Goal: Task Accomplishment & Management: Manage account settings

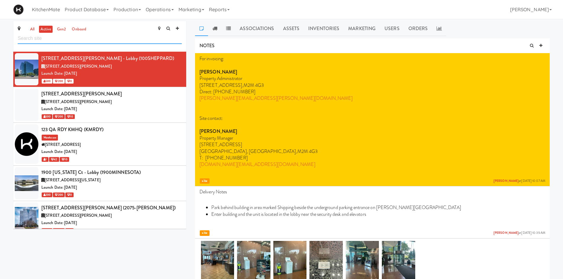
click at [71, 36] on input "text" at bounding box center [100, 38] width 164 height 11
click at [77, 40] on input "text" at bounding box center [100, 38] width 164 height 11
paste input "AEROCENTRE"
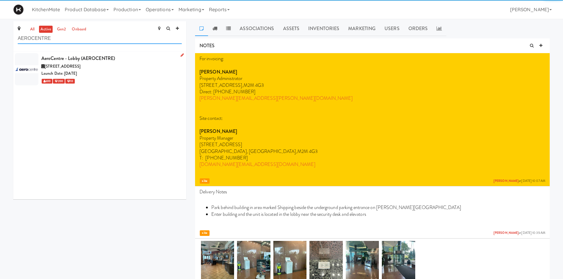
type input "AEROCENTRE"
click at [80, 64] on span "5580 Explorer Dr, Mississauga ON" at bounding box center [63, 67] width 36 height 6
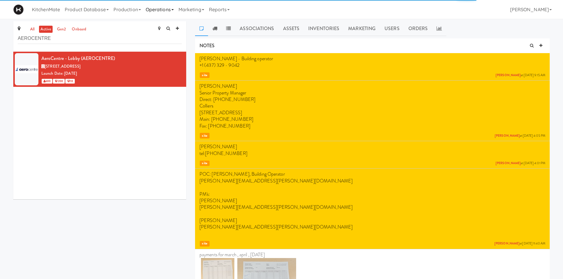
click at [175, 6] on link "Operations" at bounding box center [159, 9] width 33 height 19
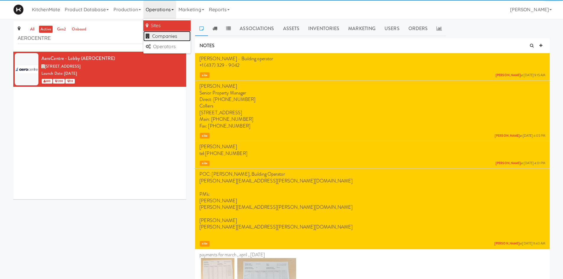
click at [169, 33] on link "Companies" at bounding box center [166, 36] width 47 height 11
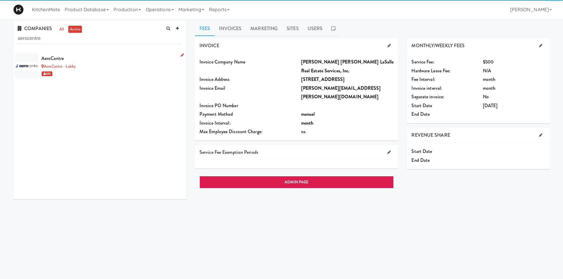
type input "aerocentre"
click at [112, 67] on div "AeroCentre - Lobby" at bounding box center [111, 66] width 140 height 7
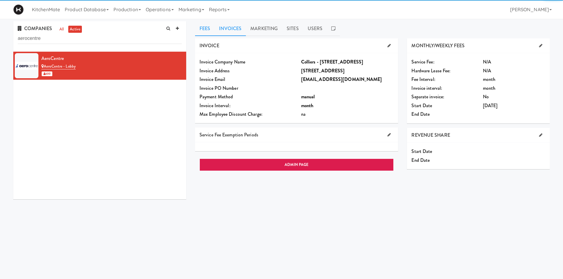
click at [238, 27] on link "Invoices" at bounding box center [230, 28] width 31 height 15
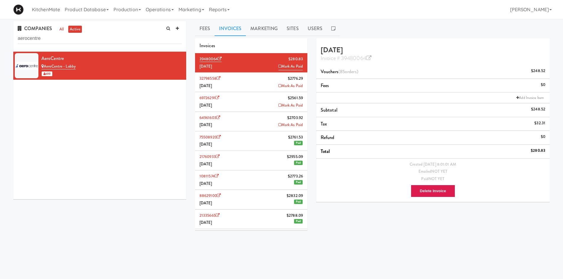
click at [249, 83] on li "32798558 $2776.29 August 2025 Mark As Paid" at bounding box center [251, 83] width 112 height 20
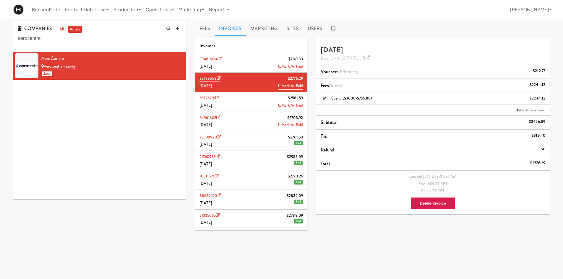
click at [252, 63] on li "39480064 $280.83 September 2025 Mark As Paid" at bounding box center [251, 63] width 112 height 20
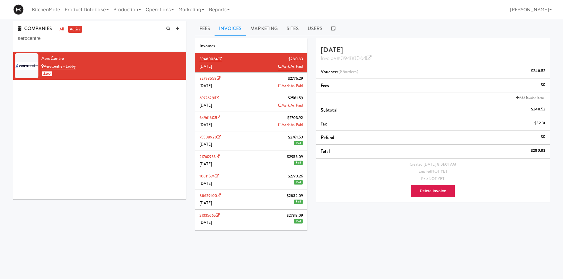
click at [241, 81] on li "32798558 $2776.29 August 2025 Mark As Paid" at bounding box center [251, 83] width 112 height 20
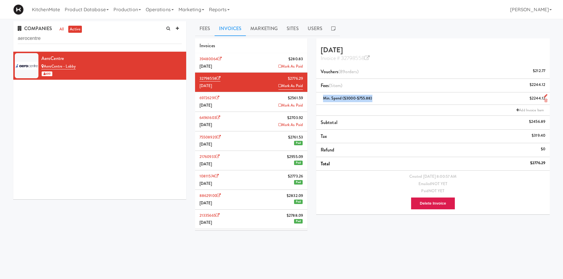
drag, startPoint x: 379, startPoint y: 100, endPoint x: 322, endPoint y: 99, distance: 56.8
click at [322, 99] on div "Min. Spend ($3000-$755.88) $2244.12" at bounding box center [433, 98] width 225 height 7
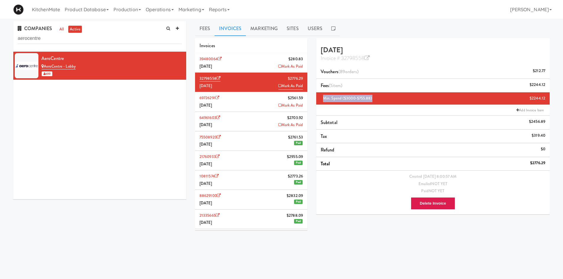
copy span "Min. Spend ($3000-$755.88)"
click at [379, 99] on div "Min. Spend ($3000-$755.88) $2244.12" at bounding box center [433, 98] width 225 height 7
drag, startPoint x: 373, startPoint y: 97, endPoint x: 317, endPoint y: 99, distance: 55.6
click at [317, 99] on li "Min. Spend ($3000-$755.88) $2244.12" at bounding box center [433, 99] width 234 height 12
copy span "Min. Spend ($3000-$755.88)"
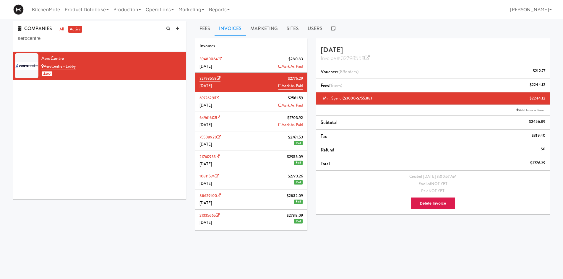
click at [255, 59] on li "39480064 $280.83 September 2025 Mark As Paid" at bounding box center [251, 63] width 112 height 20
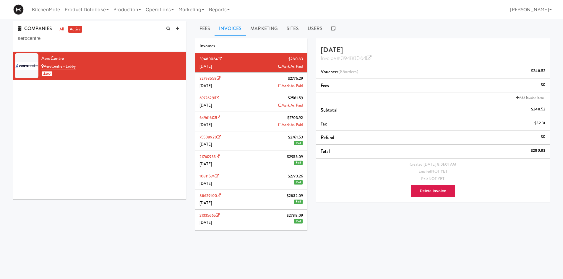
click at [355, 93] on li "Add Invoice Item" at bounding box center [433, 98] width 234 height 11
click at [527, 95] on link "Add Invoice Item" at bounding box center [530, 98] width 30 height 6
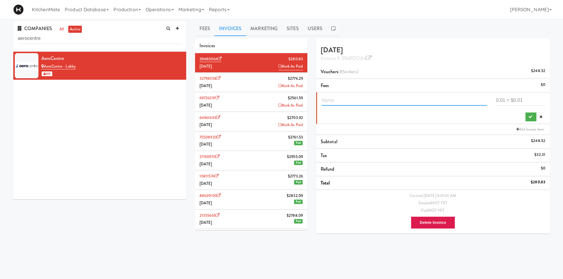
click at [387, 103] on input "text" at bounding box center [405, 100] width 166 height 11
paste input "Min. Spend ($3000-$755.88)"
click at [374, 96] on input "Min. Spend ($3000-$755.88)" at bounding box center [405, 100] width 166 height 11
type input "Min. Spend ($3000-$862.25)"
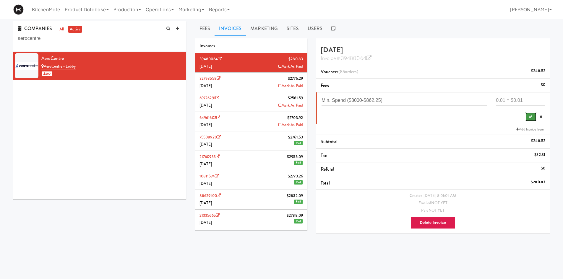
click at [533, 118] on button "submit" at bounding box center [531, 117] width 11 height 9
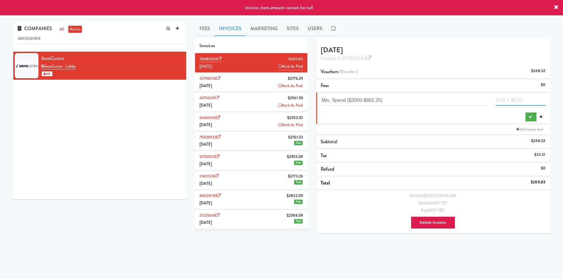
click at [508, 98] on input "number" at bounding box center [520, 100] width 49 height 11
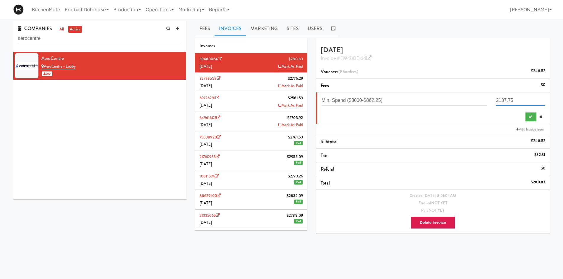
type input "2137.75"
click at [530, 111] on div "Min. Spend ($3000-$862.25) 2137.75" at bounding box center [434, 108] width 224 height 27
click at [529, 118] on icon "submit" at bounding box center [531, 117] width 4 height 4
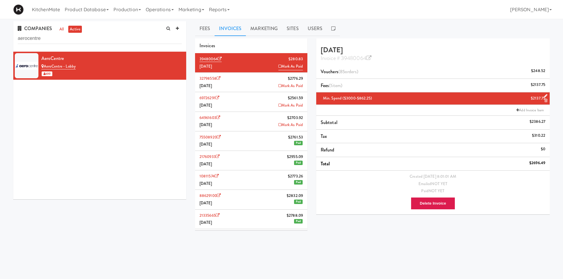
click at [471, 33] on ul "Fees Invoices Marketing Sites Users" at bounding box center [372, 28] width 355 height 15
click at [514, 55] on div "Invoice # 39480064" at bounding box center [433, 58] width 225 height 8
click at [367, 58] on icon at bounding box center [368, 58] width 5 height 5
click at [132, 36] on input "aerocentre" at bounding box center [100, 38] width 164 height 11
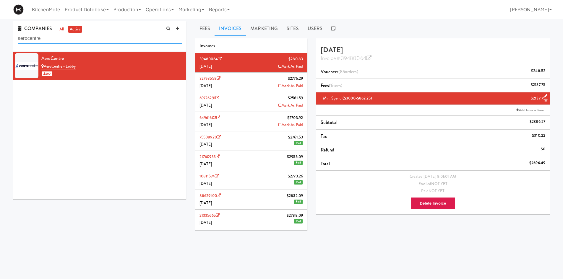
paste input "Alectra Utilities (Brampton)"
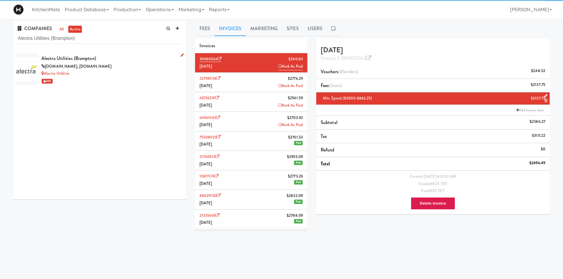
click at [111, 59] on div "Alectra Utilities (Brampton)" at bounding box center [111, 58] width 140 height 9
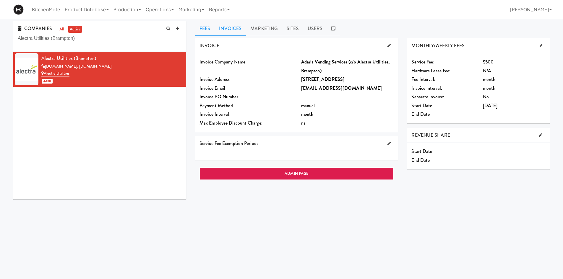
click at [239, 26] on link "Invoices" at bounding box center [230, 28] width 31 height 15
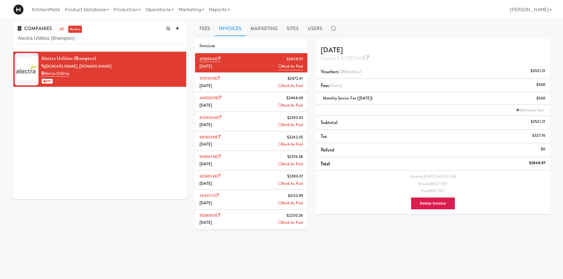
click at [242, 82] on li "37019459 $2472.41 August 2025 Mark As Paid" at bounding box center [251, 83] width 112 height 20
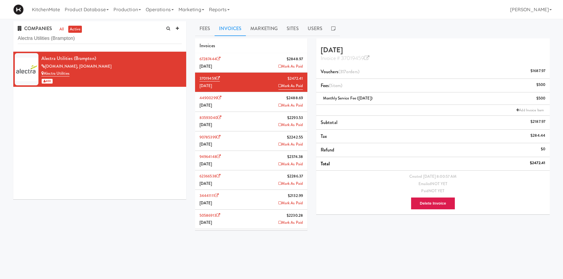
click at [246, 64] on li "67287444 $2848.97 September 2025 Mark As Paid" at bounding box center [251, 63] width 112 height 20
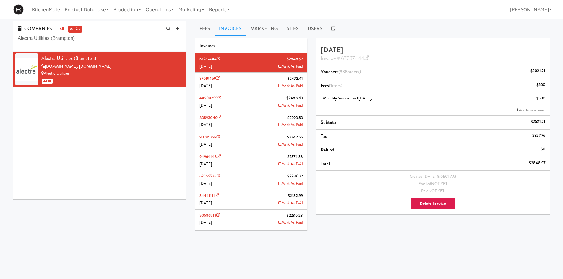
click at [250, 83] on li "37019459 $2472.41 August 2025 Mark As Paid" at bounding box center [251, 83] width 112 height 20
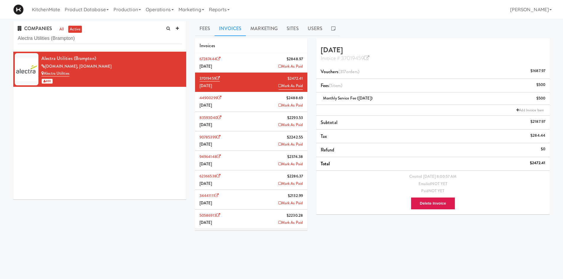
click at [249, 60] on li "67287444 $2848.97 September 2025 Mark As Paid" at bounding box center [251, 63] width 112 height 20
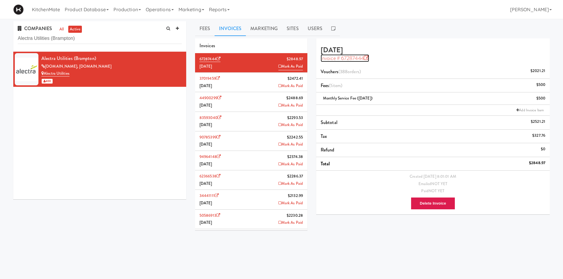
click at [368, 57] on icon at bounding box center [366, 58] width 5 height 5
click at [136, 38] on input "Alectra Utilities (Brampton)" at bounding box center [100, 38] width 164 height 11
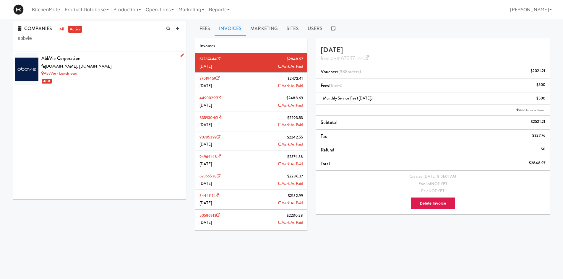
click at [117, 57] on div "AbbVie Corporation" at bounding box center [111, 58] width 140 height 9
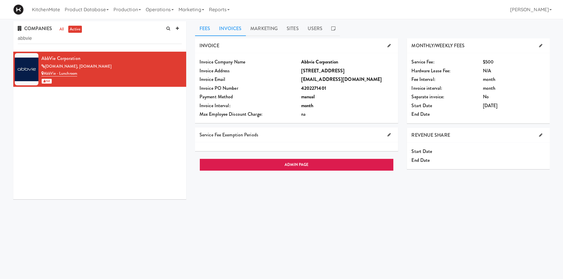
click at [232, 25] on link "Invoices" at bounding box center [230, 28] width 31 height 15
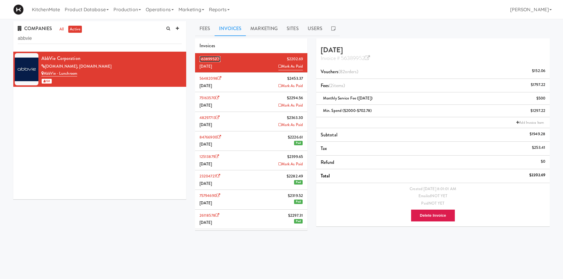
click at [219, 58] on icon at bounding box center [219, 59] width 4 height 4
click at [98, 39] on input "abbvie" at bounding box center [100, 38] width 164 height 11
paste input "Baylis Medical Technologies"
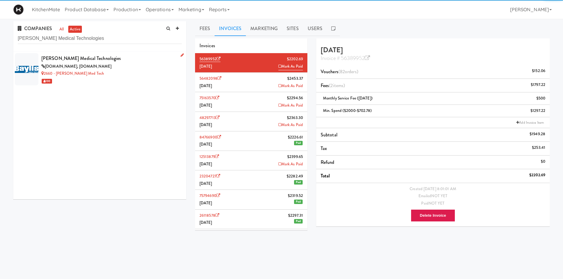
click at [113, 61] on div "Baylis Medical Technologies" at bounding box center [111, 58] width 140 height 9
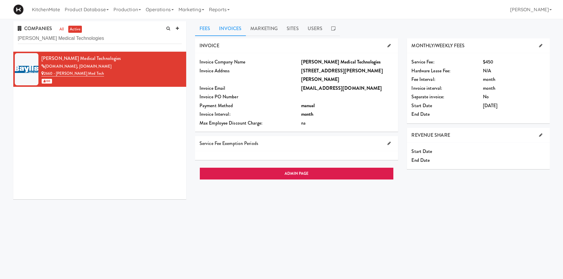
click at [225, 27] on link "Invoices" at bounding box center [230, 28] width 31 height 15
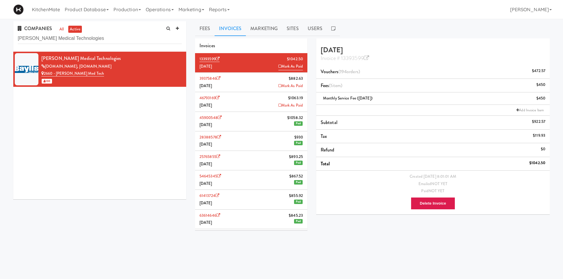
click at [254, 86] on li "39375846 $882.63 August 2025 Mark As Paid" at bounding box center [251, 83] width 112 height 20
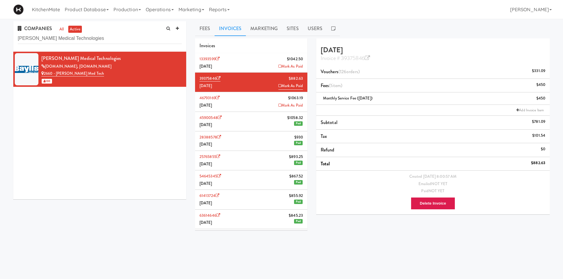
click at [250, 100] on li "46793169 $1063.19 July 2025 Mark As Paid" at bounding box center [251, 102] width 112 height 20
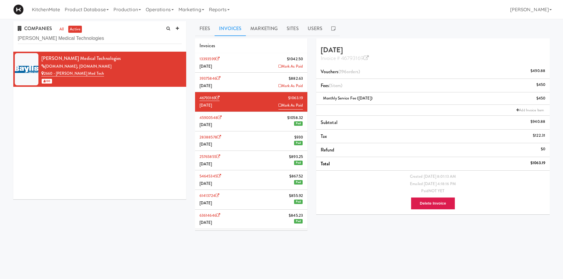
click at [246, 80] on li "39375846 $882.63 August 2025 Mark As Paid" at bounding box center [251, 83] width 112 height 20
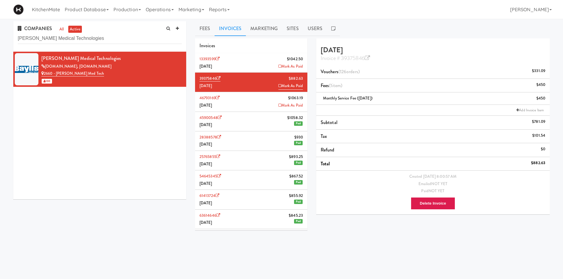
click at [249, 64] on li "13393599 $1042.50 September 2025 Mark As Paid" at bounding box center [251, 63] width 112 height 20
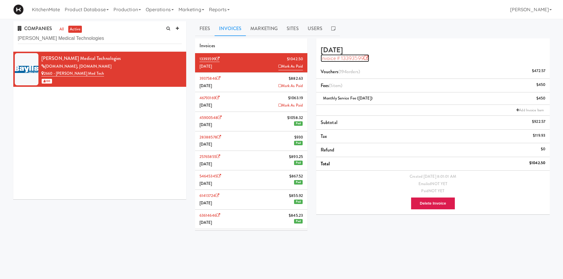
click at [366, 59] on icon at bounding box center [366, 58] width 5 height 5
click at [116, 38] on input "Baylis Medical Technologies" at bounding box center [100, 38] width 164 height 11
paste input "lackBerry"
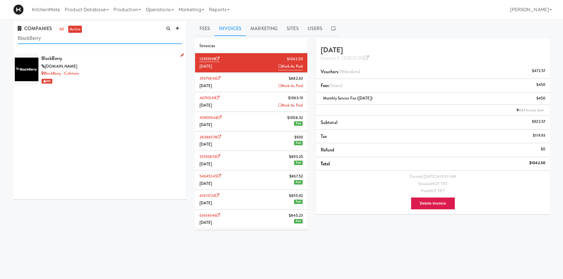
type input "BlackBerry"
click at [71, 68] on div "blackberry.com" at bounding box center [111, 66] width 140 height 7
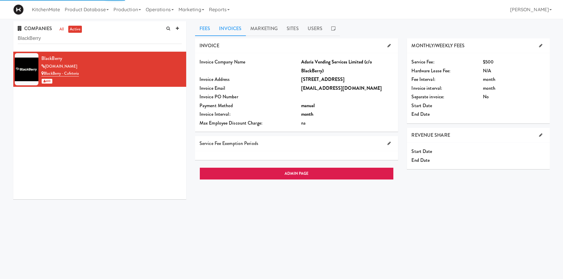
click at [220, 26] on link "Invoices" at bounding box center [230, 28] width 31 height 15
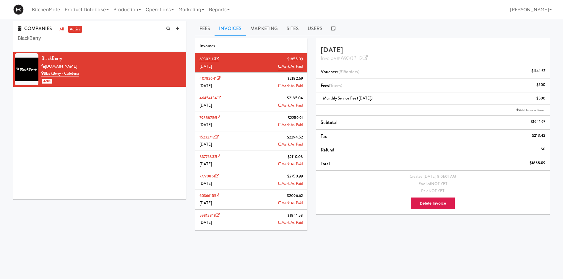
click at [266, 79] on li "40782641 $2182.69 August 2025 Mark As Paid" at bounding box center [251, 83] width 112 height 20
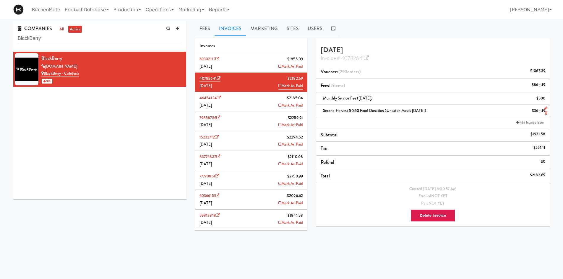
click at [432, 114] on div "Second Harvest 50:50 Food Donation (Uneaten Meals August 2025) $364.19" at bounding box center [433, 110] width 225 height 7
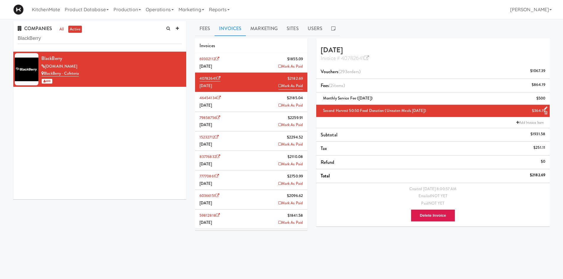
drag, startPoint x: 432, startPoint y: 114, endPoint x: 416, endPoint y: 110, distance: 16.6
click at [409, 112] on div "Second Harvest 50:50 Food Donation (Uneaten Meals August 2025) $364.19" at bounding box center [433, 110] width 225 height 7
drag, startPoint x: 431, startPoint y: 109, endPoint x: 418, endPoint y: 110, distance: 12.1
click at [418, 110] on span "Second Harvest 50:50 Food Donation (Uneaten Meals August 2025)" at bounding box center [374, 111] width 103 height 6
drag, startPoint x: 433, startPoint y: 110, endPoint x: 321, endPoint y: 113, distance: 111.8
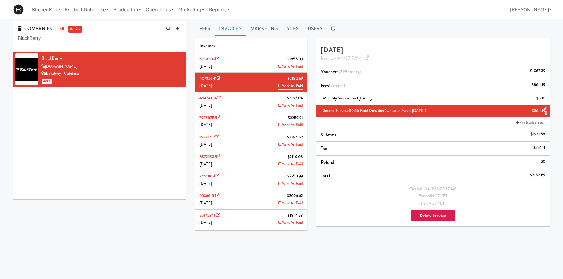
click at [321, 113] on div "Second Harvest 50:50 Food Donation (Uneaten Meals August 2025) $364.19" at bounding box center [433, 110] width 225 height 7
copy span "Second Harvest 50:50 Food Donation (Uneaten Meals August 2025)"
click at [426, 112] on span "Second Harvest 50:50 Food Donation (Uneaten Meals August 2025)" at bounding box center [374, 111] width 103 height 6
drag, startPoint x: 434, startPoint y: 112, endPoint x: 321, endPoint y: 112, distance: 112.7
click at [321, 112] on div "Second Harvest 50:50 Food Donation (Uneaten Meals August 2025) $364.19" at bounding box center [433, 110] width 225 height 7
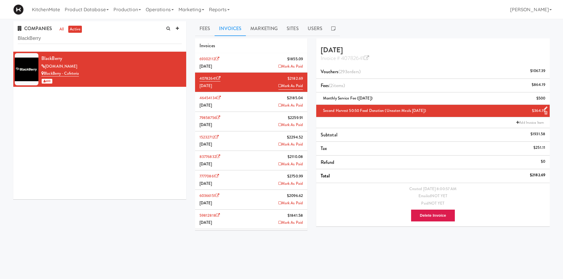
copy span "Second Harvest 50:50 Food Donation (Uneaten Meals August 2025)"
click at [263, 64] on li "69302112 $1855.09 September 2025 Mark As Paid" at bounding box center [251, 63] width 112 height 20
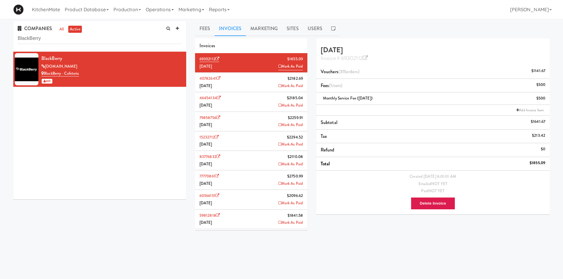
click at [350, 109] on li "Add Invoice Item" at bounding box center [433, 110] width 234 height 11
click at [531, 112] on link "Add Invoice Item" at bounding box center [530, 110] width 30 height 6
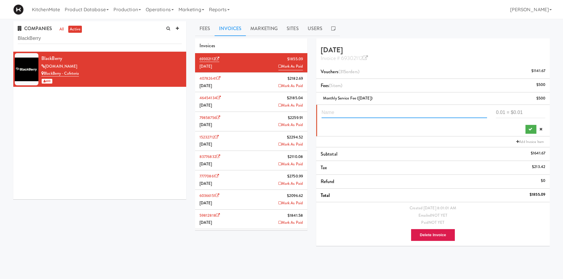
click at [376, 109] on input "text" at bounding box center [405, 112] width 166 height 11
paste input "Second Harvest 50:50 Food Donation (Uneaten Meals August 2025)"
click at [450, 112] on input "Second Harvest 50:50 Food Donation (Uneaten Meals August 2025)" at bounding box center [405, 112] width 166 height 11
click at [460, 111] on input "Second Harvest 50:50 Food Donation (Uneaten Meals September2025)" at bounding box center [405, 112] width 166 height 11
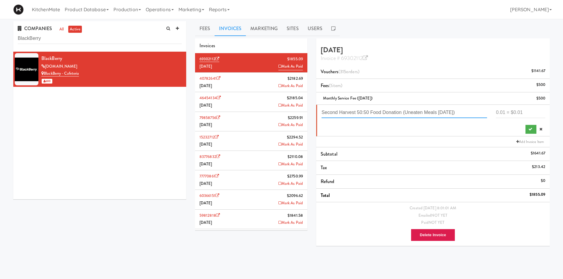
click at [462, 113] on input "Second Harvest 50:50 Food Donation (Uneaten Meals September2025)" at bounding box center [405, 112] width 166 height 11
type input "Second Harvest 50:50 Food Donation (Uneaten Meals September 2025)"
click at [507, 113] on input "number" at bounding box center [520, 112] width 49 height 11
click at [523, 115] on input "number" at bounding box center [520, 112] width 49 height 11
click at [270, 80] on li "40782641 $2182.69 August 2025 Mark As Paid" at bounding box center [251, 83] width 112 height 20
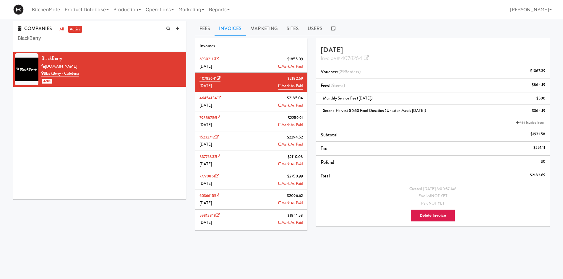
click at [257, 63] on li "69302112 $1855.09 September 2025 Mark As Paid" at bounding box center [251, 63] width 112 height 20
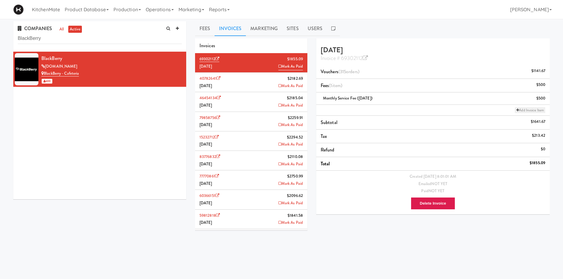
click at [533, 109] on link "Add Invoice Item" at bounding box center [530, 110] width 30 height 6
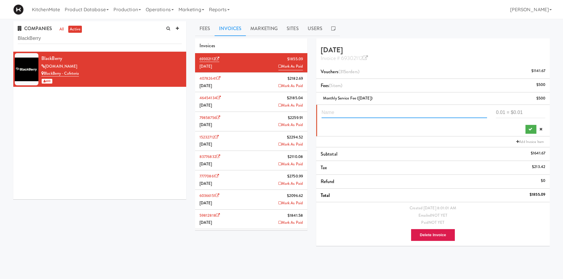
click at [415, 117] on input "text" at bounding box center [405, 112] width 166 height 11
paste input "Second Harvest 50:50 Food Donation (Uneaten Meals August 2025)"
click at [443, 111] on input "Second Harvest 50:50 Food Donation (Uneaten Meals August 2025)" at bounding box center [405, 112] width 166 height 11
type input "Second Harvest 50:50 Food Donation (Uneaten Meals September 2025)"
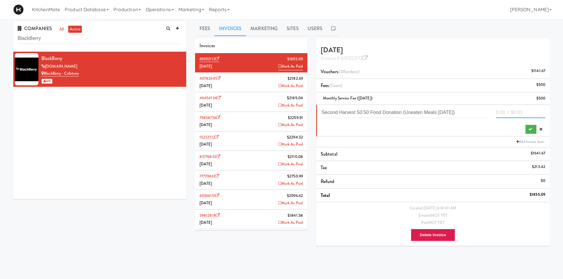
click at [508, 114] on input "number" at bounding box center [520, 112] width 49 height 11
click at [509, 111] on input "number" at bounding box center [520, 112] width 49 height 11
type input "257.795"
click at [532, 126] on button "submit" at bounding box center [531, 129] width 11 height 9
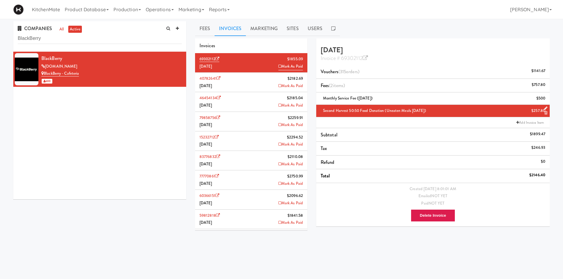
click at [370, 57] on div "Invoice # 69302112" at bounding box center [433, 58] width 225 height 8
click at [367, 57] on icon at bounding box center [365, 58] width 5 height 5
click at [120, 31] on div "COMPANIES all active BlackBerry" at bounding box center [99, 36] width 173 height 30
click at [117, 39] on input "BlackBerry" at bounding box center [100, 38] width 164 height 11
click at [116, 39] on input "BlackBerry" at bounding box center [100, 38] width 164 height 11
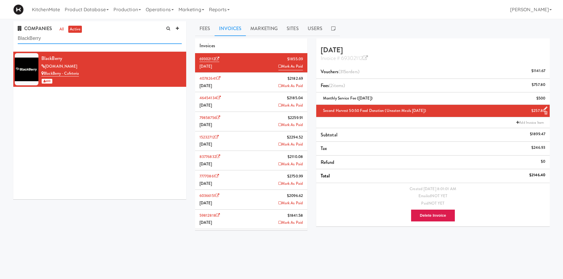
click at [116, 39] on input "BlackBerry" at bounding box center [100, 38] width 164 height 11
paste input "oston Scientific (formerly Baylis Medical)"
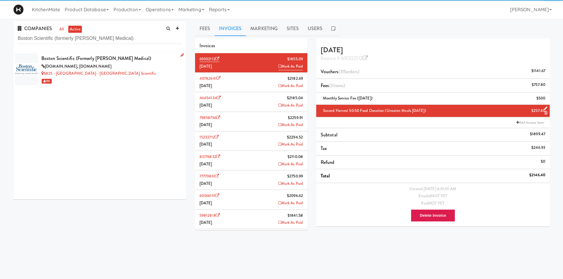
click at [135, 67] on div "baylismedical.com, bsci.com" at bounding box center [111, 66] width 140 height 7
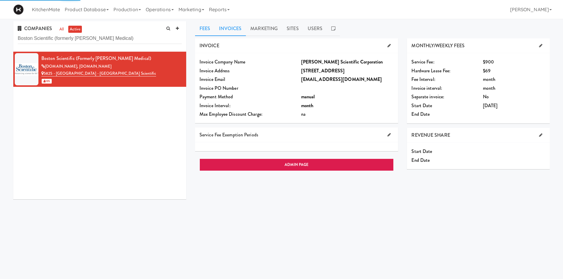
click at [234, 29] on link "Invoices" at bounding box center [230, 28] width 31 height 15
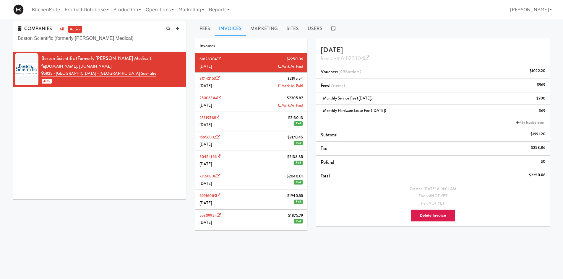
click at [244, 80] on li "80142153 $2195.54 August 2025 Mark As Paid" at bounding box center [251, 83] width 112 height 20
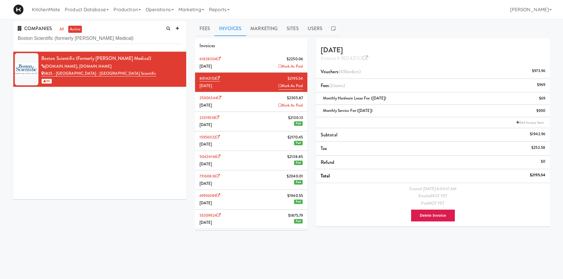
click at [251, 56] on li "61828304 $2250.06 September 2025 Mark As Paid" at bounding box center [251, 63] width 112 height 20
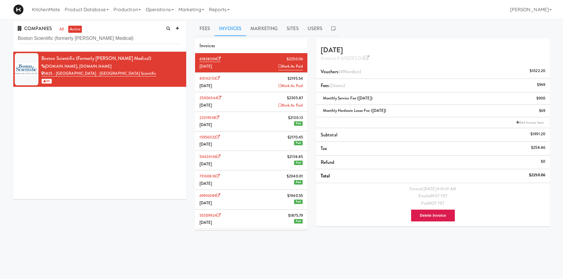
click at [292, 83] on link "Mark As Paid" at bounding box center [291, 86] width 25 height 7
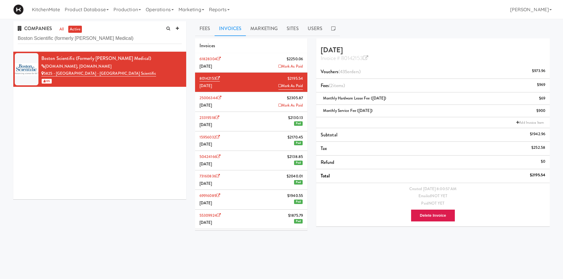
click at [264, 98] on li "25006344 $2305.87 July 2025 Mark As Paid" at bounding box center [251, 102] width 112 height 20
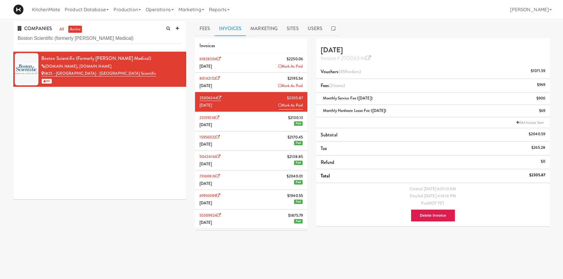
click at [246, 77] on li "80142153 $2195.54 August 2025 Mark As Paid" at bounding box center [251, 83] width 112 height 20
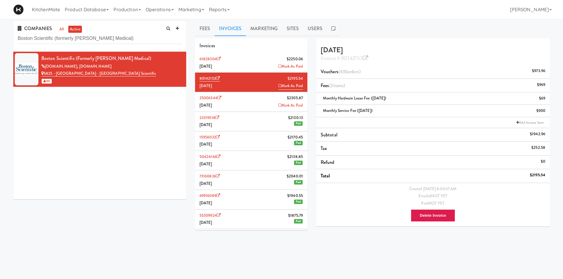
click at [246, 59] on li "61828304 $2250.06 September 2025 Mark As Paid" at bounding box center [251, 63] width 112 height 20
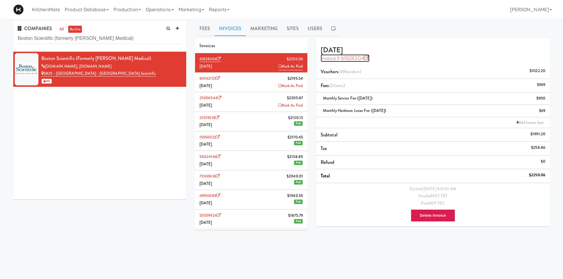
click at [367, 57] on icon at bounding box center [366, 58] width 5 height 5
click at [129, 39] on input "Boston Scientific (formerly Baylis Medical)" at bounding box center [100, 38] width 164 height 11
paste input "thwell Accurate"
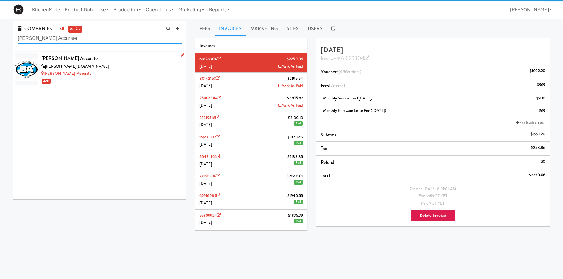
type input "Bothwell Accurate"
click at [143, 64] on div "bothwell-accurate.com" at bounding box center [111, 66] width 140 height 7
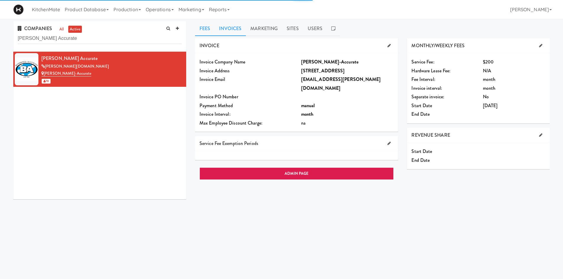
click at [229, 31] on link "Invoices" at bounding box center [230, 28] width 31 height 15
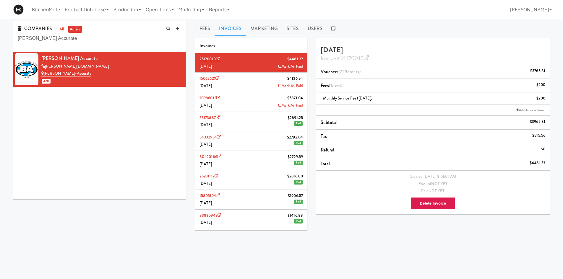
click at [258, 82] on li "15062621 $4136.94 August 2025 Mark As Paid" at bounding box center [251, 83] width 112 height 20
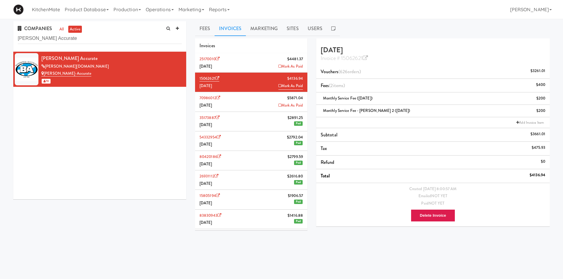
click at [254, 60] on li "25170010 $4481.37 September 2025 Mark As Paid" at bounding box center [251, 63] width 112 height 20
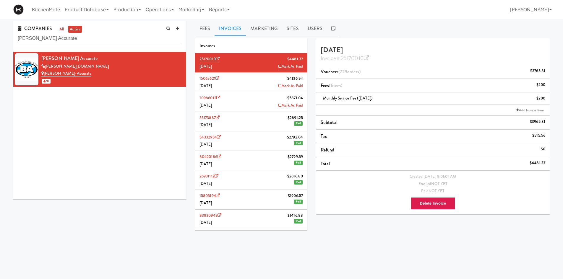
click at [242, 84] on li "15062621 $4136.94 August 2025 Mark As Paid" at bounding box center [251, 83] width 112 height 20
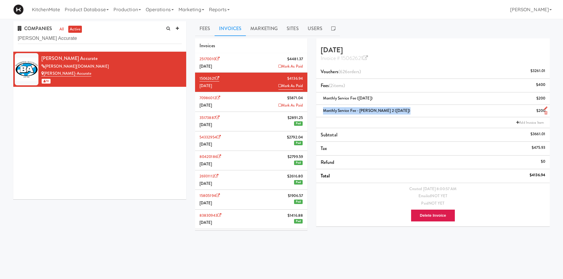
drag, startPoint x: 402, startPoint y: 111, endPoint x: 320, endPoint y: 114, distance: 82.3
click at [320, 114] on li "Monthly Service Fee - Bothwell 2 (August 2025) $200" at bounding box center [433, 111] width 234 height 12
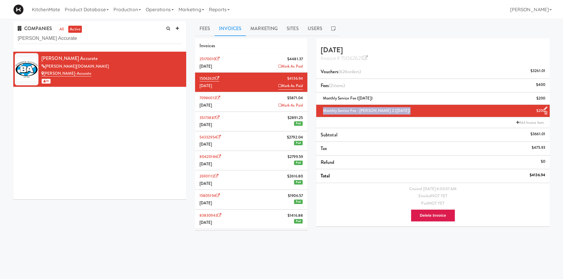
copy span "Monthly Service Fee - Bothwell 2 (August 2025)"
click at [242, 66] on li "25170010 $4481.37 September 2025 Mark As Paid" at bounding box center [251, 63] width 112 height 20
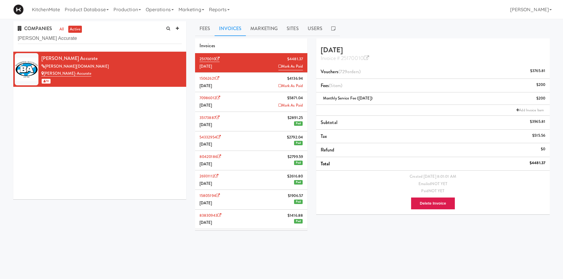
click at [364, 111] on li "Add Invoice Item" at bounding box center [433, 110] width 234 height 11
click at [519, 109] on link "Add Invoice Item" at bounding box center [530, 110] width 30 height 6
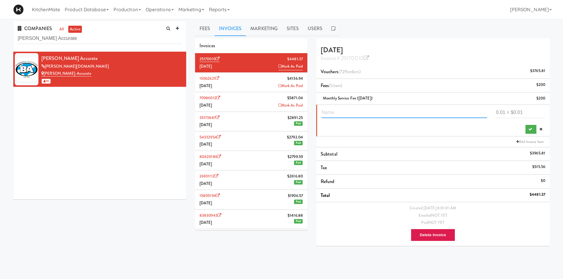
click at [354, 112] on input "text" at bounding box center [405, 112] width 166 height 11
paste input "Monthly Service Fee - Bothwell 2 (August 2025)"
click at [400, 111] on input "Monthly Service Fee - Bothwell 2 (August 2025)" at bounding box center [405, 112] width 166 height 11
type input "Monthly Service Fee - Bothwell 2 (September 2025)"
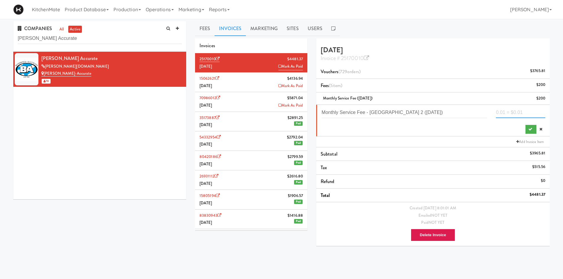
click at [507, 109] on input "number" at bounding box center [520, 112] width 49 height 11
type input "200"
click at [534, 129] on button "submit" at bounding box center [531, 129] width 11 height 9
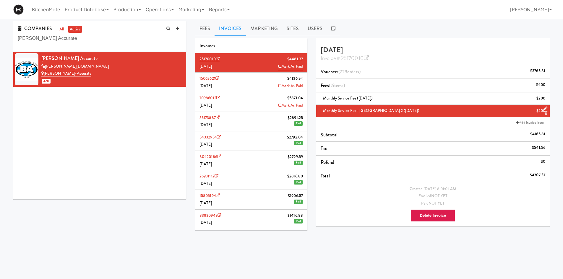
click at [237, 79] on li "15062621 $4136.94 August 2025 Mark As Paid" at bounding box center [251, 83] width 112 height 20
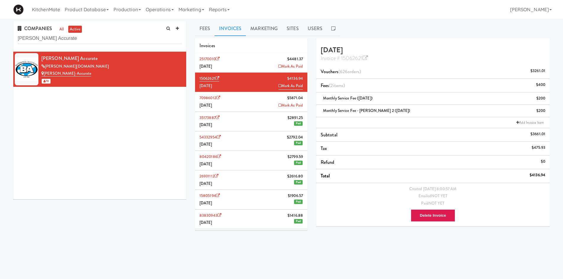
click at [240, 60] on li "25170010 $4481.37 September 2025 Mark As Paid" at bounding box center [251, 63] width 112 height 20
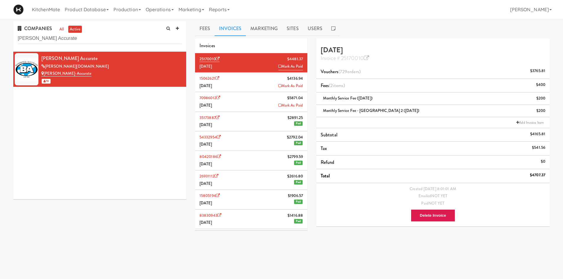
click at [248, 79] on li "15062621 $4136.94 August 2025 Mark As Paid" at bounding box center [251, 83] width 112 height 20
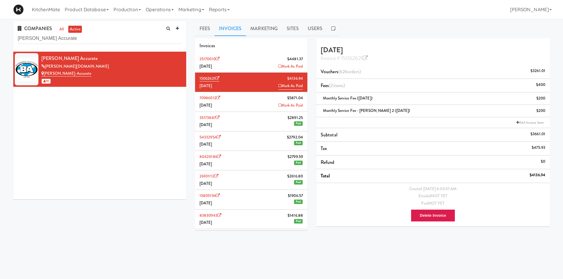
click at [250, 62] on li "25170010 $4481.37 September 2025 Mark As Paid" at bounding box center [251, 63] width 112 height 20
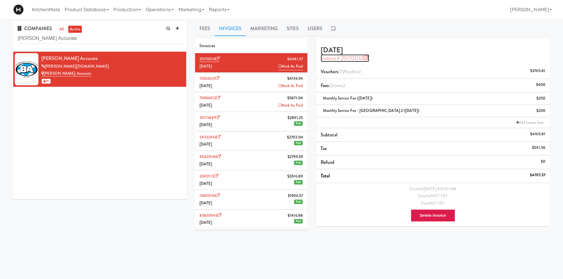
click at [364, 60] on icon at bounding box center [366, 58] width 5 height 5
click at [117, 37] on input "Bothwell Accurate" at bounding box center [100, 38] width 164 height 11
paste input "Cambridge Memorial Hospital"
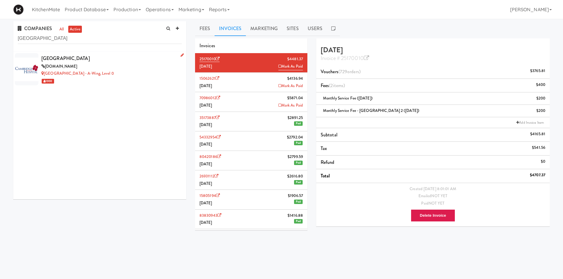
click at [124, 63] on div "cmh.org" at bounding box center [111, 66] width 140 height 7
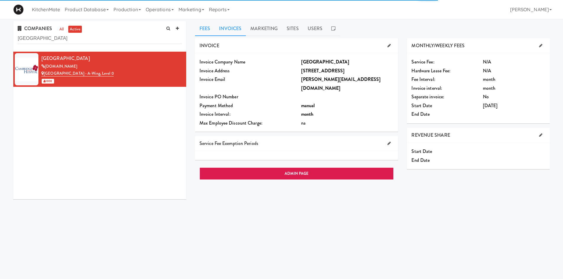
click at [240, 25] on link "Invoices" at bounding box center [230, 28] width 31 height 15
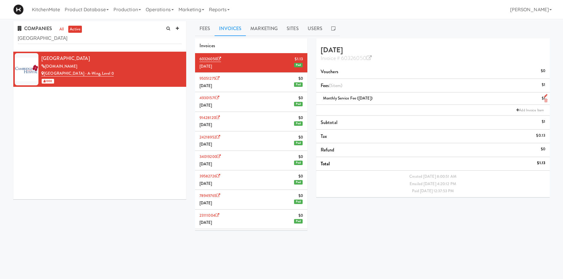
click at [545, 102] on icon at bounding box center [546, 101] width 3 height 4
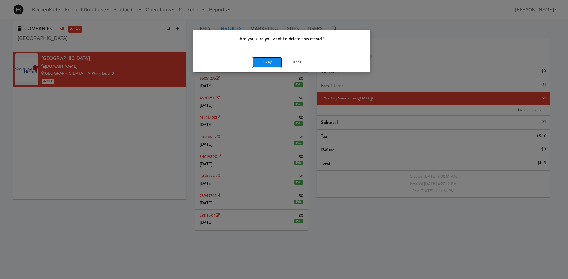
click at [269, 61] on button "Okay" at bounding box center [267, 62] width 30 height 11
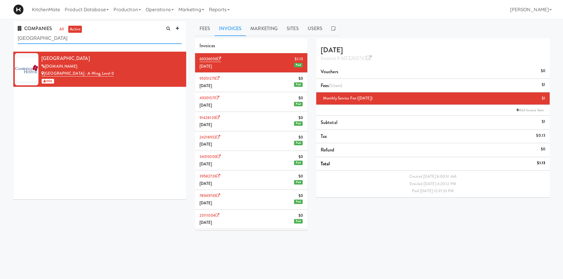
click at [103, 35] on input "Cambridge Memorial Hospital" at bounding box center [100, 38] width 164 height 11
paste input "olliers Macaulay Nicolls Inc."
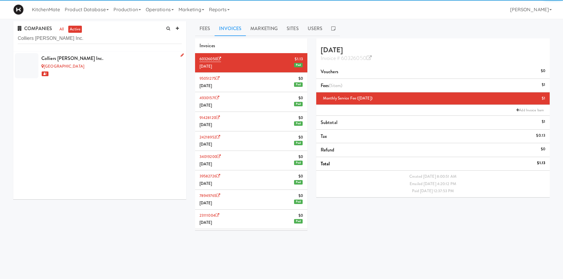
click at [103, 60] on div "Colliers Macaulay Nicolls Inc." at bounding box center [111, 58] width 140 height 9
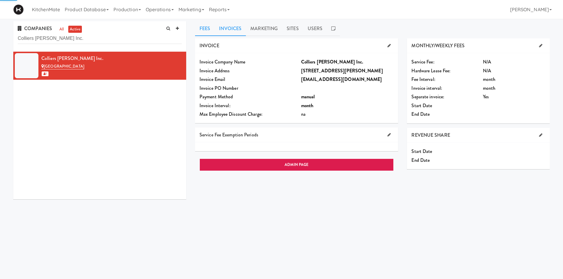
click at [226, 30] on link "Invoices" at bounding box center [230, 28] width 31 height 15
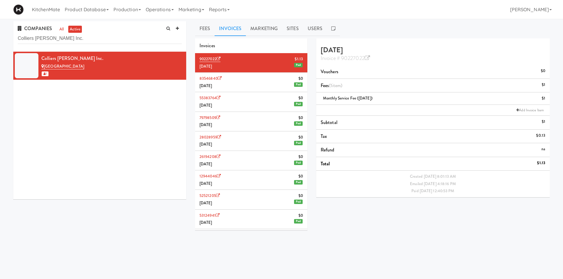
drag, startPoint x: 105, startPoint y: 28, endPoint x: 105, endPoint y: 35, distance: 7.1
click at [105, 28] on div "COMPANIES all active Colliers Macaulay Nicolls Inc." at bounding box center [99, 36] width 173 height 30
click at [105, 37] on input "Colliers Macaulay Nicolls Inc." at bounding box center [100, 38] width 164 height 11
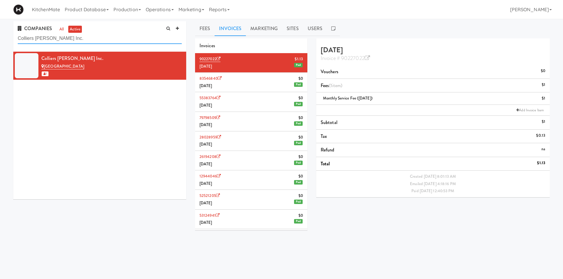
paste input "Definity Insurance"
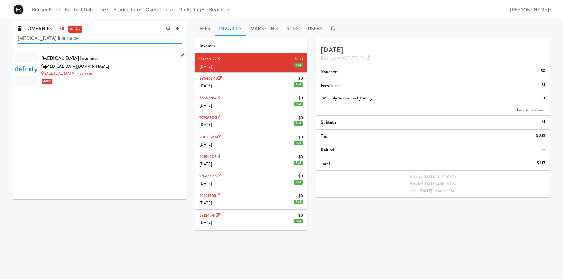
type input "Definity Insurance"
click at [104, 59] on div "Definity Insurance" at bounding box center [111, 58] width 140 height 9
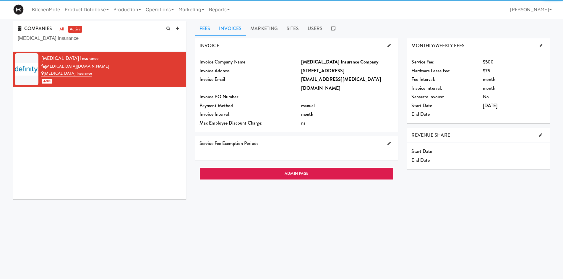
click at [231, 31] on link "Invoices" at bounding box center [230, 28] width 31 height 15
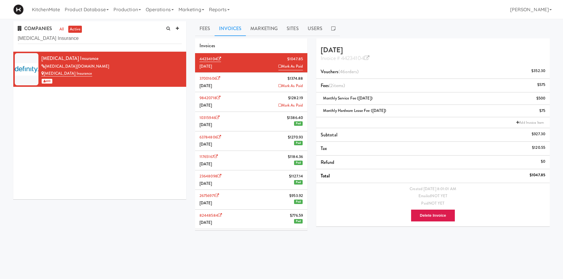
click at [244, 80] on li "37001606 $1374.88 August 2025 Mark As Paid" at bounding box center [251, 83] width 112 height 20
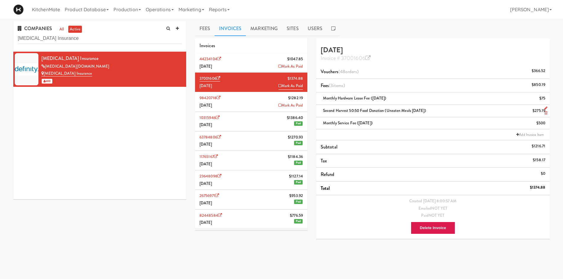
drag, startPoint x: 437, startPoint y: 109, endPoint x: 323, endPoint y: 115, distance: 114.6
click at [323, 115] on li "Second Harvest 50:50 Food Donation (Uneaten Meals August 2025) $275.19" at bounding box center [433, 111] width 234 height 12
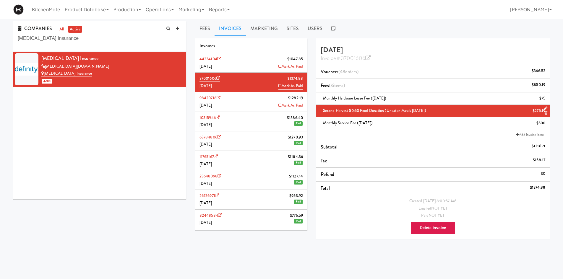
copy span "Second Harvest 50:50 Food Donation (Uneaten Meals August 2025)"
click at [238, 60] on li "44234104 $1047.85 September 2025 Mark As Paid" at bounding box center [251, 63] width 112 height 20
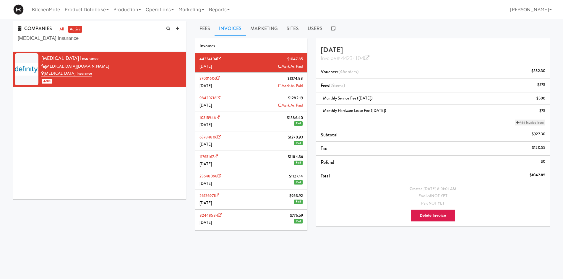
click at [537, 124] on link "Add Invoice Item" at bounding box center [530, 123] width 30 height 6
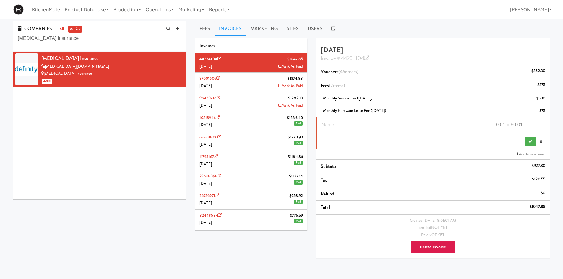
click at [395, 124] on input "text" at bounding box center [405, 125] width 166 height 11
paste input "Second Harvest 50:50 Food Donation (Uneaten Meals August 2025)"
click at [441, 124] on input "Second Harvest 50:50 Food Donation (Uneaten Meals August 2025)" at bounding box center [405, 125] width 166 height 11
type input "Second Harvest 50:50 Food Donation (Uneaten Meals September 2025)"
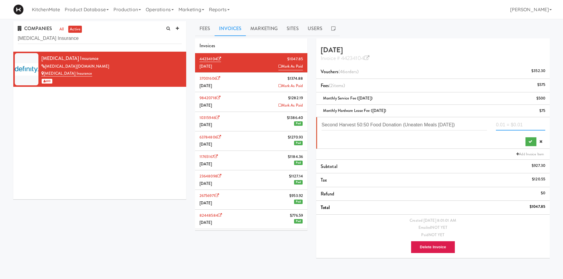
click at [536, 125] on input "number" at bounding box center [520, 125] width 49 height 11
type input "213.145"
click at [528, 145] on button "submit" at bounding box center [531, 142] width 11 height 9
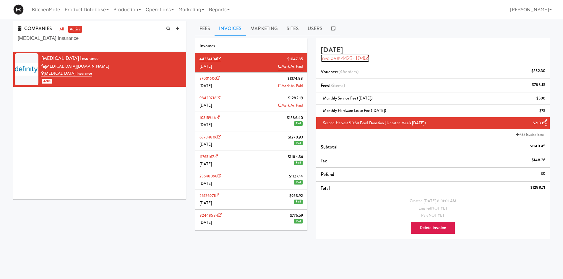
click at [370, 58] on icon at bounding box center [366, 58] width 5 height 5
click at [84, 34] on input "Definity Insurance" at bounding box center [100, 38] width 164 height 11
click at [83, 38] on input "Definity Insurance" at bounding box center [100, 38] width 164 height 11
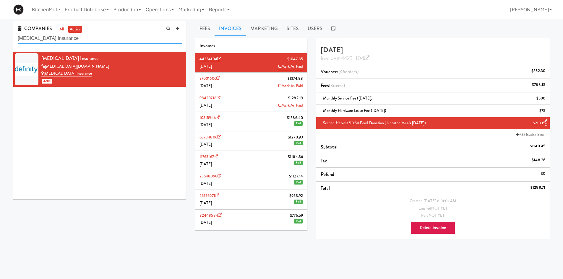
click at [83, 38] on input "Definity Insurance" at bounding box center [100, 38] width 164 height 11
paste input "sjardins"
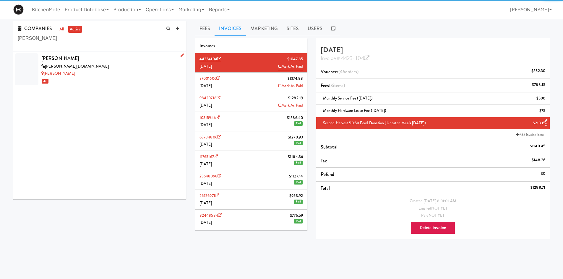
click at [93, 64] on div "desjardins.com" at bounding box center [111, 66] width 140 height 7
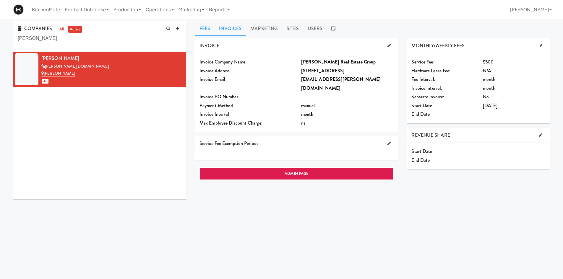
click at [241, 31] on link "Invoices" at bounding box center [230, 28] width 31 height 15
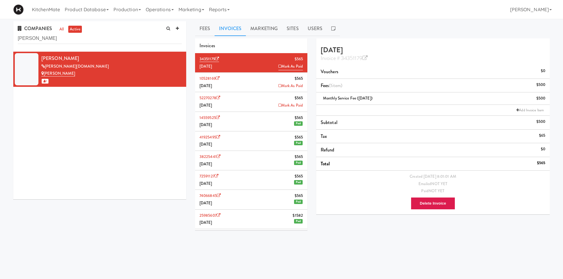
click at [242, 84] on li "10528169 $565 August 2025 Mark As Paid" at bounding box center [251, 83] width 112 height 20
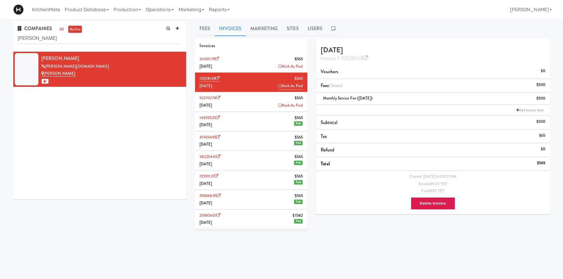
click at [262, 61] on li "34351179 $565 September 2025 Mark As Paid" at bounding box center [251, 63] width 112 height 20
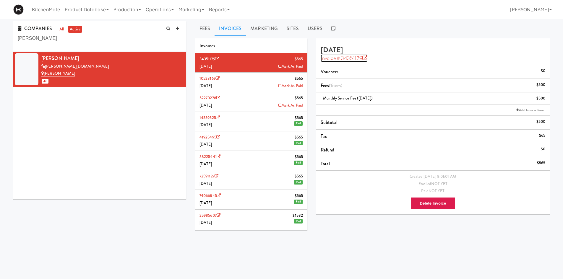
click at [363, 56] on icon at bounding box center [365, 58] width 5 height 5
click at [140, 38] on input "Desjardins" at bounding box center [100, 38] width 164 height 11
paste input "Earth Ranger"
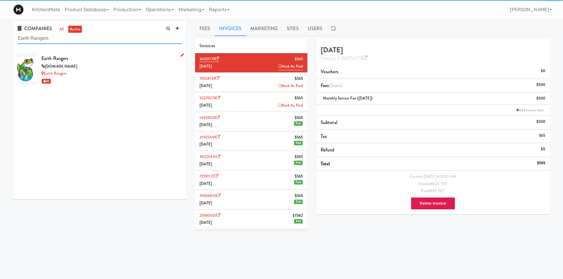
type input "Earth Rangers"
click at [131, 69] on div "earthrangers.com" at bounding box center [111, 66] width 140 height 7
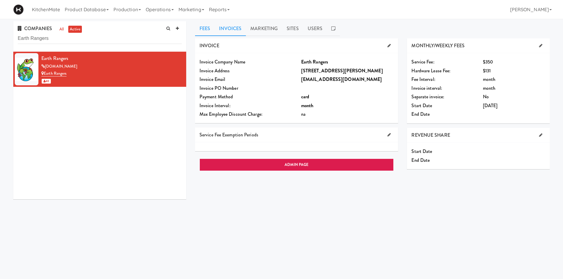
click at [240, 28] on link "Invoices" at bounding box center [230, 28] width 31 height 15
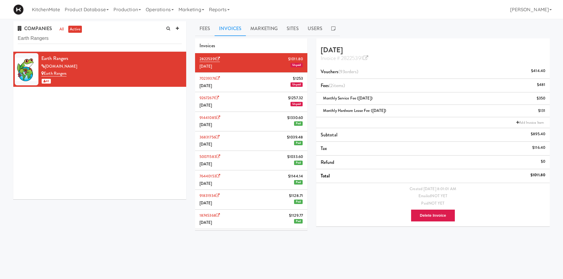
click at [254, 83] on li "70239376 $1253 August 2025 Unpaid" at bounding box center [251, 83] width 112 height 20
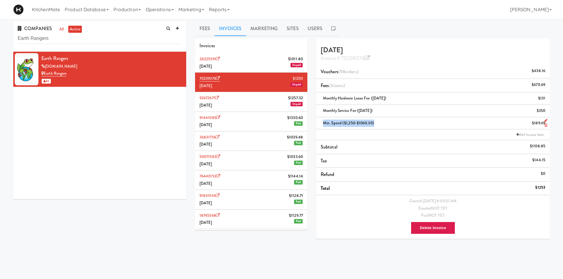
drag, startPoint x: 373, startPoint y: 124, endPoint x: 324, endPoint y: 122, distance: 50.0
click at [324, 122] on div "Min. Spend ($1,250-$1060.30) $189.69" at bounding box center [433, 123] width 225 height 7
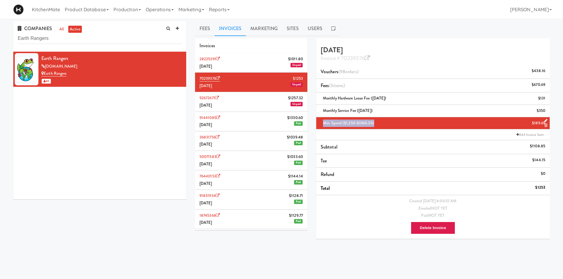
copy span "Min. Spend ($1,250-$1060.30)"
click at [243, 65] on li "28225391 $1011.80 September 2025 Unpaid" at bounding box center [251, 63] width 112 height 20
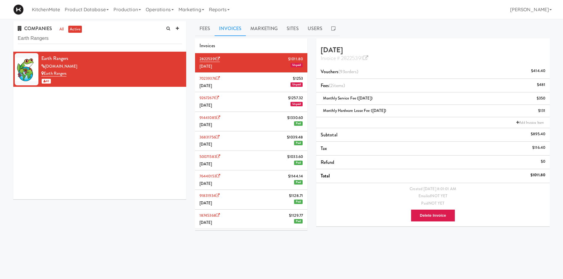
click at [237, 125] on li "91441085 $1330.60 June 2025 Paid" at bounding box center [251, 122] width 112 height 20
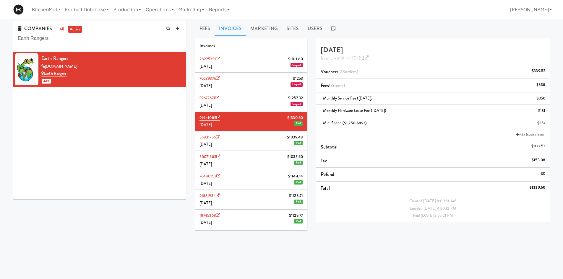
click at [252, 100] on li "92672671 $1257.32 July 2025 Unpaid" at bounding box center [251, 102] width 112 height 20
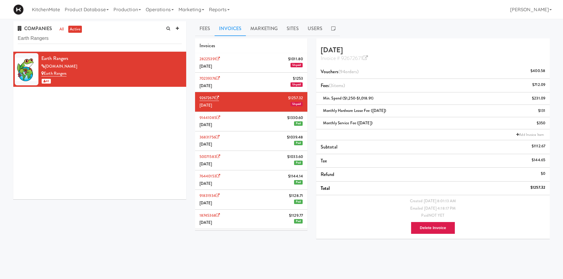
click at [240, 79] on li "70239376 $1253 August 2025 Unpaid" at bounding box center [251, 83] width 112 height 20
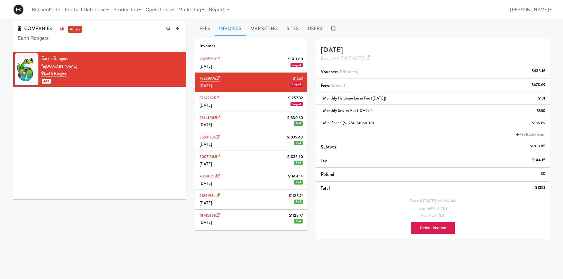
click at [254, 63] on li "28225391 $1011.80 September 2025 Unpaid" at bounding box center [251, 63] width 112 height 20
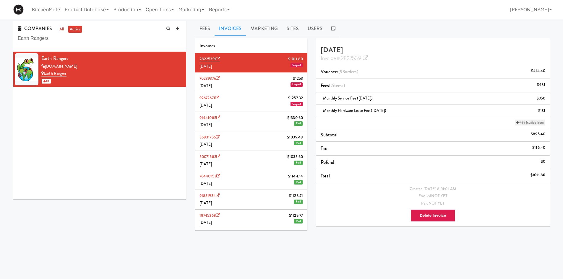
click at [520, 124] on link "Add Invoice Item" at bounding box center [530, 123] width 30 height 6
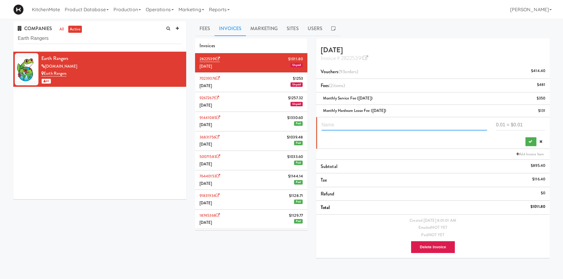
click at [389, 126] on input "text" at bounding box center [405, 125] width 166 height 11
paste input "Min. Spend ($1,250-$1060.30)"
click at [372, 124] on input "Min. Spend ($1,250-$1060.30)" at bounding box center [405, 125] width 166 height 11
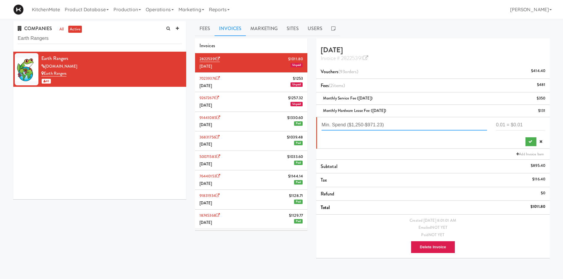
type input "Min. Spend ($1,250-$971.23)"
click at [527, 124] on input "number" at bounding box center [520, 125] width 49 height 11
type input "278.77"
click at [531, 138] on button "submit" at bounding box center [531, 142] width 11 height 9
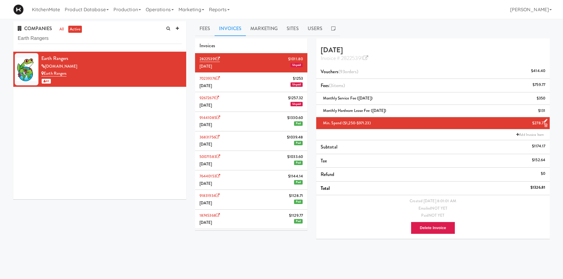
click at [261, 79] on li "70239376 $1253 August 2025 Unpaid" at bounding box center [251, 83] width 112 height 20
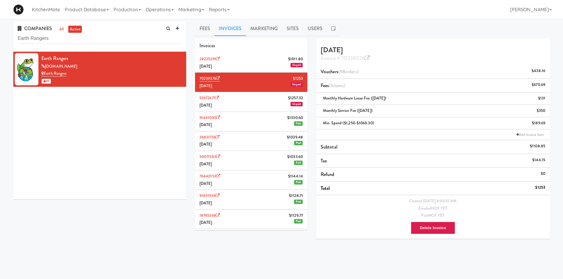
click at [266, 66] on li "28225391 $1011.80 September 2025 Unpaid" at bounding box center [251, 63] width 112 height 20
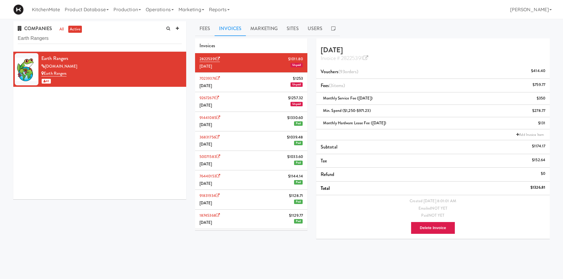
click at [278, 79] on li "70239376 $1253 August 2025 Unpaid" at bounding box center [251, 83] width 112 height 20
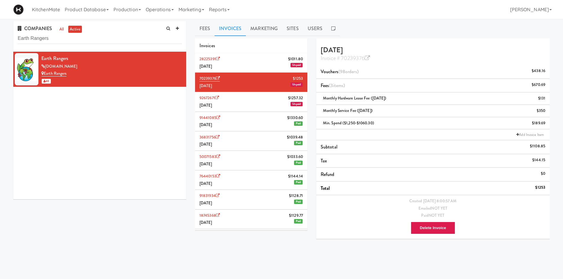
click at [273, 59] on li "28225391 $1011.80 September 2025 Unpaid" at bounding box center [251, 63] width 112 height 20
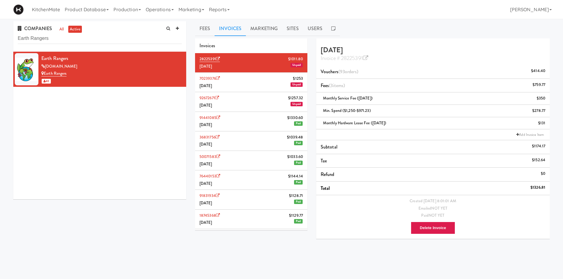
click at [259, 80] on li "70239376 $1253 August 2025 Unpaid" at bounding box center [251, 83] width 112 height 20
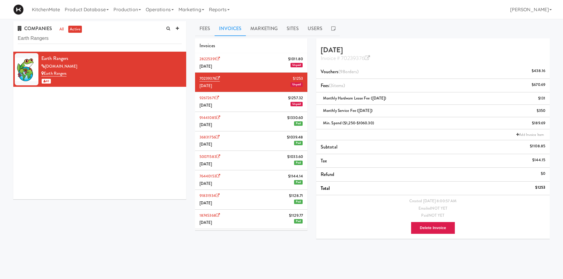
click at [265, 67] on li "28225391 $1011.80 September 2025 Unpaid" at bounding box center [251, 63] width 112 height 20
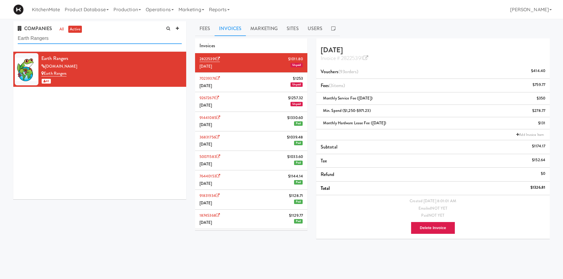
click at [95, 40] on input "Earth Rangers" at bounding box center [100, 38] width 164 height 11
click at [218, 57] on icon at bounding box center [218, 59] width 4 height 4
click at [90, 43] on input "Earth Rangers" at bounding box center [100, 38] width 164 height 11
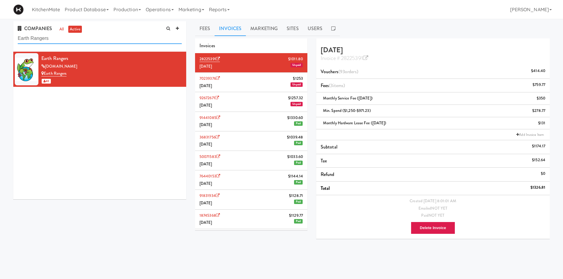
click at [90, 43] on input "Earth Rangers" at bounding box center [100, 38] width 164 height 11
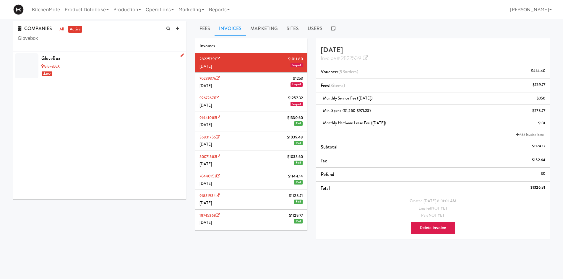
click at [79, 58] on div "GloveBox" at bounding box center [111, 58] width 140 height 9
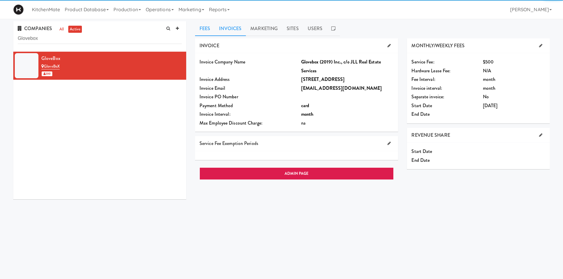
click at [234, 28] on link "Invoices" at bounding box center [230, 28] width 31 height 15
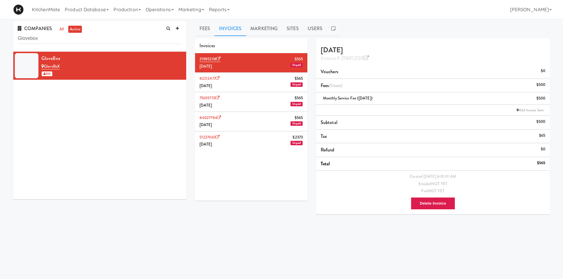
click at [243, 75] on li "82212477 $565 August 2025 Unpaid" at bounding box center [251, 83] width 112 height 20
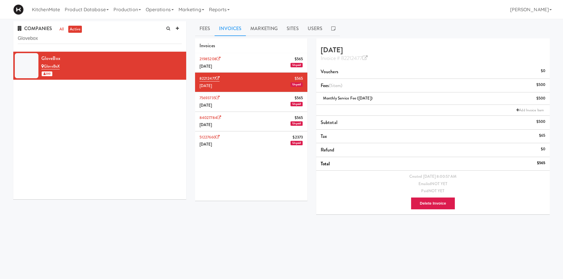
click at [252, 61] on li "21985208 $565 September 2025 Unpaid" at bounding box center [251, 63] width 112 height 20
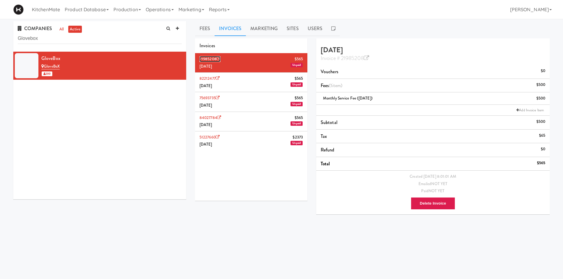
click at [218, 60] on icon at bounding box center [219, 59] width 4 height 4
click at [100, 37] on input "Glovebox" at bounding box center [100, 38] width 164 height 11
paste input "VA Lighting"
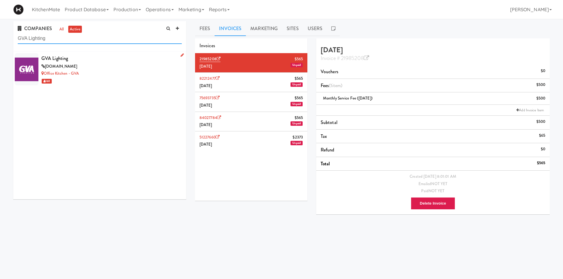
type input "GVA Lighting"
click at [104, 67] on div "gvalighting.com" at bounding box center [111, 66] width 140 height 7
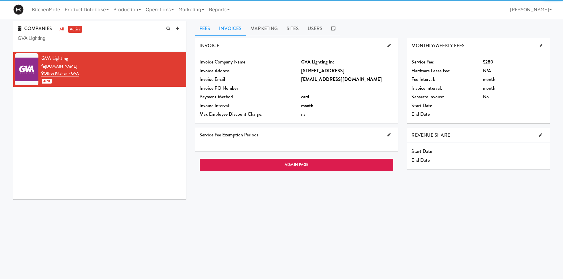
click at [237, 27] on link "Invoices" at bounding box center [230, 28] width 31 height 15
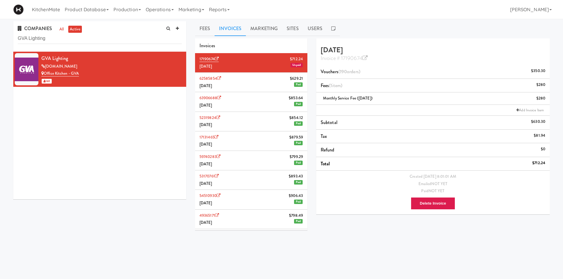
click at [262, 85] on li "62585854 $629.21 August 2025 Paid" at bounding box center [251, 83] width 112 height 20
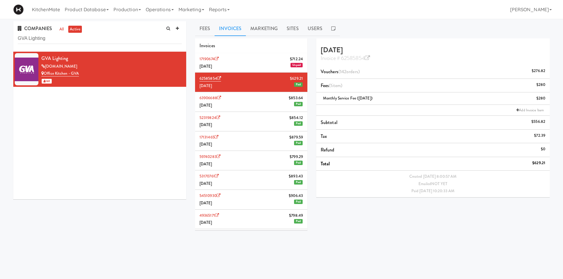
click at [263, 65] on li "17190674 $712.24 September 2025 Unpaid" at bounding box center [251, 63] width 112 height 20
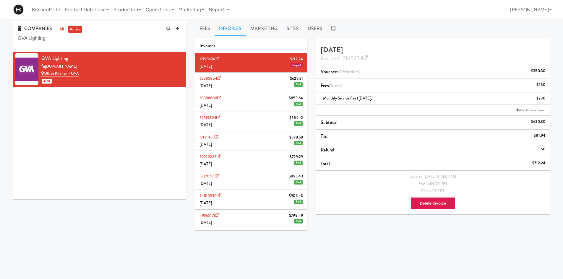
click at [263, 87] on li "62585854 $629.21 August 2025 Paid" at bounding box center [251, 83] width 112 height 20
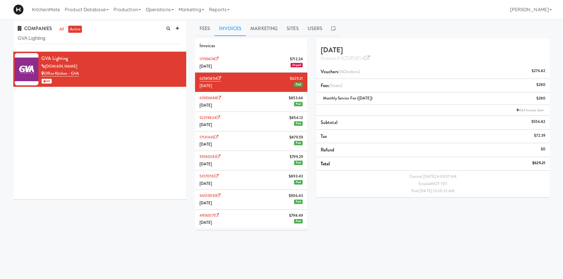
click at [274, 62] on li "17190674 $712.24 September 2025 Unpaid" at bounding box center [251, 63] width 112 height 20
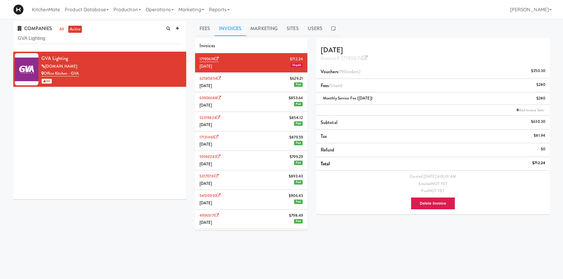
click at [274, 85] on li "62585854 $629.21 August 2025 Paid" at bounding box center [251, 83] width 112 height 20
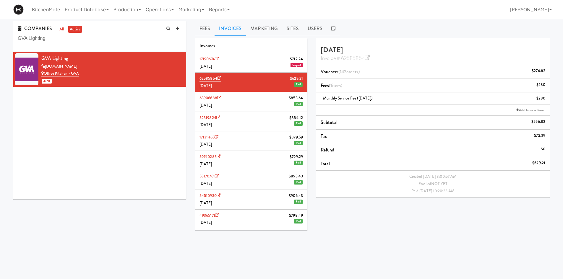
click at [269, 61] on li "17190674 $712.24 September 2025 Unpaid" at bounding box center [251, 63] width 112 height 20
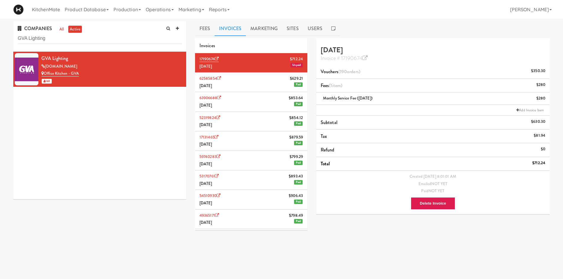
click at [228, 92] on li "62585854 $629.21 August 2025 Paid" at bounding box center [251, 83] width 112 height 20
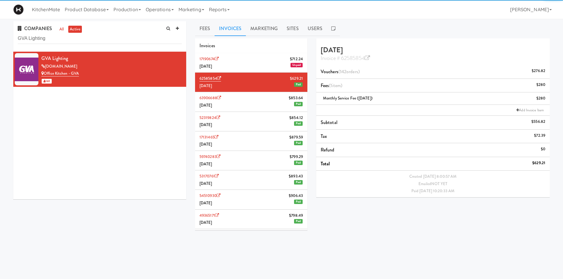
click at [233, 104] on li "63906688 $853.64 July 2025 Paid" at bounding box center [251, 102] width 112 height 20
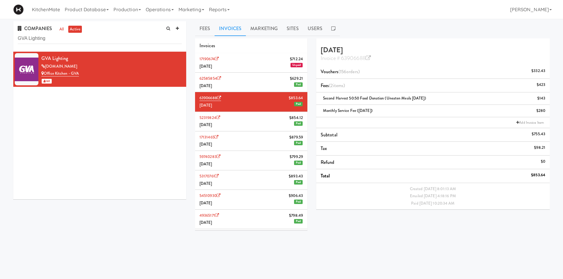
click at [235, 88] on li "62585854 $629.21 August 2025 Paid" at bounding box center [251, 83] width 112 height 20
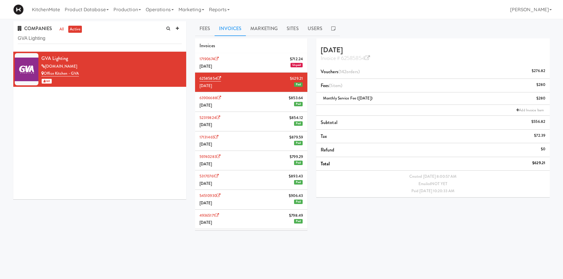
click at [236, 64] on li "17190674 $712.24 September 2025 Unpaid" at bounding box center [251, 63] width 112 height 20
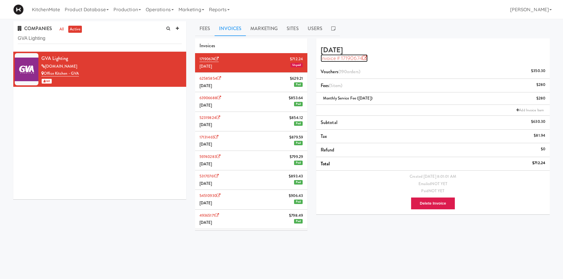
click at [367, 56] on icon at bounding box center [365, 58] width 5 height 5
drag, startPoint x: 93, startPoint y: 43, endPoint x: 96, endPoint y: 41, distance: 4.7
click at [93, 43] on input "GVA Lighting" at bounding box center [100, 38] width 164 height 11
click at [96, 41] on input "GVA Lighting" at bounding box center [100, 38] width 164 height 11
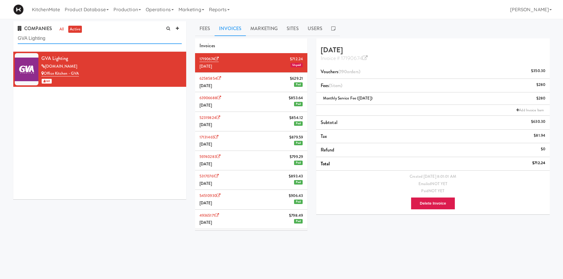
click at [96, 41] on input "GVA Lighting" at bounding box center [100, 38] width 164 height 11
paste input "Home Depot of Canada Inc."
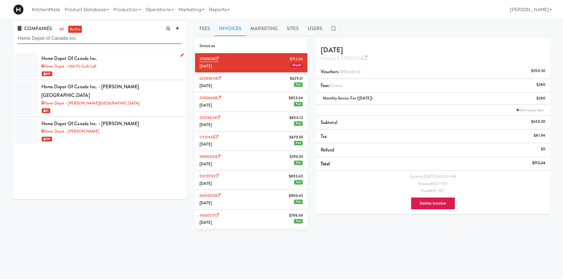
type input "Home Depot of Canada Inc."
click at [115, 64] on div "Home Depot - 10th Flr Cafe Left" at bounding box center [111, 66] width 140 height 7
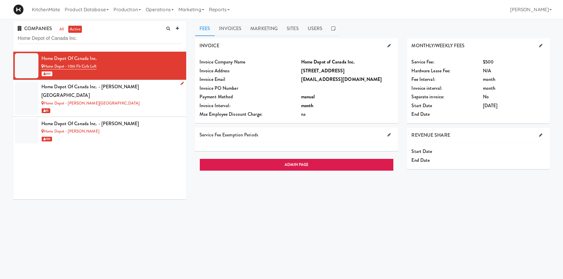
click at [115, 100] on div "Home Depot - Bolton IC" at bounding box center [111, 103] width 140 height 7
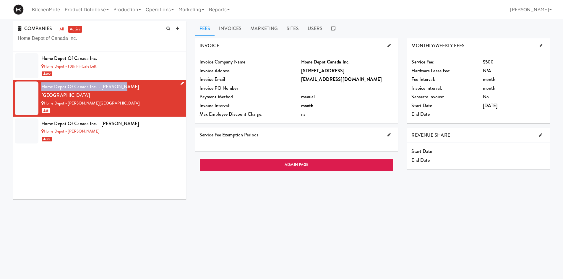
drag, startPoint x: 121, startPoint y: 83, endPoint x: 42, endPoint y: 86, distance: 79.3
click at [42, 86] on div "Home Depot of Canada Inc. - Bolton IC" at bounding box center [111, 91] width 140 height 17
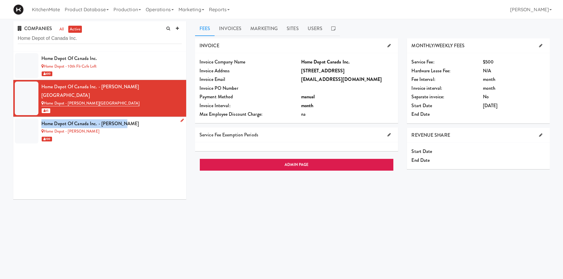
drag, startPoint x: 127, startPoint y: 114, endPoint x: 43, endPoint y: 116, distance: 84.6
click at [43, 119] on div "Home Depot of Canada Inc. - Vaughn DC" at bounding box center [111, 123] width 140 height 9
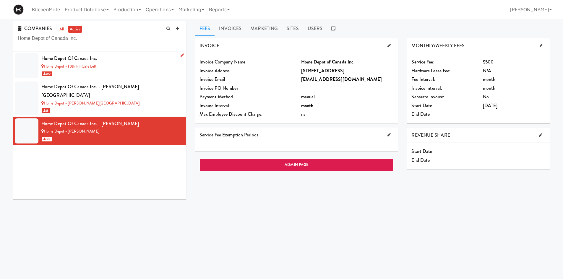
click at [129, 58] on div "Home Depot of Canada Inc." at bounding box center [111, 58] width 140 height 9
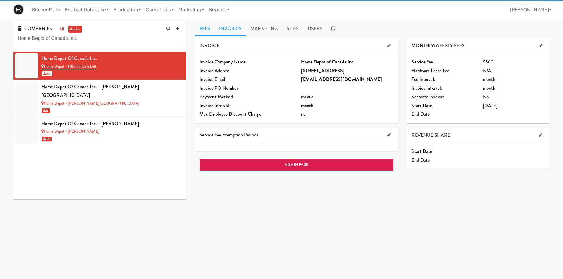
click at [229, 31] on link "Invoices" at bounding box center [230, 28] width 31 height 15
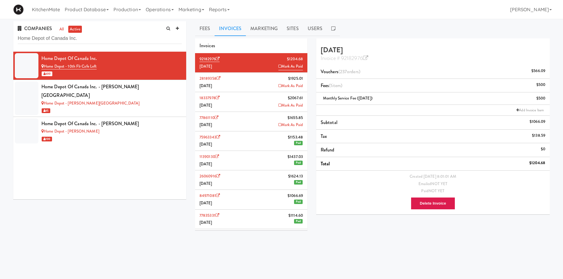
click at [256, 88] on li "28189358 $1925.01 August 2025 Mark As Paid" at bounding box center [251, 83] width 112 height 20
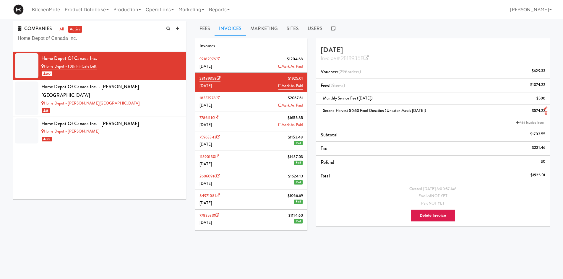
drag, startPoint x: 438, startPoint y: 111, endPoint x: 320, endPoint y: 111, distance: 118.0
click at [320, 111] on li "Second Harvest 50:50 Food Donation (Uneaten Meals August 2025) $574.22" at bounding box center [433, 111] width 234 height 12
copy span "Second Harvest 50:50 Food Donation (Uneaten Meals August 2025)"
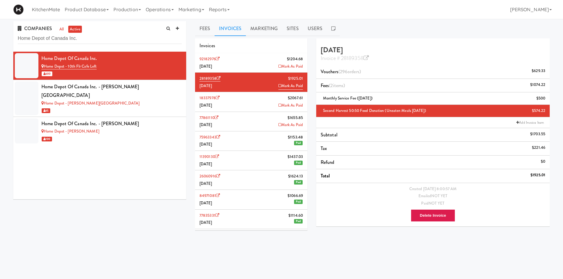
click at [430, 119] on li "Add Invoice Item" at bounding box center [433, 122] width 234 height 11
drag, startPoint x: 437, startPoint y: 109, endPoint x: 322, endPoint y: 110, distance: 114.7
click at [322, 110] on div "Second Harvest 50:50 Food Donation (Uneaten Meals August 2025) $574.22" at bounding box center [433, 110] width 225 height 7
copy span "Second Harvest 50:50 Food Donation (Uneaten Meals August 2025)"
click at [251, 57] on li "92182976 $1204.68 September 2025 Mark As Paid" at bounding box center [251, 63] width 112 height 20
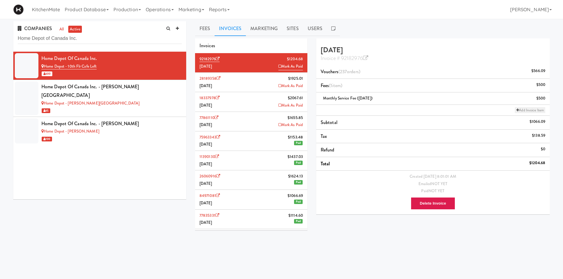
click at [522, 112] on link "Add Invoice Item" at bounding box center [530, 110] width 30 height 6
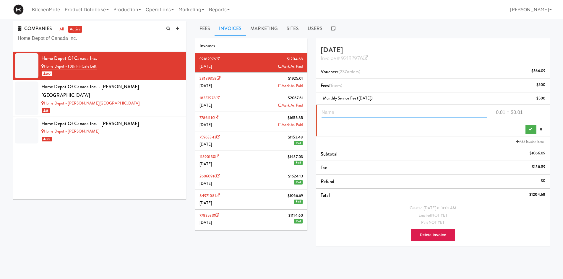
click at [380, 112] on input "text" at bounding box center [405, 112] width 166 height 11
paste input "Second Harvest 50:50 Food Donation (Uneaten Meals [DATE])"
click at [444, 113] on input "Second Harvest 50:50 Food Donation (Uneaten Meals [DATE])" at bounding box center [405, 112] width 166 height 11
type input "Second Harvest 50:50 Food Donation (Uneaten Meals [DATE])"
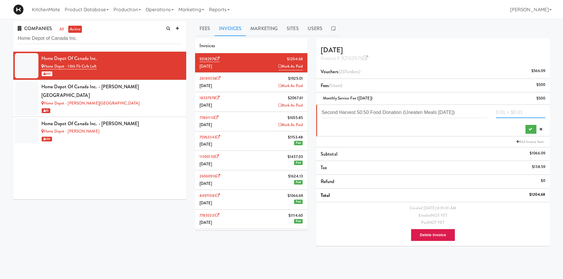
click at [509, 111] on input "number" at bounding box center [520, 112] width 49 height 11
click at [249, 85] on li "28189358 $1925.01 August 2025 Mark As Paid" at bounding box center [251, 83] width 112 height 20
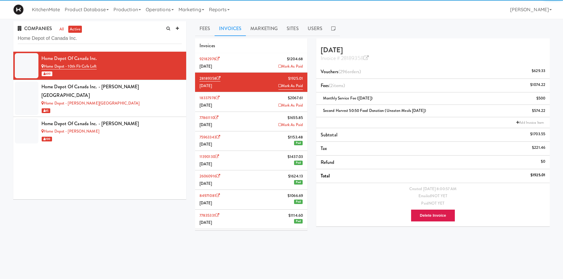
click at [257, 64] on li "92182976 $1204.68 September 2025 Mark As Paid" at bounding box center [251, 63] width 112 height 20
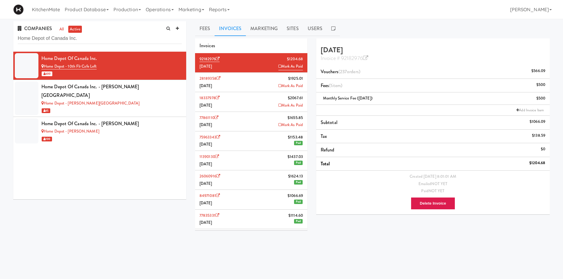
click at [244, 85] on li "28189358 $1925.01 August 2025 Mark As Paid" at bounding box center [251, 83] width 112 height 20
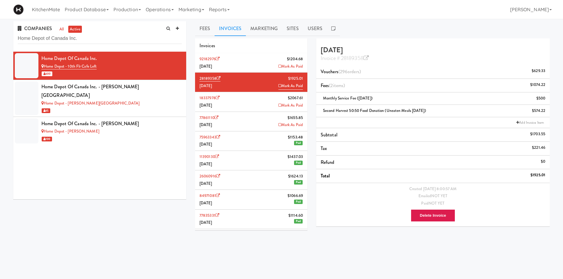
drag, startPoint x: 440, startPoint y: 111, endPoint x: 316, endPoint y: 111, distance: 124.2
click at [316, 111] on div "August 2025 Invoice # 28189358 Vouchers (296 orders ) $629.33 Fees (2 items ) $…" at bounding box center [433, 134] width 242 height 193
copy span "Second Harvest 50:50 Food Donation (Uneaten Meals [DATE])"
click at [241, 60] on li "92182976 $1204.68 September 2025 Mark As Paid" at bounding box center [251, 63] width 112 height 20
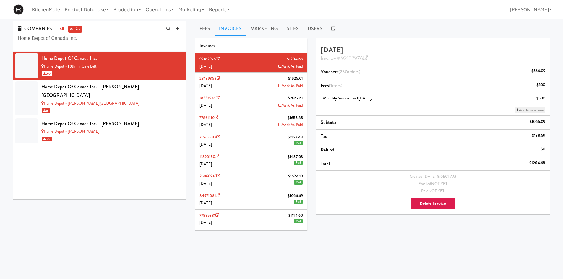
click at [532, 111] on link "Add Invoice Item" at bounding box center [530, 110] width 30 height 6
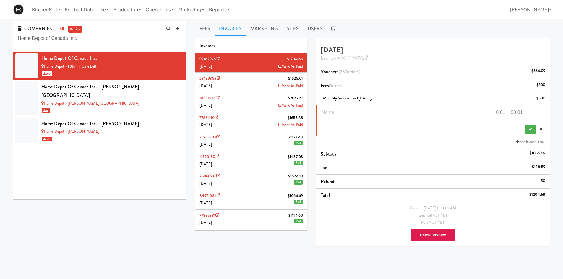
click at [426, 111] on input "text" at bounding box center [405, 112] width 166 height 11
paste input "Second Harvest 50:50 Food Donation (Uneaten Meals [DATE])"
click at [447, 112] on input "Second Harvest 50:50 Food Donation (Uneaten Meals [DATE])" at bounding box center [405, 112] width 166 height 11
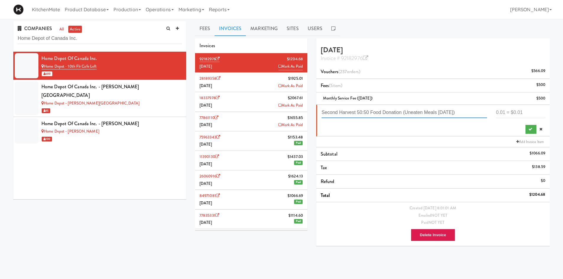
click at [447, 112] on input "Second Harvest 50:50 Food Donation (Uneaten Meals [DATE])" at bounding box center [405, 112] width 166 height 11
click at [446, 112] on input "Second Harvest 50:50 Food Donation (Uneaten Meals [DATE])" at bounding box center [405, 112] width 166 height 11
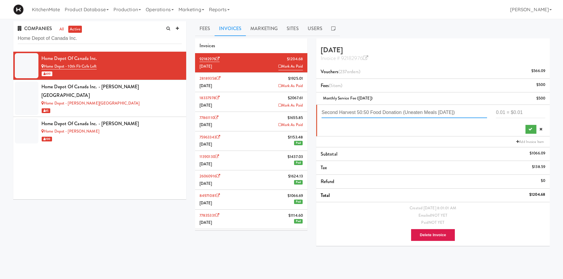
click at [446, 112] on input "Second Harvest 50:50 Food Donation (Uneaten Meals [DATE])" at bounding box center [405, 112] width 166 height 11
click at [447, 113] on input "Second Harvest 50:50 Food Donation (Uneaten Meals [DATE])" at bounding box center [405, 112] width 166 height 11
click at [446, 112] on input "Second Harvest 50:50 Food Donation (Uneaten Meals [DATE])" at bounding box center [405, 112] width 166 height 11
type input "Second Harvest 50:50 Food Donation (Uneaten Meals [DATE])"
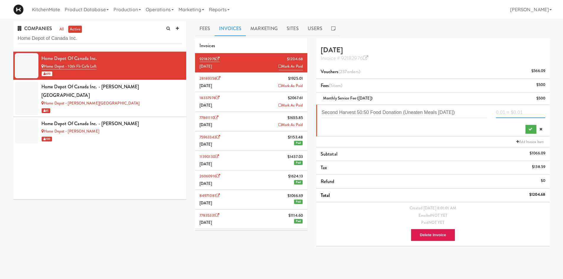
click at [537, 110] on input "number" at bounding box center [520, 112] width 49 height 11
click at [512, 115] on input "number" at bounding box center [520, 112] width 49 height 11
click at [512, 110] on input "number" at bounding box center [520, 112] width 49 height 11
click at [514, 117] on input "number" at bounding box center [520, 112] width 49 height 11
type input "955.95"
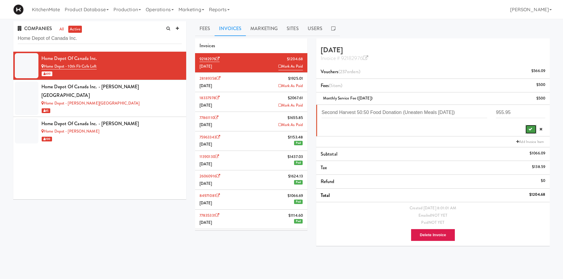
click at [530, 129] on icon "submit" at bounding box center [531, 129] width 4 height 4
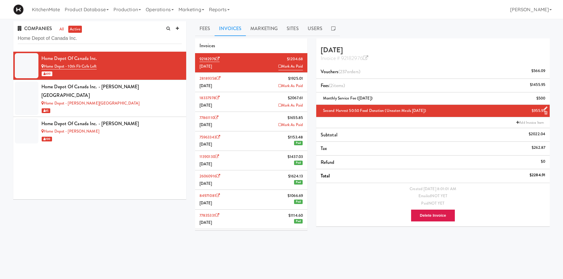
click at [249, 80] on li "28189358 $1925.01 August 2025 Mark As Paid" at bounding box center [251, 83] width 112 height 20
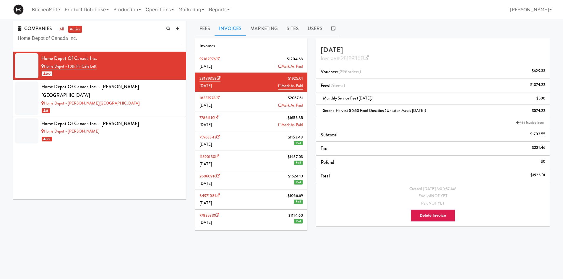
click at [247, 101] on li "18337978 $2067.61 July 2025 Mark As Paid" at bounding box center [251, 102] width 112 height 20
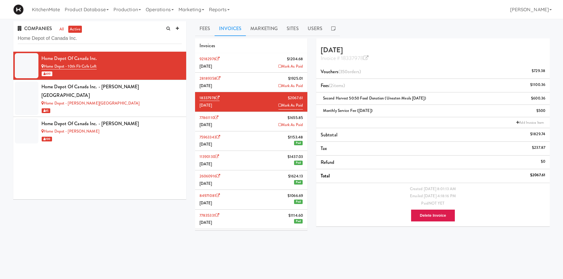
click at [244, 128] on li "77861110 $1655.85 June 2025 Mark As Paid" at bounding box center [251, 122] width 112 height 20
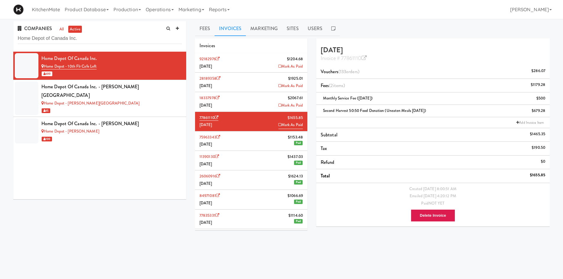
click at [239, 138] on li "75963343 $1153.48 May 2025 Paid" at bounding box center [251, 142] width 112 height 20
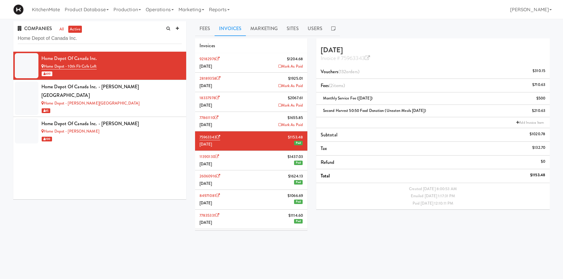
click at [242, 129] on li "77861110 $1655.85 June 2025 Mark As Paid" at bounding box center [251, 122] width 112 height 20
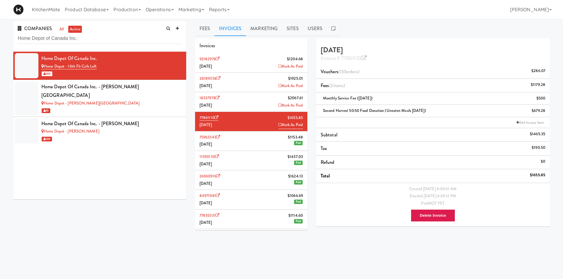
click at [244, 105] on li "18337978 $2067.61 July 2025 Mark As Paid" at bounding box center [251, 102] width 112 height 20
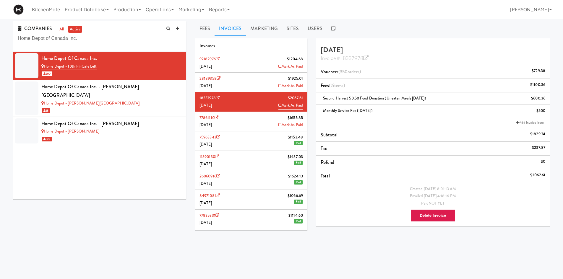
click at [249, 87] on li "28189358 $1925.01 August 2025 Mark As Paid" at bounding box center [251, 83] width 112 height 20
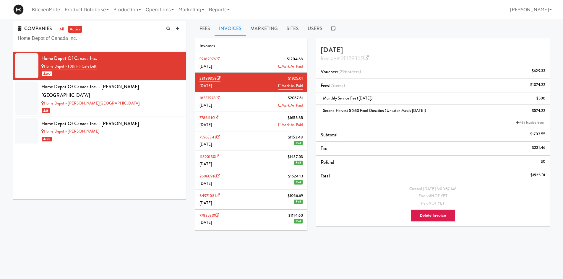
click at [255, 69] on li "92182976 $1204.68 September 2025 Mark As Paid" at bounding box center [251, 63] width 112 height 20
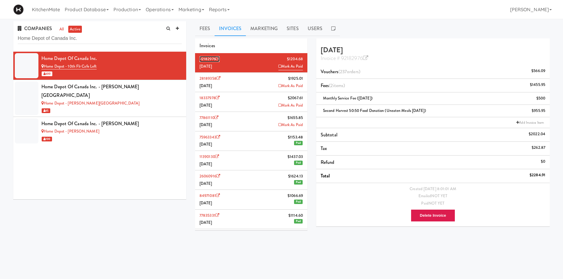
click at [219, 59] on icon at bounding box center [218, 59] width 4 height 4
click at [114, 100] on div "Home Depot - [PERSON_NAME][GEOGRAPHIC_DATA]" at bounding box center [111, 103] width 140 height 7
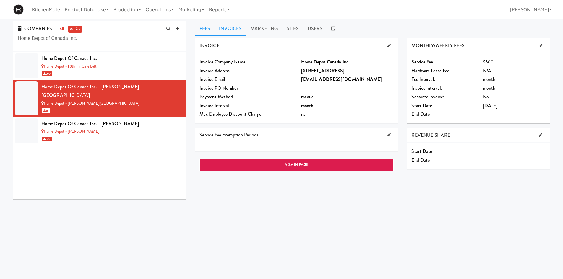
click at [232, 26] on link "Invoices" at bounding box center [230, 28] width 31 height 15
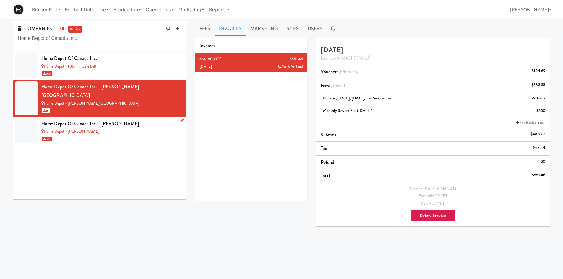
click at [104, 128] on div "Home Depot - [PERSON_NAME]" at bounding box center [111, 131] width 140 height 7
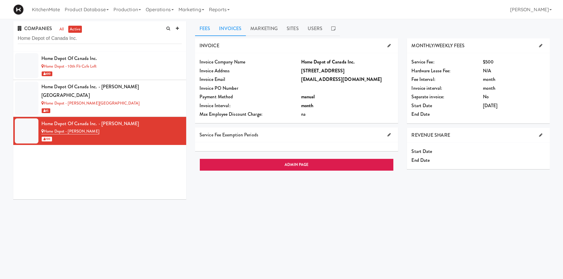
click at [229, 26] on link "Invoices" at bounding box center [230, 28] width 31 height 15
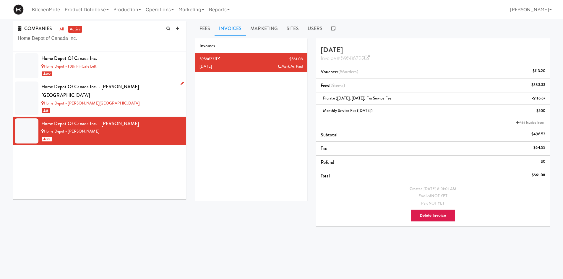
click at [117, 107] on div "65" at bounding box center [111, 110] width 140 height 7
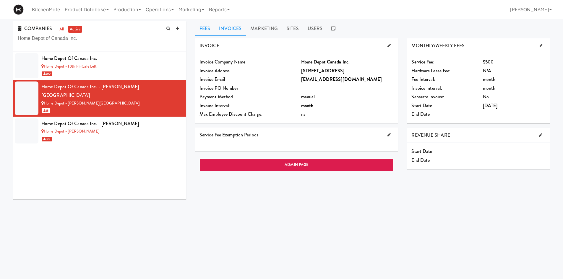
click at [231, 29] on link "Invoices" at bounding box center [230, 28] width 31 height 15
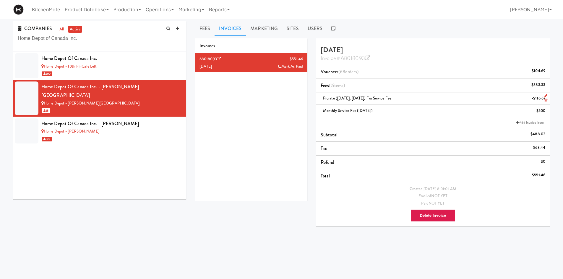
drag, startPoint x: 405, startPoint y: 98, endPoint x: 321, endPoint y: 99, distance: 83.4
click at [321, 99] on div "Prorate (09/01/25, 09/08/25) for Service Fee -$116.67" at bounding box center [433, 98] width 225 height 7
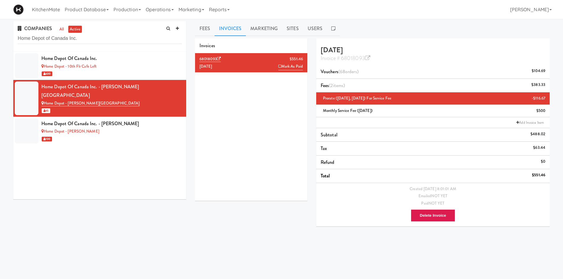
click at [281, 95] on div "68018093 $551.46 September 2025 Mark As Paid" at bounding box center [251, 127] width 112 height 148
click at [378, 32] on ul "Fees Invoices Marketing Sites Users" at bounding box center [372, 28] width 355 height 15
click at [295, 109] on div "68018093 $551.46 September 2025 Mark As Paid" at bounding box center [251, 127] width 112 height 148
click at [125, 128] on div "Home Depot - [PERSON_NAME]" at bounding box center [111, 131] width 140 height 7
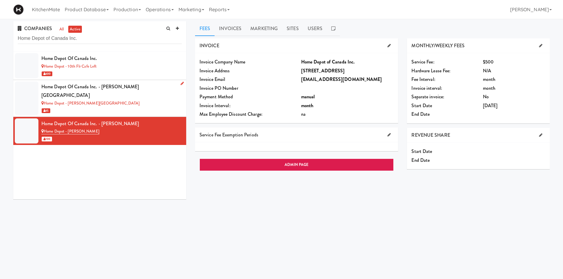
click at [117, 100] on div "Home Depot - [PERSON_NAME][GEOGRAPHIC_DATA]" at bounding box center [111, 103] width 140 height 7
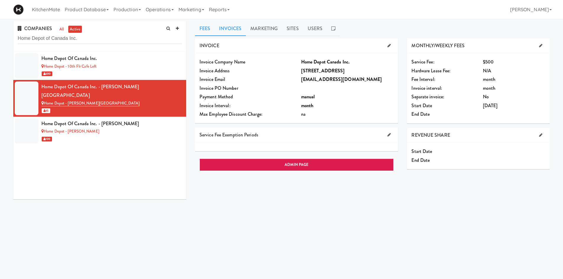
click at [220, 29] on link "Invoices" at bounding box center [230, 28] width 31 height 15
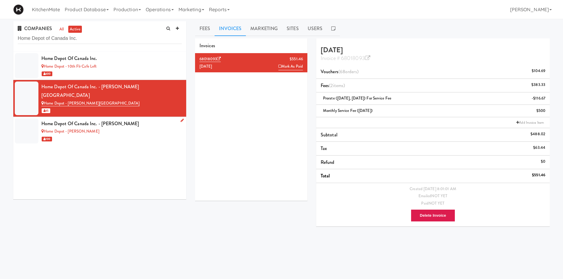
click at [83, 119] on div "Home Depot of Canada Inc. - Vaughn DC" at bounding box center [111, 123] width 140 height 9
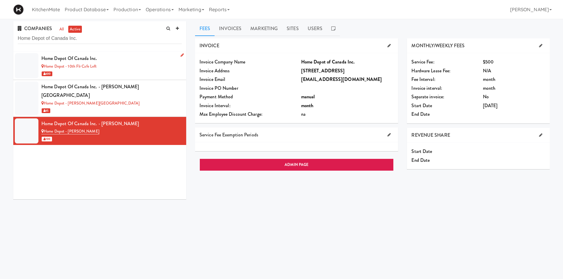
click at [93, 62] on div "Home Depot of Canada Inc." at bounding box center [111, 58] width 140 height 9
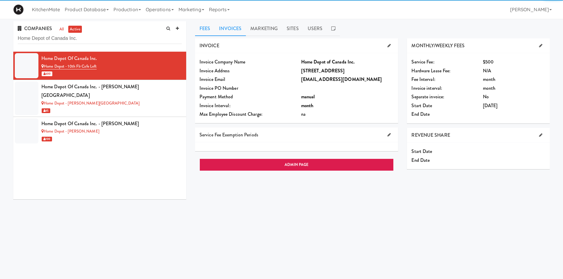
click at [237, 30] on link "Invoices" at bounding box center [230, 28] width 31 height 15
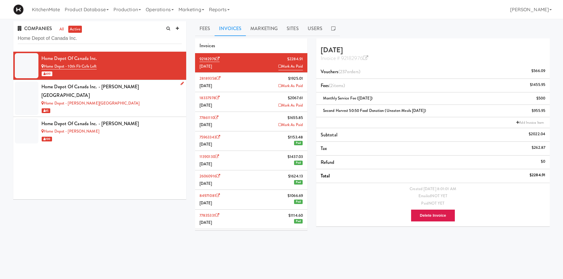
click at [123, 100] on div "Home Depot - [PERSON_NAME][GEOGRAPHIC_DATA]" at bounding box center [111, 103] width 140 height 7
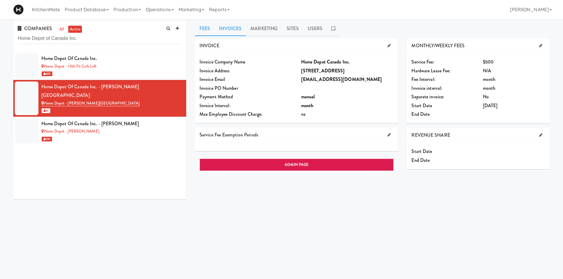
click at [234, 28] on link "Invoices" at bounding box center [230, 28] width 31 height 15
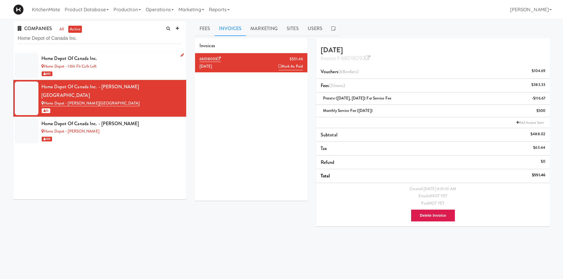
click at [125, 72] on div "600" at bounding box center [111, 73] width 140 height 7
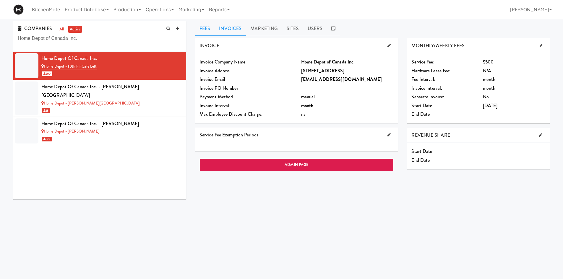
click at [241, 27] on link "Invoices" at bounding box center [230, 28] width 31 height 15
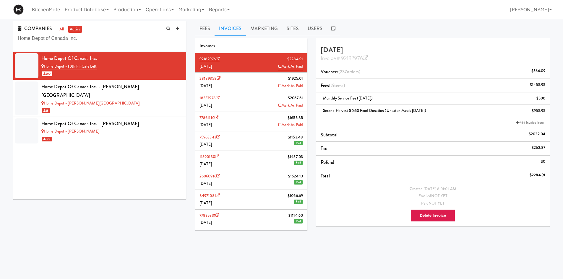
scroll to position [116, 0]
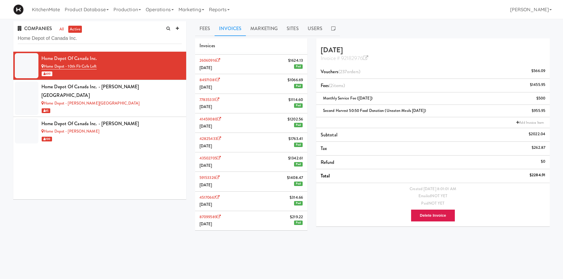
click at [250, 223] on li "87099589 $219.22 August 2024 Paid" at bounding box center [251, 220] width 112 height 19
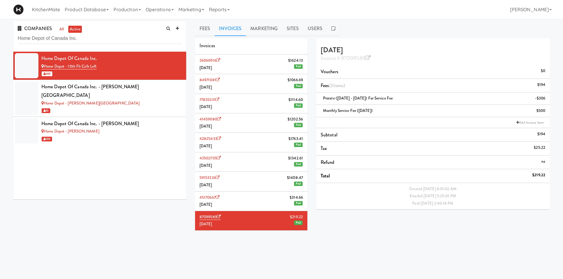
click at [264, 177] on li "59153326 $1408.47 September 2024 Paid" at bounding box center [251, 182] width 112 height 20
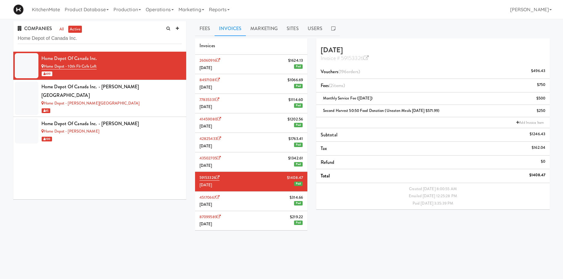
click at [263, 206] on li "45170667 $314.66 August 2024 Paid" at bounding box center [251, 202] width 112 height 20
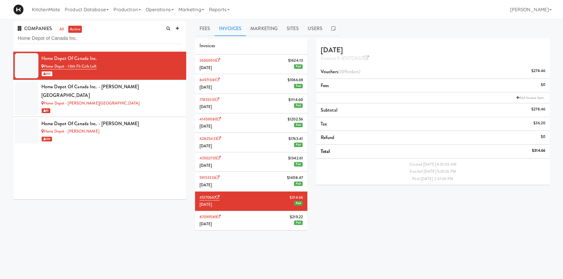
click at [258, 220] on li "87099589 $219.22 August 2024 Paid" at bounding box center [251, 220] width 112 height 19
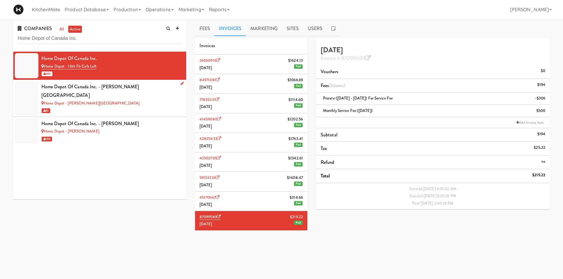
click at [116, 107] on div "65" at bounding box center [111, 110] width 140 height 7
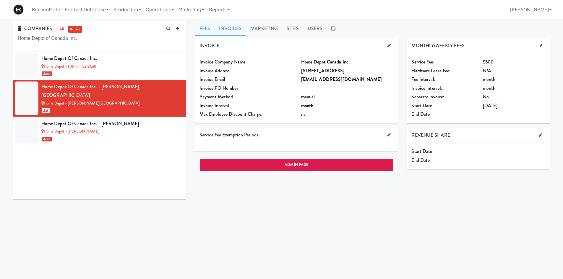
click at [227, 25] on link "Invoices" at bounding box center [230, 28] width 31 height 15
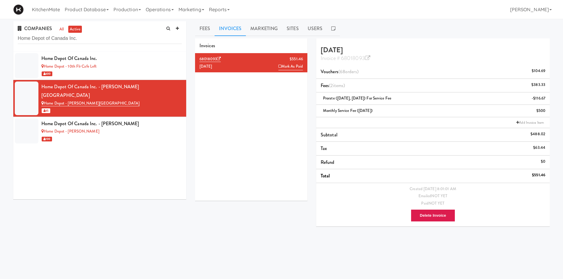
click at [372, 121] on li "Add Invoice Item" at bounding box center [433, 122] width 234 height 11
click at [532, 121] on link "Add Invoice Item" at bounding box center [530, 123] width 30 height 6
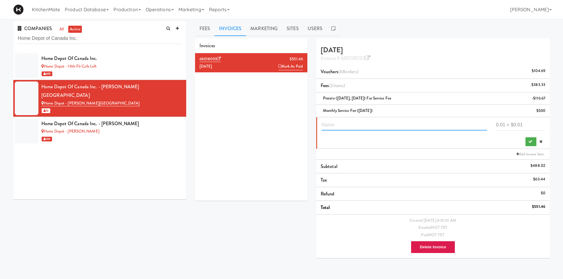
click at [342, 127] on input "text" at bounding box center [405, 125] width 166 height 11
click at [506, 126] on input "number" at bounding box center [520, 125] width 49 height 11
click at [333, 124] on input "One Time Implementation Fee" at bounding box center [405, 125] width 166 height 11
type input "One Time Implementation Fee"
click at [514, 126] on input "number" at bounding box center [520, 125] width 49 height 11
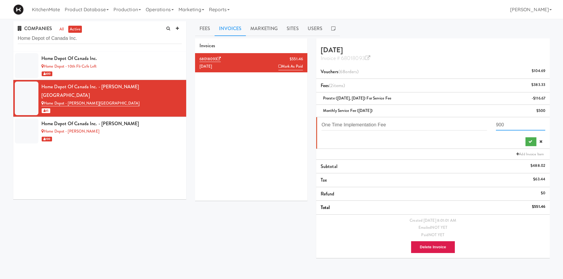
type input "900"
click at [282, 128] on div "68018093 $551.46 September 2025 Mark As Paid" at bounding box center [251, 127] width 112 height 148
click at [529, 143] on icon "submit" at bounding box center [531, 142] width 4 height 4
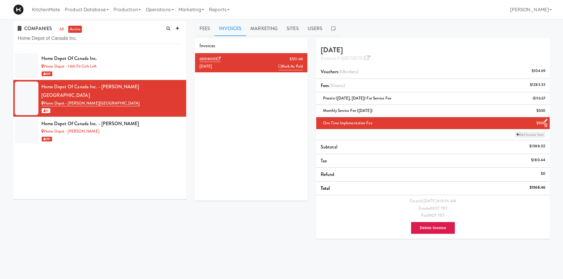
click at [535, 135] on link "Add Invoice Item" at bounding box center [530, 135] width 30 height 6
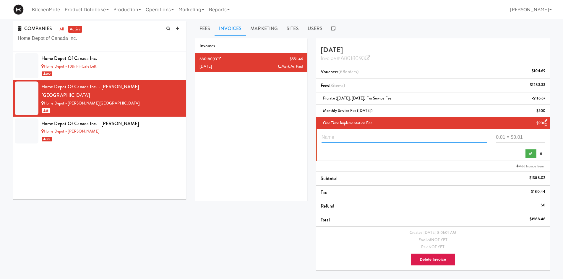
click at [362, 136] on input "text" at bounding box center [405, 137] width 166 height 11
click at [134, 66] on div "Home Depot - 10th Flr Cafe Left" at bounding box center [111, 66] width 140 height 7
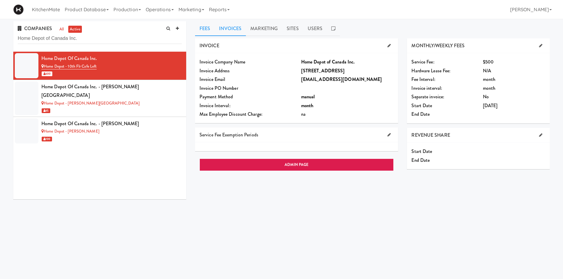
click at [235, 28] on link "Invoices" at bounding box center [230, 28] width 31 height 15
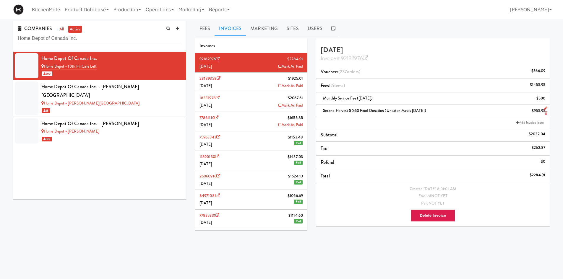
drag, startPoint x: 440, startPoint y: 110, endPoint x: 321, endPoint y: 114, distance: 118.7
click at [321, 114] on div "Second Harvest 50:50 Food Donation (Uneaten Meals September 2025) $955.95" at bounding box center [433, 110] width 225 height 7
copy span "Second Harvest 50:50 Food Donation (Uneaten Meals September 2025)"
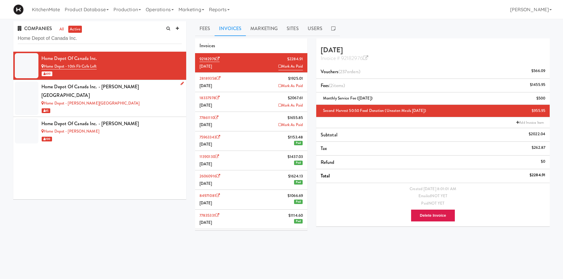
click at [150, 107] on div "65" at bounding box center [111, 110] width 140 height 7
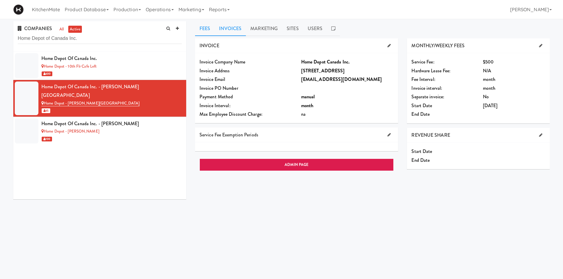
click at [224, 28] on link "Invoices" at bounding box center [230, 28] width 31 height 15
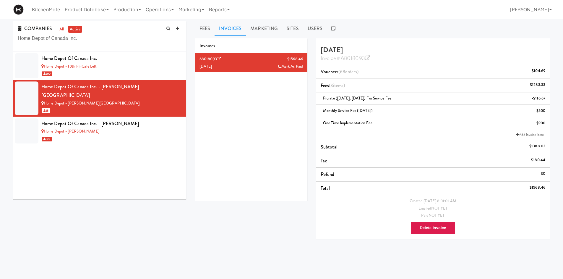
click at [350, 133] on li "Add Invoice Item" at bounding box center [433, 135] width 234 height 11
click at [528, 132] on link "Add Invoice Item" at bounding box center [530, 135] width 30 height 6
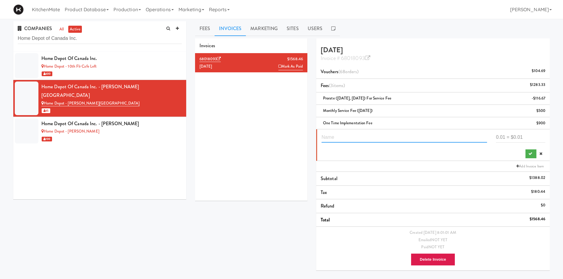
click at [410, 141] on input "text" at bounding box center [405, 137] width 166 height 11
paste input "Second Harvest 50:50 Food Donation (Uneaten Meals September 2025)"
type input "Second Harvest 50:50 Food Donation (Uneaten Meals September 2025)"
click at [510, 137] on input "number" at bounding box center [520, 137] width 49 height 11
type input "342.995"
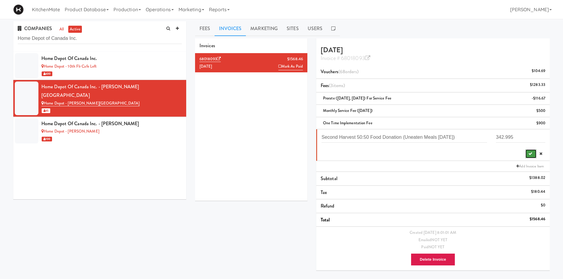
click at [527, 151] on button "submit" at bounding box center [531, 154] width 11 height 9
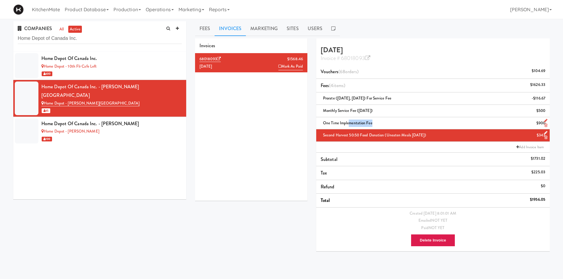
drag, startPoint x: 375, startPoint y: 124, endPoint x: 346, endPoint y: 122, distance: 28.8
click at [350, 122] on div "One Time Implementation Fee $900" at bounding box center [433, 123] width 225 height 7
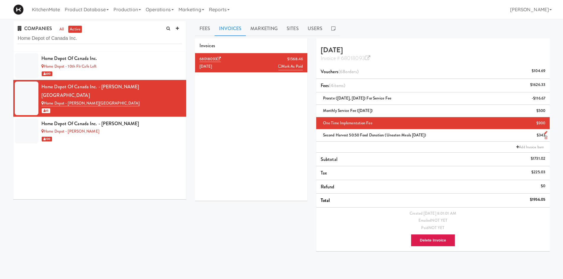
click at [301, 118] on div "68018093 $1568.46 September 2025 Mark As Paid" at bounding box center [251, 127] width 112 height 148
click at [367, 58] on icon at bounding box center [367, 58] width 5 height 5
click at [145, 128] on div "Home Depot - Vaughn DC" at bounding box center [111, 131] width 140 height 7
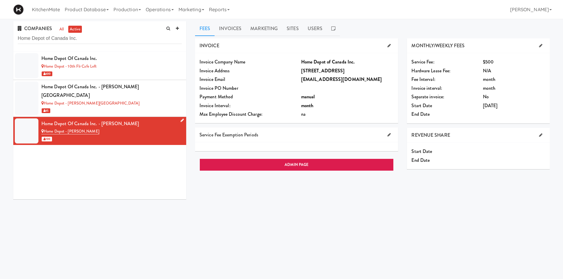
click at [181, 119] on icon at bounding box center [182, 121] width 3 height 4
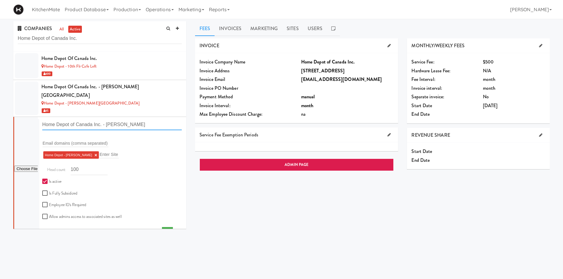
click at [119, 119] on input "Home Depot of Canada Inc. - Vaughn DC" at bounding box center [112, 124] width 140 height 11
type input "Home Depot of Canada Inc. - Vaughan DC"
click at [165, 230] on icon "submit" at bounding box center [167, 232] width 4 height 4
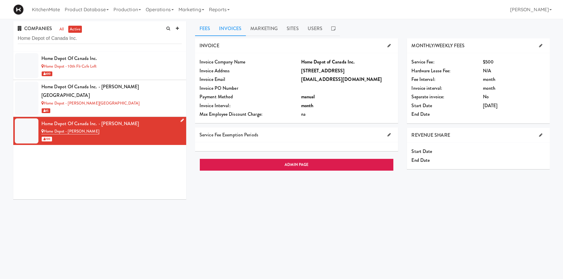
click at [229, 34] on link "Invoices" at bounding box center [230, 28] width 31 height 15
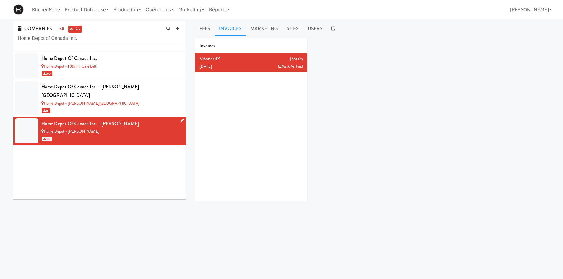
click at [235, 61] on li "59586732 $561.08 September 2025 Mark As Paid" at bounding box center [251, 62] width 112 height 19
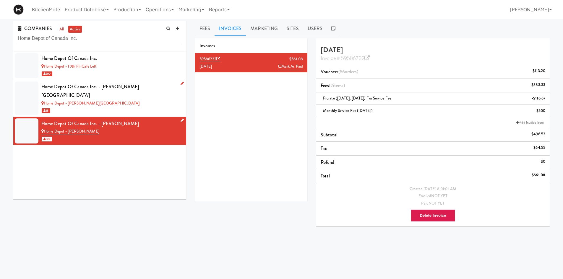
click at [96, 91] on div "Home Depot of Canada Inc. - Bolton IC" at bounding box center [111, 91] width 140 height 17
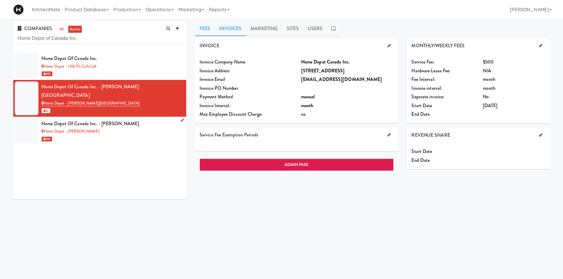
click at [228, 24] on link "Invoices" at bounding box center [230, 28] width 31 height 15
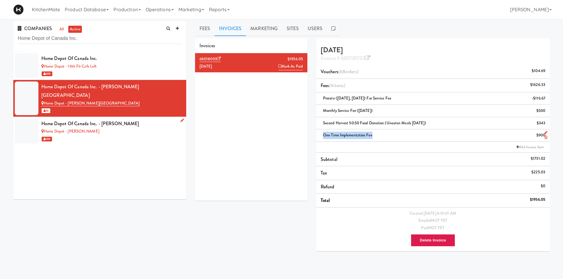
drag, startPoint x: 379, startPoint y: 136, endPoint x: 324, endPoint y: 139, distance: 55.4
click at [324, 139] on div "One Time Implementation Fee $900" at bounding box center [433, 135] width 225 height 7
copy span "One Time Implementation Fee"
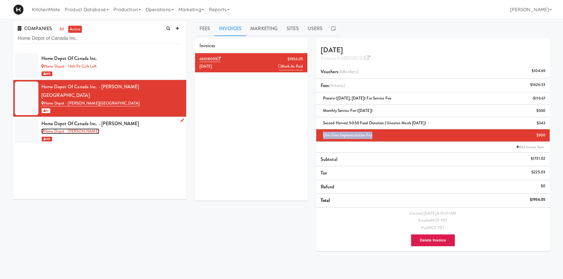
click at [86, 129] on link "Home Depot - Vaughn DC" at bounding box center [70, 132] width 58 height 6
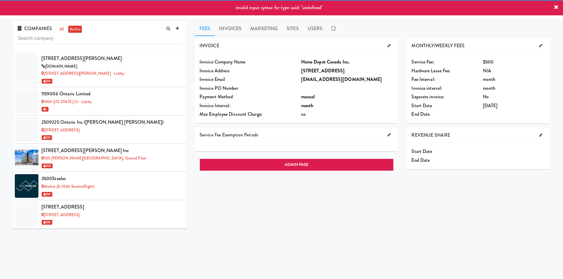
click at [100, 34] on input "text" at bounding box center [100, 38] width 164 height 11
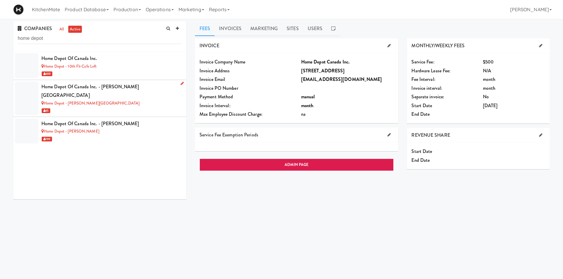
type input "home depot"
click at [135, 100] on div "Home Depot - Bolton IC" at bounding box center [111, 103] width 140 height 7
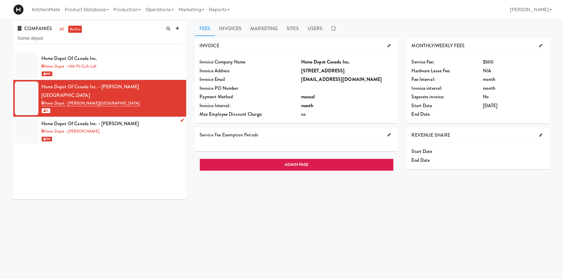
click at [134, 119] on div "Home Depot of Canada Inc. - Vaughan DC" at bounding box center [111, 123] width 140 height 9
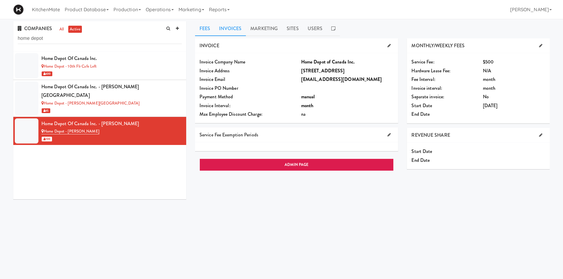
click at [230, 27] on link "Invoices" at bounding box center [230, 28] width 31 height 15
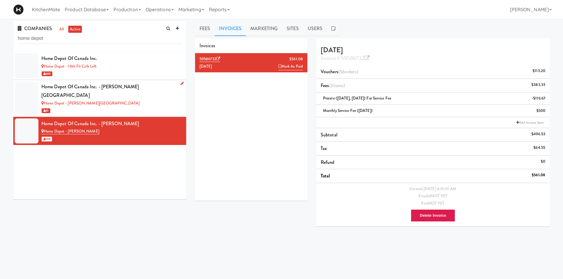
click at [110, 100] on div "Home Depot - Bolton IC" at bounding box center [111, 103] width 140 height 7
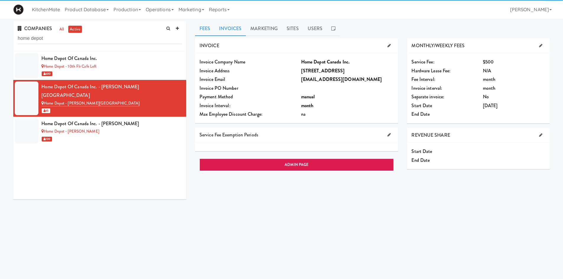
click at [244, 23] on link "Invoices" at bounding box center [230, 28] width 31 height 15
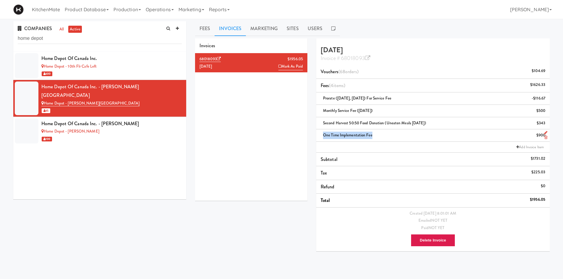
drag, startPoint x: 376, startPoint y: 135, endPoint x: 318, endPoint y: 137, distance: 57.7
click at [318, 137] on li "One Time Implementation Fee $900" at bounding box center [433, 136] width 234 height 12
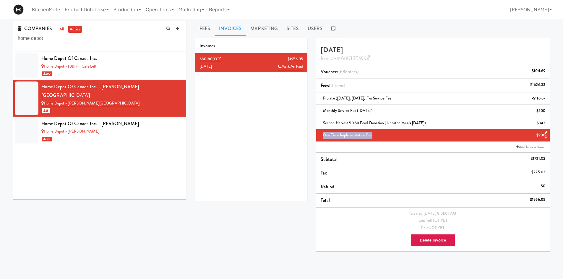
copy span "One Time Implementation Fee"
click at [131, 128] on div "Home Depot - Vaughn DC" at bounding box center [111, 131] width 140 height 7
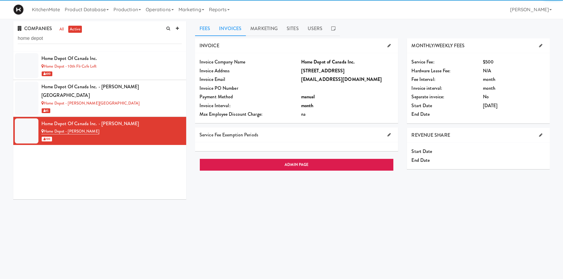
click at [227, 27] on link "Invoices" at bounding box center [230, 28] width 31 height 15
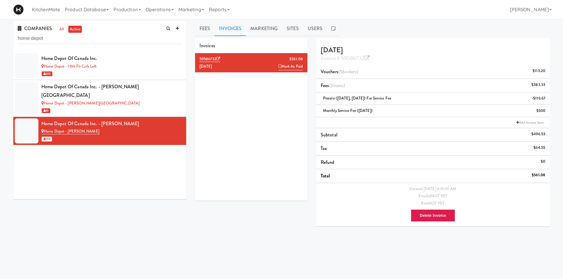
click at [353, 122] on li "Add Invoice Item" at bounding box center [433, 122] width 234 height 11
click at [531, 121] on link "Add Invoice Item" at bounding box center [530, 123] width 30 height 6
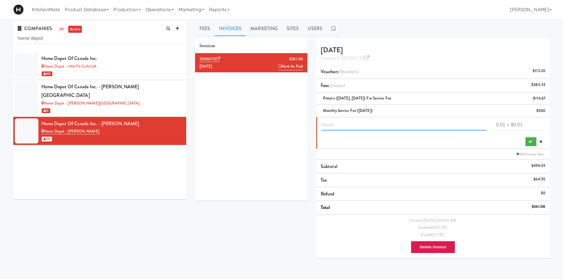
click at [441, 125] on input "text" at bounding box center [405, 125] width 166 height 11
paste input "One Time Implementation Fee"
type input "One Time Implementation Fee"
click at [518, 122] on input "number" at bounding box center [520, 125] width 49 height 11
type input "900"
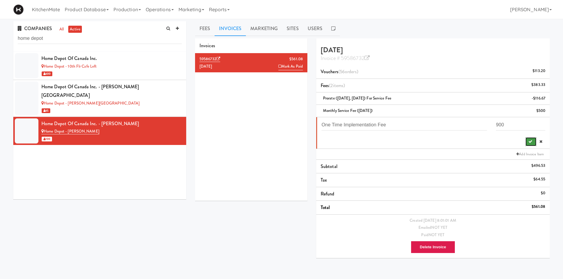
click at [528, 140] on button "submit" at bounding box center [531, 142] width 11 height 9
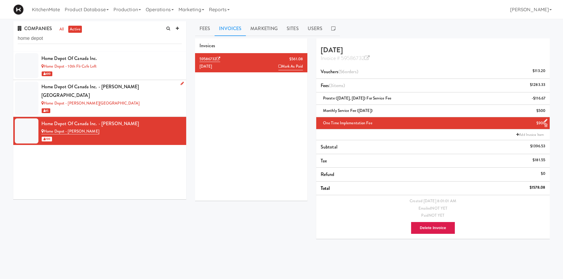
click at [125, 100] on div "Home Depot - Bolton IC" at bounding box center [111, 103] width 140 height 7
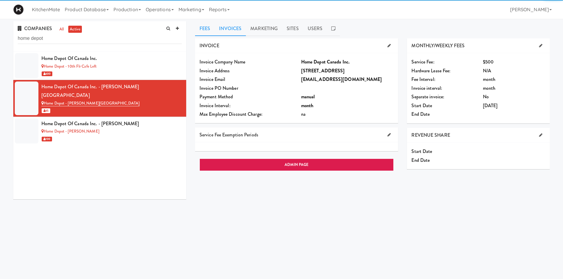
click at [231, 26] on link "Invoices" at bounding box center [230, 28] width 31 height 15
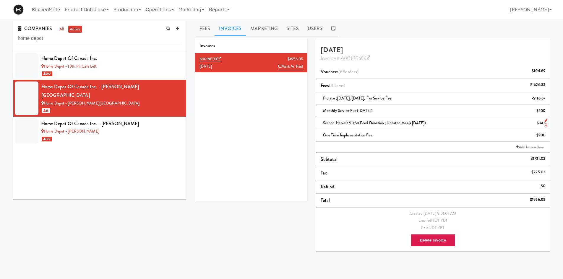
copy span "Second Harvest 50:50 Food Donation (Uneaten Meals September 2025)"
drag, startPoint x: 446, startPoint y: 124, endPoint x: 324, endPoint y: 125, distance: 122.4
click at [324, 125] on div "Second Harvest 50:50 Food Donation (Uneaten Meals September 2025) $343" at bounding box center [433, 123] width 225 height 7
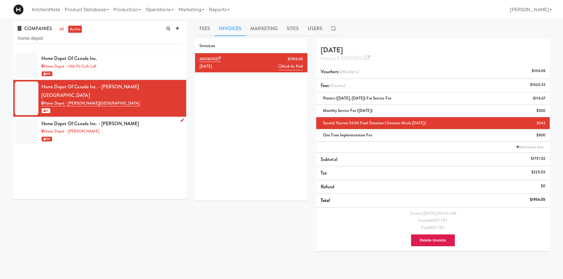
click at [85, 119] on div "Home Depot of Canada Inc. - Vaughan DC" at bounding box center [111, 123] width 140 height 9
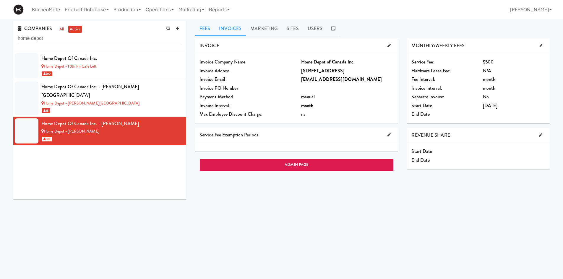
click at [240, 31] on link "Invoices" at bounding box center [230, 28] width 31 height 15
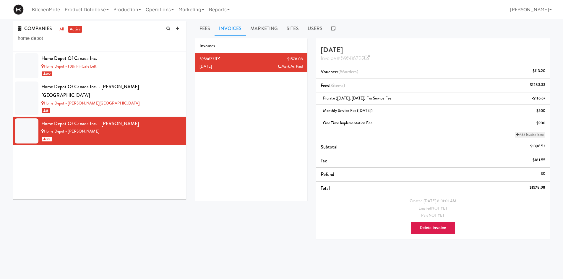
click at [525, 132] on link "Add Invoice Item" at bounding box center [530, 135] width 30 height 6
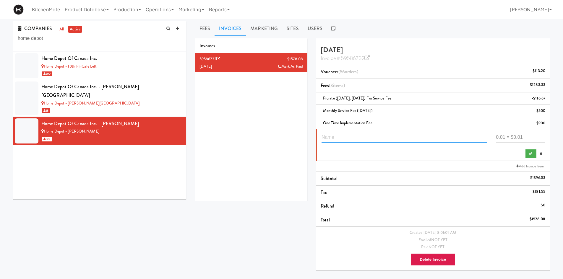
click at [406, 137] on input "text" at bounding box center [405, 137] width 166 height 11
paste input "Second Harvest 50:50 Food Donation (Uneaten Meals September 2025)"
type input "Second Harvest 50:50 Food Donation (Uneaten Meals September 2025)"
click at [510, 136] on input "number" at bounding box center [520, 137] width 49 height 11
type input "467.385"
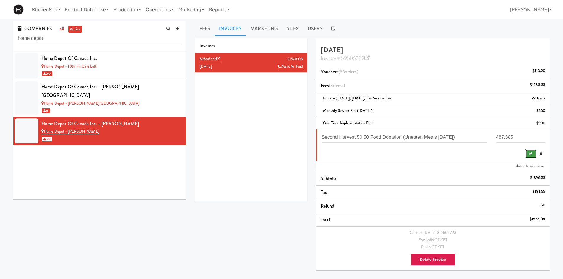
click at [526, 157] on button "submit" at bounding box center [531, 154] width 11 height 9
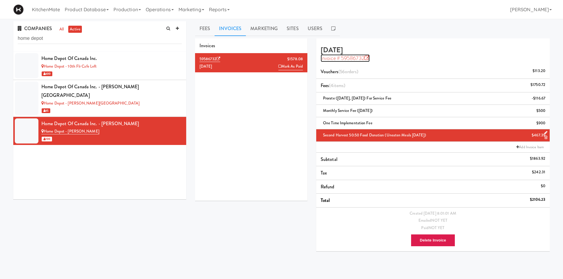
click at [369, 58] on icon at bounding box center [367, 58] width 5 height 5
click at [269, 214] on div "Invoices 59586732 $1578.08 September 2025 Mark As Paid September 2025 Invoice #…" at bounding box center [373, 147] width 364 height 218
click at [370, 146] on li "Add Invoice Item" at bounding box center [433, 147] width 234 height 11
click at [84, 38] on input "home depot" at bounding box center [100, 38] width 164 height 11
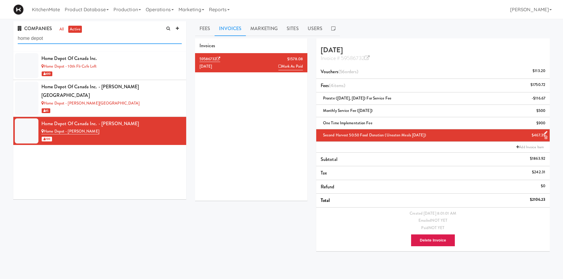
click at [84, 38] on input "home depot" at bounding box center [100, 38] width 164 height 11
paste input "IKEA Burlington EMPU"
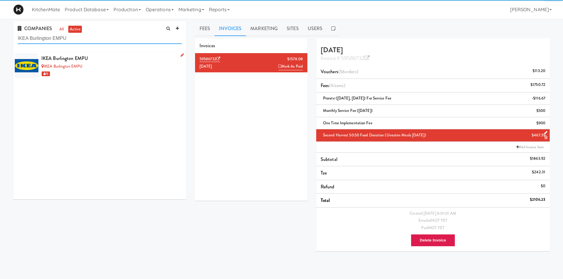
type input "IKEA Burlington EMPU"
click at [98, 62] on div "IKEA Burlington EMPU" at bounding box center [111, 58] width 140 height 9
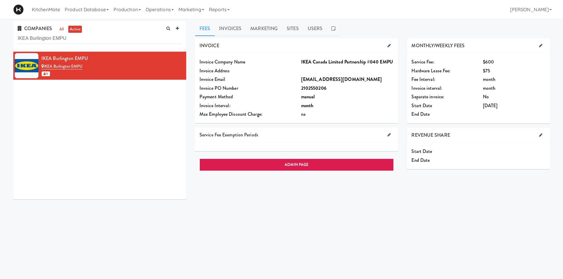
click at [223, 21] on div "COMPANIES all active IKEA Burlington EMPU IKEA Burlington EMPU IKEA Burlington …" at bounding box center [281, 139] width 563 height 241
click at [226, 30] on link "Invoices" at bounding box center [230, 28] width 31 height 15
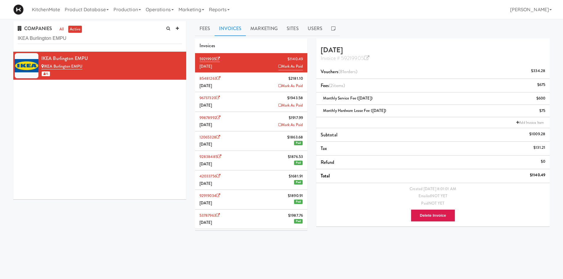
click at [260, 75] on li "85481263 $2181.10 August 2025 Mark As Paid" at bounding box center [251, 83] width 112 height 20
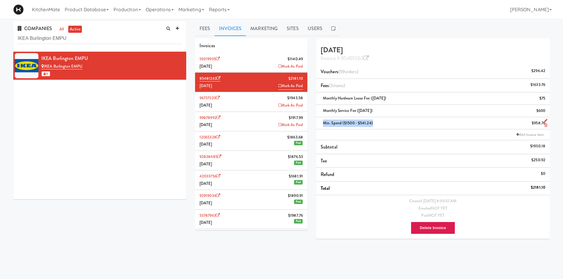
drag, startPoint x: 379, startPoint y: 124, endPoint x: 321, endPoint y: 124, distance: 57.7
click at [321, 124] on div "Min. Spend ($1500 - $541.24) $958.76" at bounding box center [433, 123] width 225 height 7
copy span "Min. Spend ($1500 - $541.24)"
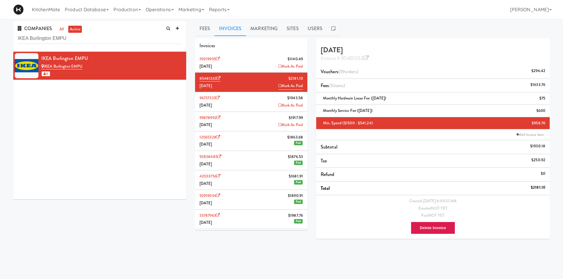
click at [251, 58] on li "59219905 $1140.49 September 2025 Mark As Paid" at bounding box center [251, 63] width 112 height 20
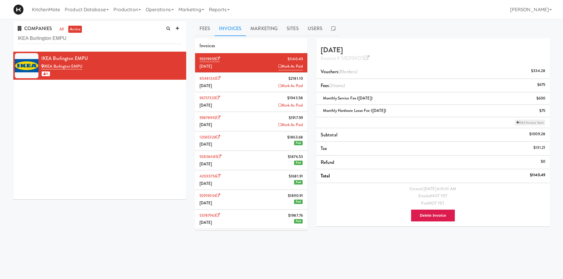
click at [524, 122] on link "Add Invoice Item" at bounding box center [530, 123] width 30 height 6
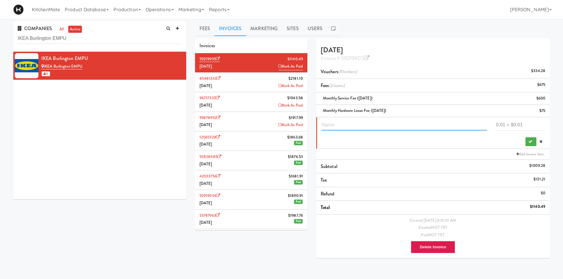
click at [406, 124] on input "text" at bounding box center [405, 125] width 166 height 11
paste input "Min. Spend ($1500 - $541.24)"
click at [377, 124] on input "Min. Spend ($1500 - $541.24)" at bounding box center [405, 125] width 166 height 11
drag, startPoint x: 376, startPoint y: 127, endPoint x: 382, endPoint y: 127, distance: 5.9
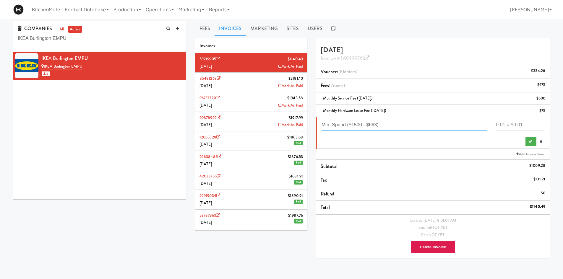
click at [376, 127] on input "Min. Spend ($1500 - $663)" at bounding box center [405, 125] width 166 height 11
type input "Min. Spend ($1500 - $663.78)"
click at [529, 126] on input "number" at bounding box center [520, 125] width 49 height 11
type input "836.22"
click at [528, 140] on button "submit" at bounding box center [531, 142] width 11 height 9
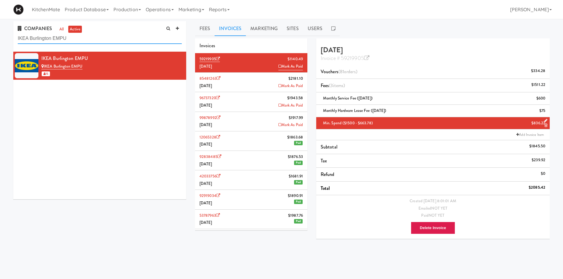
click at [124, 40] on input "IKEA Burlington EMPU" at bounding box center [100, 38] width 164 height 11
click at [365, 58] on link "Invoice # 59219905" at bounding box center [345, 58] width 49 height 8
click at [114, 43] on input "IKEA Burlington EMPU" at bounding box center [100, 38] width 164 height 11
click at [122, 44] on input "IKEA Burlington EMPU" at bounding box center [100, 38] width 164 height 11
click at [124, 41] on input "IKEA Burlington EMPU" at bounding box center [100, 38] width 164 height 11
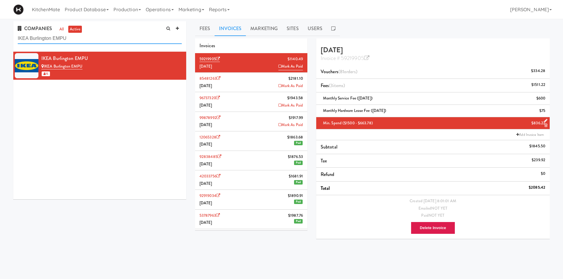
click at [124, 40] on input "IKEA Burlington EMPU" at bounding box center [100, 38] width 164 height 11
paste input "Store"
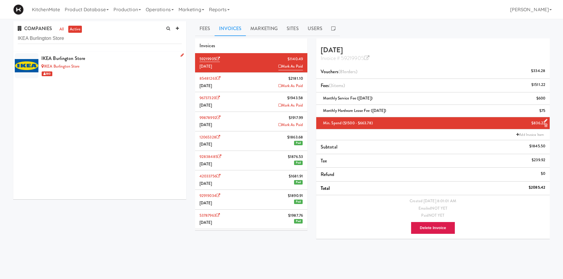
click at [119, 63] on div "IKEA Burlington Store IKEA Burlington Store 380" at bounding box center [111, 65] width 140 height 23
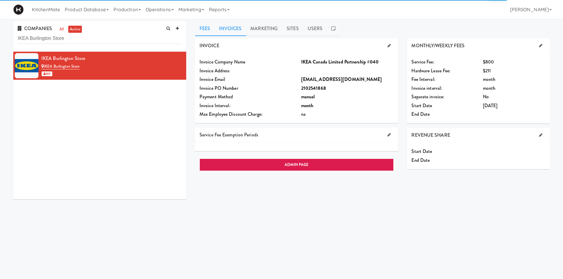
click at [232, 28] on link "Invoices" at bounding box center [230, 28] width 31 height 15
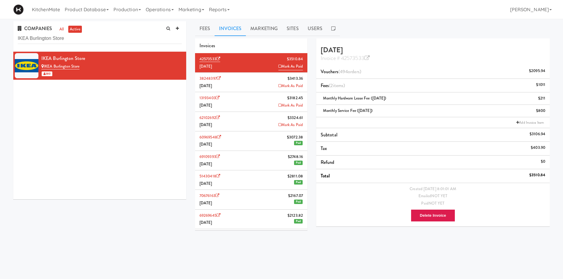
click at [250, 86] on li "38248397 $3413.36 August 2025 Mark As Paid" at bounding box center [251, 83] width 112 height 20
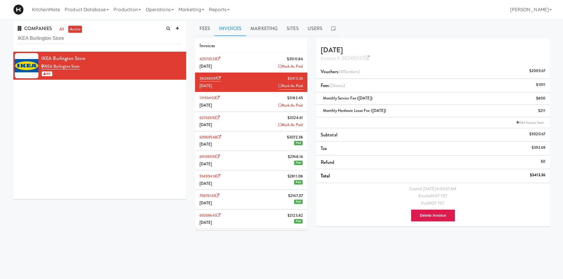
click at [259, 61] on li "42573533 $3510.84 September 2025 Mark As Paid" at bounding box center [251, 63] width 112 height 20
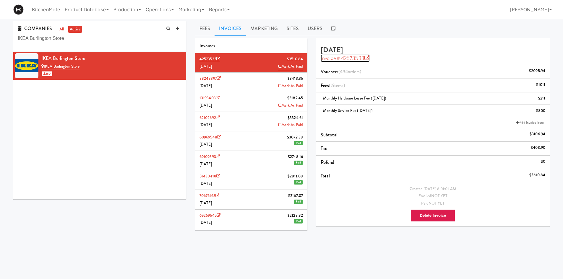
click at [369, 58] on icon at bounding box center [367, 58] width 5 height 5
click at [138, 37] on input "IKEA Burlington Store" at bounding box center [100, 38] width 164 height 11
paste input "Distribution Services"
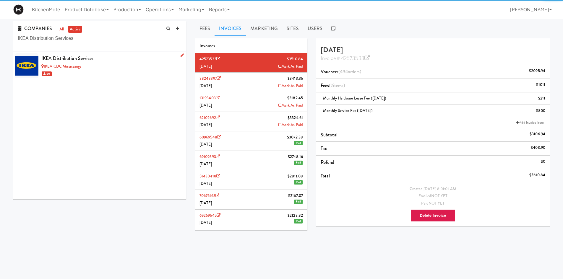
click at [133, 62] on div "IKEA Distribution Services" at bounding box center [111, 58] width 140 height 9
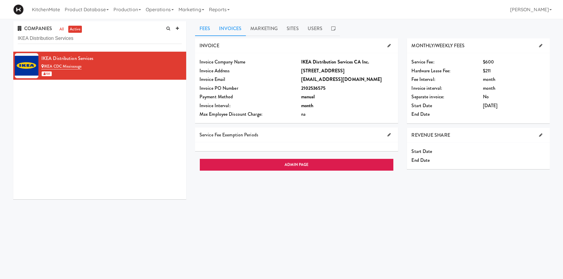
click at [237, 29] on link "Invoices" at bounding box center [230, 28] width 31 height 15
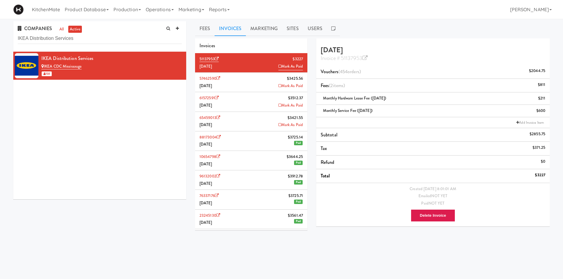
click at [245, 81] on li "57462590 $3425.56 August 2025 Mark As Paid" at bounding box center [251, 83] width 112 height 20
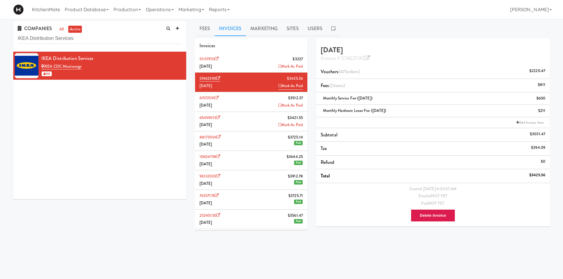
click at [252, 68] on li "51137953 $3227 September 2025 Mark As Paid" at bounding box center [251, 63] width 112 height 20
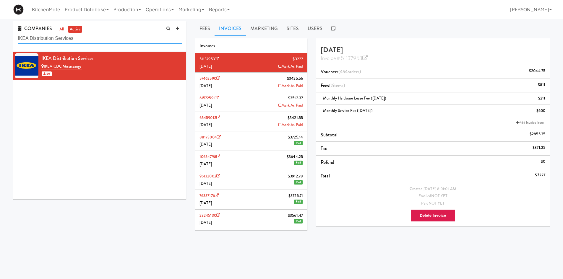
click at [100, 42] on input "IKEA Distribution Services" at bounding box center [100, 38] width 164 height 11
paste input "Etobicoke"
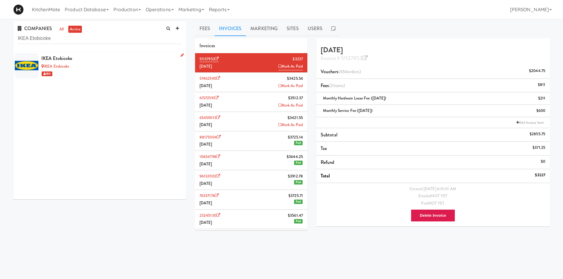
click at [102, 68] on div "IKEA Etobicoke" at bounding box center [111, 66] width 140 height 7
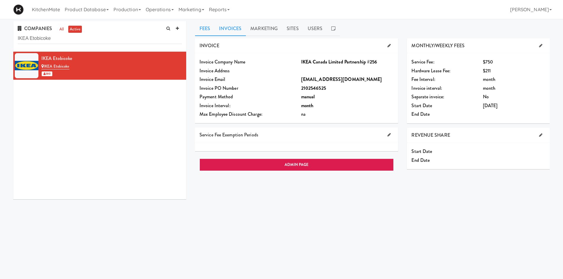
click at [229, 28] on link "Invoices" at bounding box center [230, 28] width 31 height 15
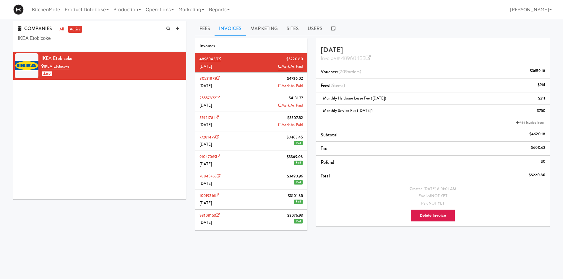
click at [241, 88] on li "80531873 $4736.02 August 2025 Mark As Paid" at bounding box center [251, 83] width 112 height 20
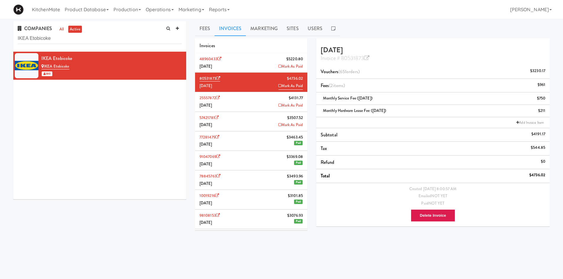
click at [258, 59] on li "48960433 $5220.80 September 2025 Mark As Paid" at bounding box center [251, 63] width 112 height 20
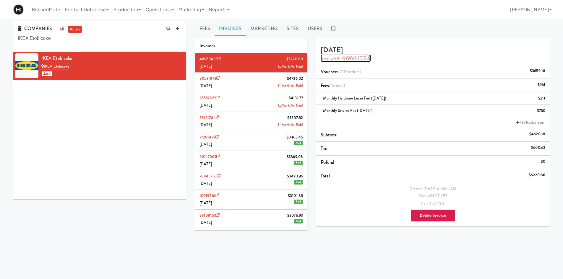
click at [371, 58] on icon at bounding box center [368, 58] width 5 height 5
click at [72, 32] on link "active" at bounding box center [75, 29] width 14 height 7
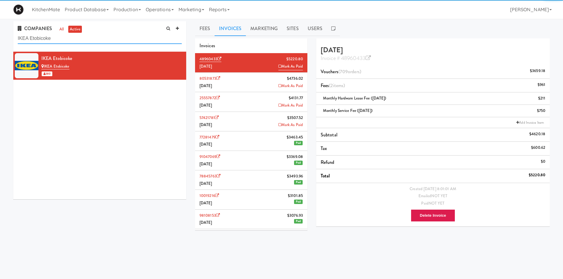
click at [71, 37] on input "IKEA Etobicoke" at bounding box center [100, 38] width 164 height 11
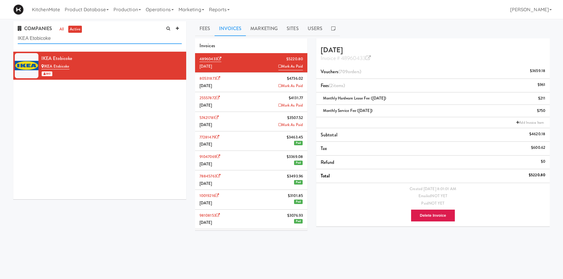
click at [71, 37] on input "IKEA Etobicoke" at bounding box center [100, 38] width 164 height 11
paste input "Distribution Services"
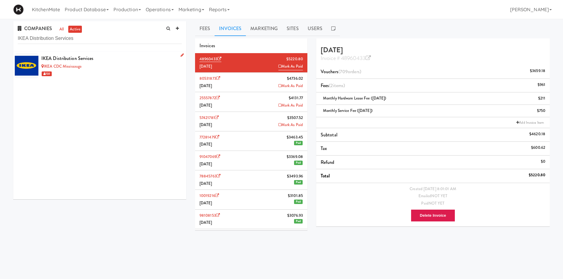
click at [95, 62] on div "IKEA Distribution Services" at bounding box center [111, 58] width 140 height 9
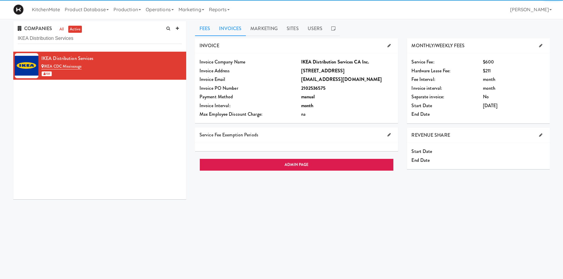
click at [229, 32] on link "Invoices" at bounding box center [230, 28] width 31 height 15
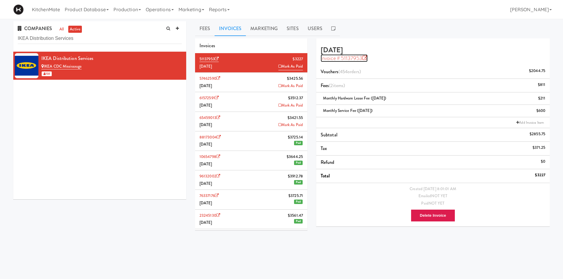
click at [366, 57] on icon at bounding box center [365, 58] width 5 height 5
click at [94, 38] on input "IKEA Distribution Services" at bounding box center [100, 38] width 164 height 11
click at [120, 39] on input "IKEA Distribution Services" at bounding box center [100, 38] width 164 height 11
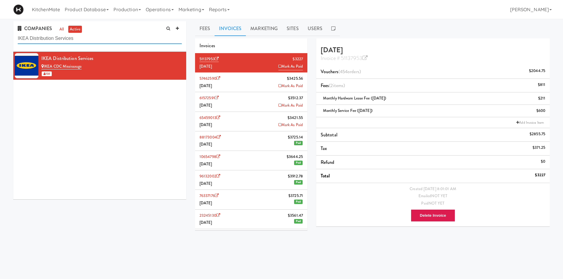
paste input "North York"
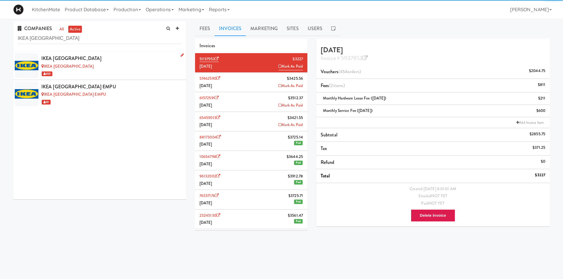
click at [81, 53] on li "IKEA North York IKEA North York Store 450" at bounding box center [99, 66] width 173 height 28
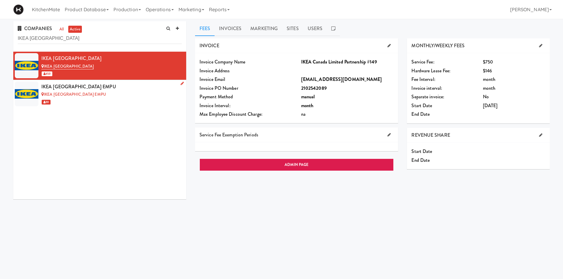
click at [143, 96] on div "IKEA North York EMPU" at bounding box center [111, 94] width 140 height 7
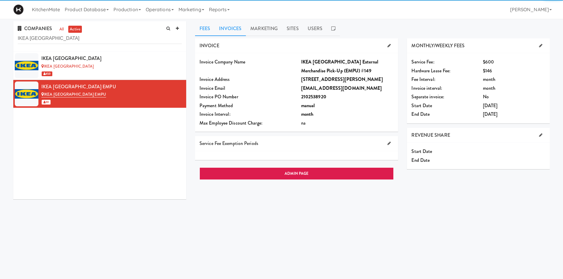
click at [237, 28] on link "Invoices" at bounding box center [230, 28] width 31 height 15
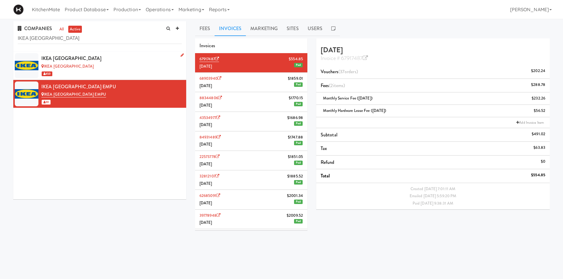
click at [118, 61] on div "IKEA North York" at bounding box center [111, 58] width 140 height 9
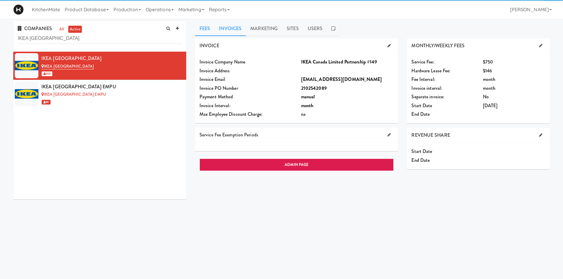
click at [232, 31] on link "Invoices" at bounding box center [230, 28] width 31 height 15
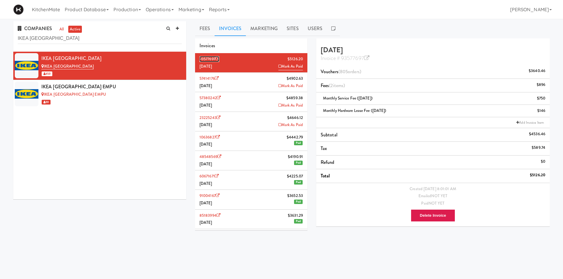
click at [218, 58] on icon at bounding box center [218, 59] width 4 height 4
click at [81, 36] on input "IKEA North York" at bounding box center [100, 38] width 164 height 11
paste input "Scarborough Town Center"
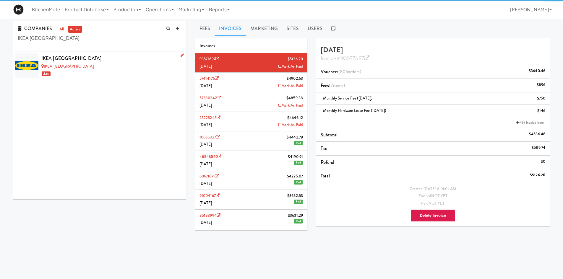
click at [100, 60] on div "IKEA Scarborough Town Center" at bounding box center [111, 58] width 140 height 9
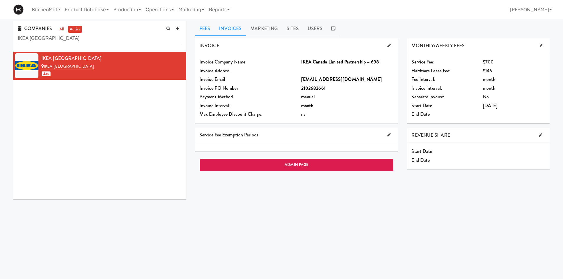
click at [236, 30] on link "Invoices" at bounding box center [230, 28] width 31 height 15
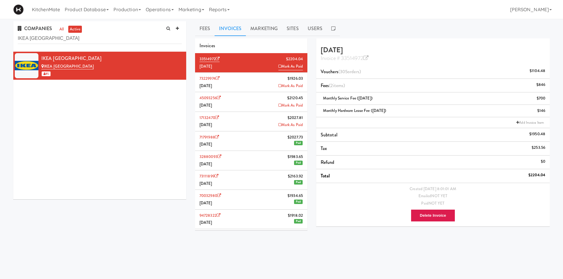
click at [258, 81] on li "73229974 $1926.03 August 2025 Mark As Paid" at bounding box center [251, 83] width 112 height 20
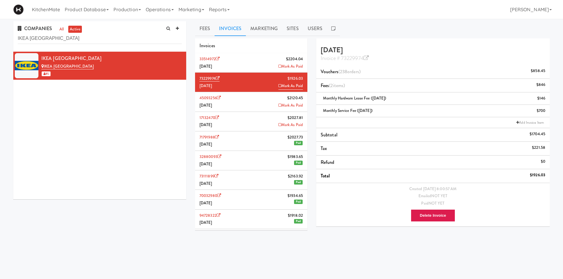
click at [255, 59] on li "33514972 $2204.04 September 2025 Mark As Paid" at bounding box center [251, 63] width 112 height 20
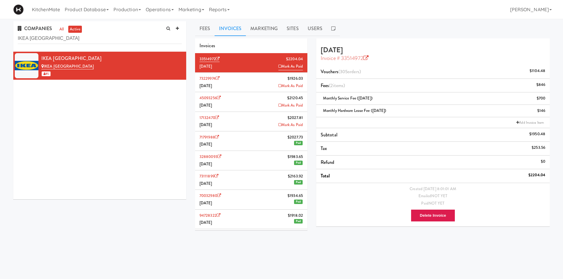
drag, startPoint x: 374, startPoint y: 56, endPoint x: 367, endPoint y: 57, distance: 7.2
click at [371, 56] on div "Invoice # 33514972" at bounding box center [433, 58] width 225 height 8
click at [367, 57] on icon at bounding box center [365, 58] width 5 height 5
click at [129, 33] on input "IKEA Scarborough Town Center" at bounding box center [100, 38] width 164 height 11
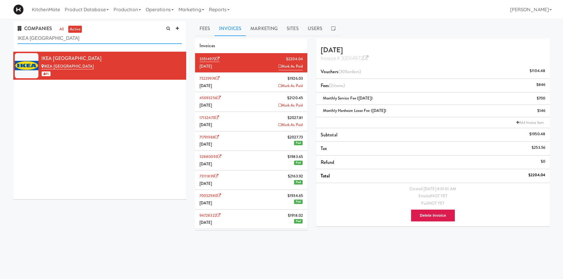
click at [126, 33] on input "IKEA Scarborough Town Center" at bounding box center [100, 38] width 164 height 11
paste input "Toronto Downtown - Aura"
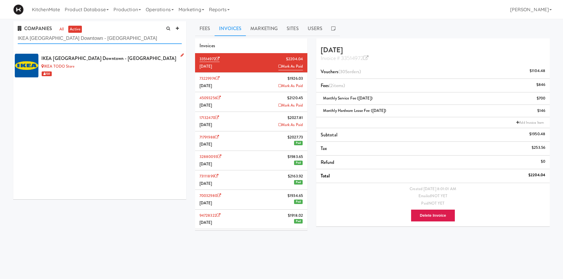
type input "IKEA Toronto Downtown - Aura"
click at [119, 65] on div "IKEA TODO Store" at bounding box center [111, 66] width 140 height 7
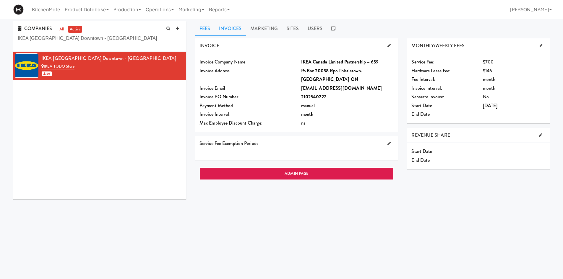
click at [227, 27] on link "Invoices" at bounding box center [230, 28] width 31 height 15
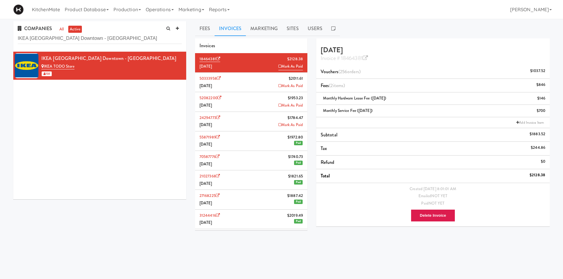
click at [416, 59] on div "Invoice # 18464381" at bounding box center [433, 58] width 225 height 8
click at [367, 60] on icon at bounding box center [365, 58] width 5 height 5
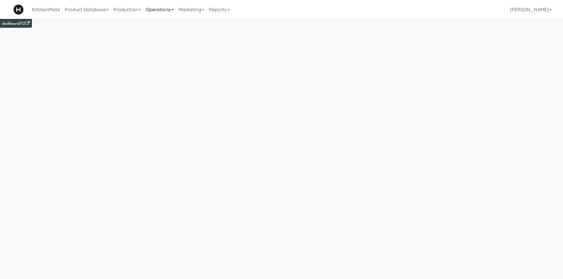
click at [172, 11] on link "Operations" at bounding box center [159, 9] width 33 height 19
click at [166, 36] on link "Companies" at bounding box center [166, 36] width 47 height 11
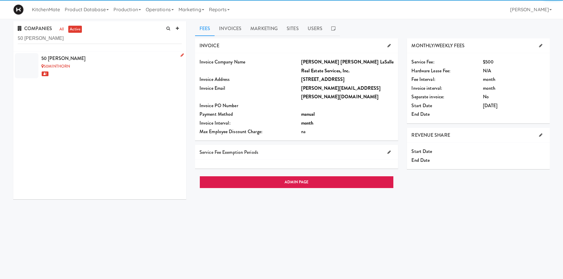
type input "50 minthorn"
click at [109, 62] on div "50 Minthorn" at bounding box center [111, 58] width 140 height 9
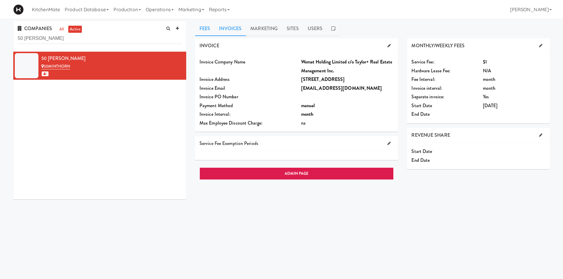
click at [219, 32] on link "Invoices" at bounding box center [230, 28] width 31 height 15
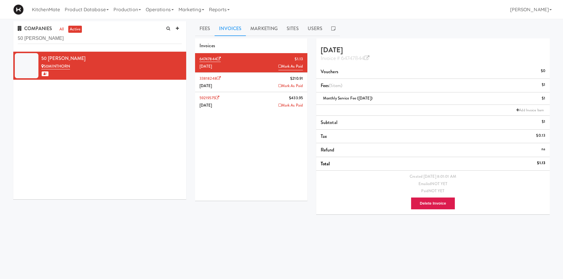
click at [234, 85] on li "33818248 $210.91 August 2025 Mark As Paid" at bounding box center [251, 83] width 112 height 20
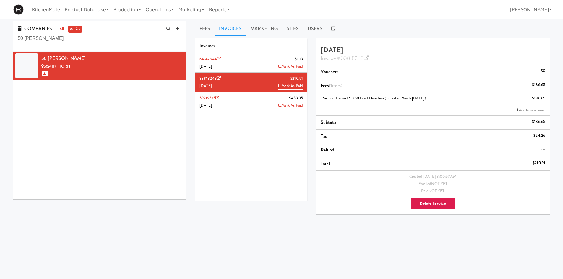
click at [237, 105] on li "59219575 $433.95 July 2025 Mark As Paid" at bounding box center [251, 101] width 112 height 19
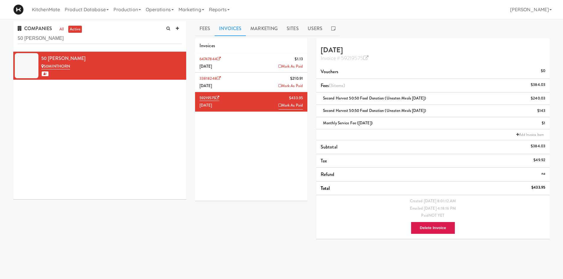
click at [247, 85] on li "33818248 $210.91 August 2025 Mark As Paid" at bounding box center [251, 83] width 112 height 20
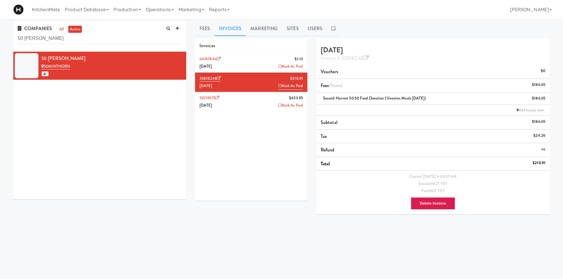
click at [244, 65] on li "64747844 $1.13 September 2025 Mark As Paid" at bounding box center [251, 63] width 112 height 20
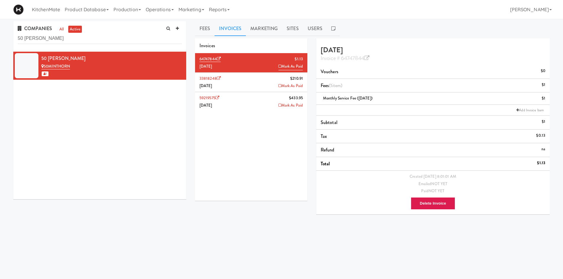
click at [246, 81] on li "33818248 $210.91 August 2025 Mark As Paid" at bounding box center [251, 83] width 112 height 20
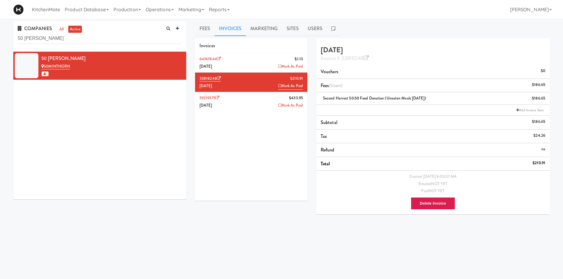
click at [235, 100] on li "59219575 $433.95 July 2025 Mark As Paid" at bounding box center [251, 101] width 112 height 19
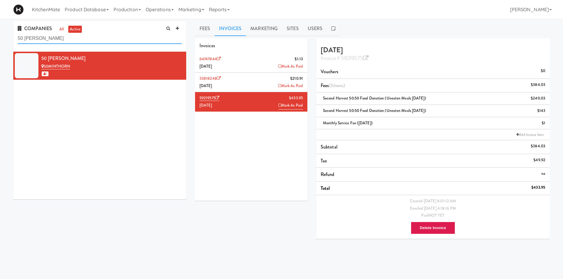
click at [71, 38] on input "50 minthorn" at bounding box center [100, 38] width 164 height 11
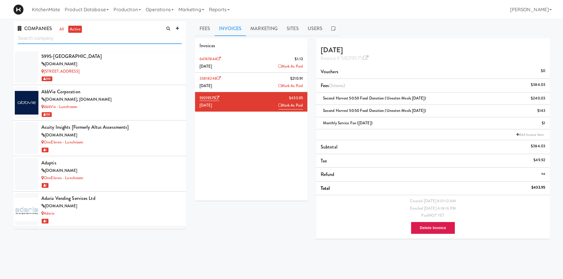
scroll to position [237, 0]
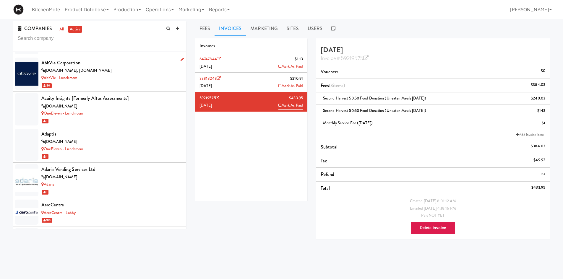
click at [122, 83] on div "150" at bounding box center [111, 85] width 140 height 7
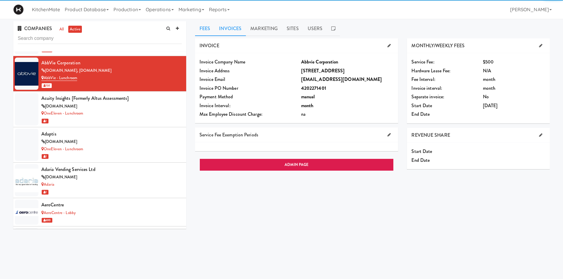
click at [240, 30] on link "Invoices" at bounding box center [230, 28] width 31 height 15
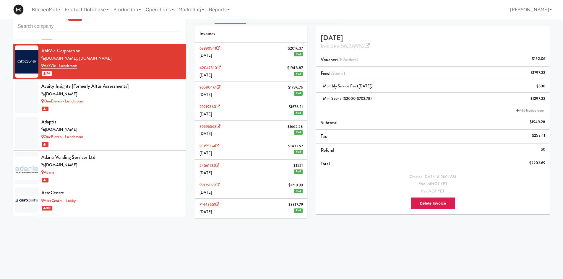
scroll to position [19, 0]
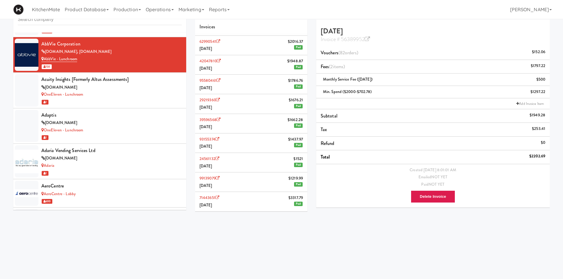
click at [272, 200] on li "71443651 $3317.79 October 2023 Paid" at bounding box center [251, 201] width 112 height 19
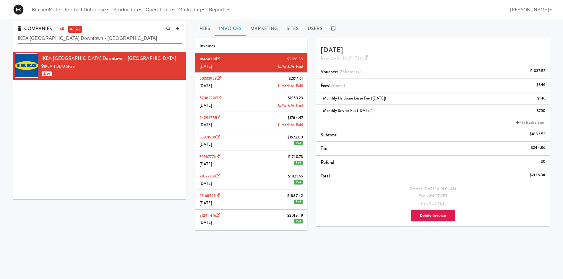
click at [100, 39] on input "IKEA Toronto Downtown - Aura" at bounding box center [100, 38] width 164 height 11
click at [100, 38] on input "IKEA Toronto Downtown - Aura" at bounding box center [100, 38] width 164 height 11
paste input "Vaughan Store"
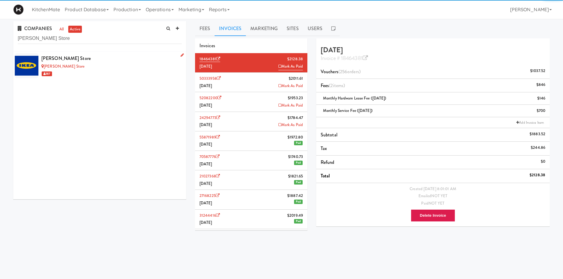
click at [113, 65] on div "IKEA Vaughan Store" at bounding box center [111, 66] width 140 height 7
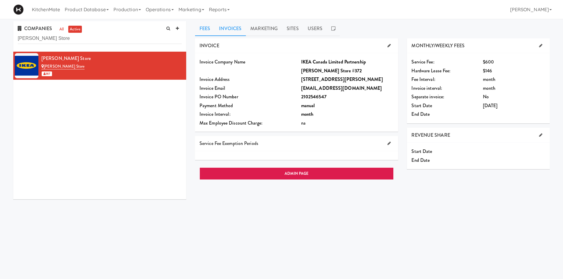
click at [234, 30] on link "Invoices" at bounding box center [230, 28] width 31 height 15
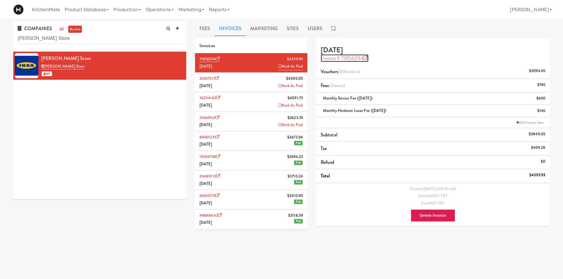
click at [364, 58] on link "Invoice # 71856294" at bounding box center [345, 58] width 48 height 8
click at [74, 36] on input "IKEA Vaughan Store" at bounding box center [100, 38] width 164 height 11
click at [75, 36] on input "[PERSON_NAME] Store" at bounding box center [100, 38] width 164 height 11
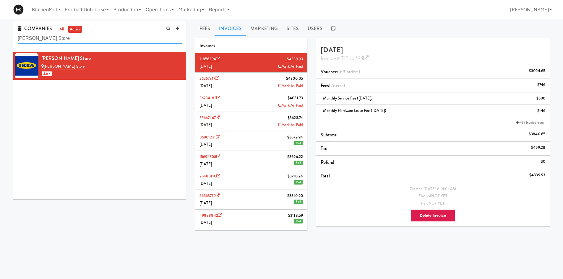
click at [75, 36] on input "[PERSON_NAME] Store" at bounding box center [100, 38] width 164 height 11
paste input "[PERSON_NAME] Office Limited Partnership"
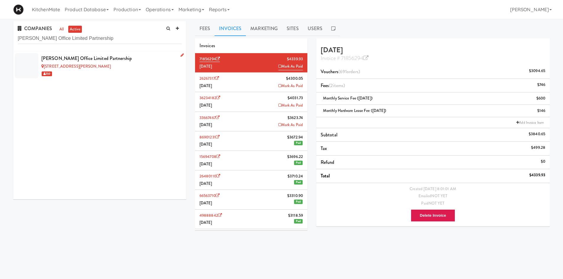
click at [101, 62] on div "[PERSON_NAME] Office Limited Partnership" at bounding box center [111, 58] width 140 height 9
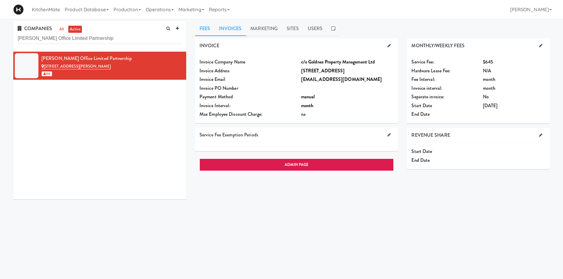
click at [229, 32] on link "Invoices" at bounding box center [230, 28] width 31 height 15
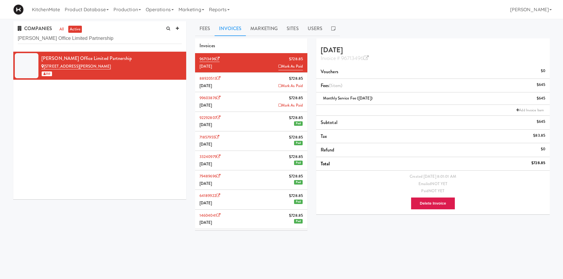
click at [236, 80] on li "88920513 $728.85 August 2025 Mark As Paid" at bounding box center [251, 83] width 112 height 20
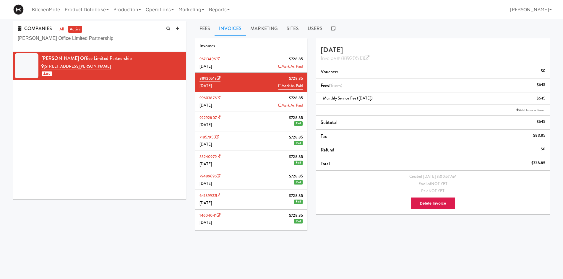
click at [236, 105] on li "99603876 $728.85 July 2025 Mark As Paid" at bounding box center [251, 102] width 112 height 20
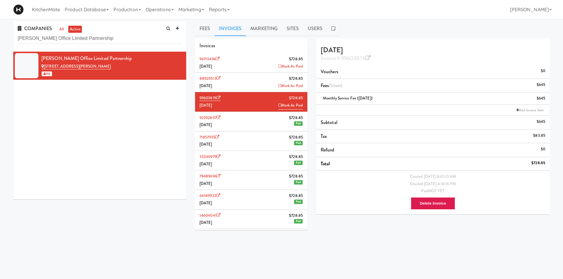
click at [244, 85] on li "88920513 $728.85 August 2025 Mark As Paid" at bounding box center [251, 83] width 112 height 20
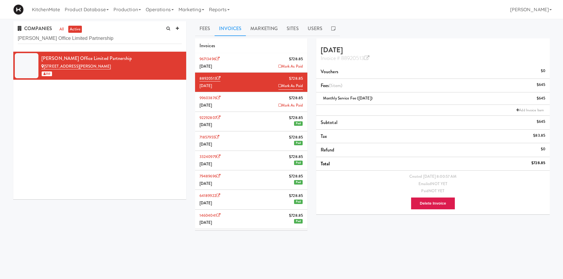
click at [248, 61] on li "96713496 $728.85 September 2025 Mark As Paid" at bounding box center [251, 63] width 112 height 20
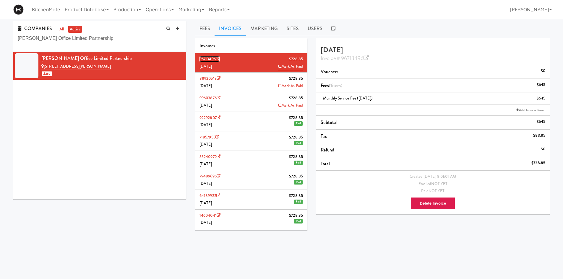
click at [218, 59] on icon at bounding box center [218, 59] width 4 height 4
click at [120, 34] on input "[PERSON_NAME] Office Limited Partnership" at bounding box center [100, 38] width 164 height 11
paste input "Mattr (formerly Shawcor)"
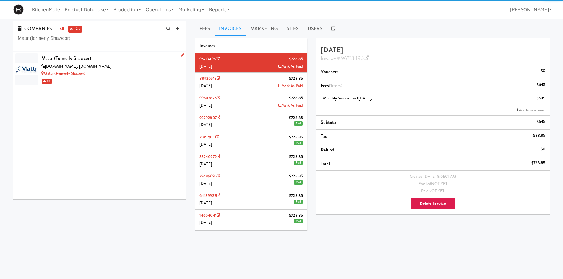
click at [120, 57] on div "Mattr (formerly Shawcor)" at bounding box center [111, 58] width 140 height 9
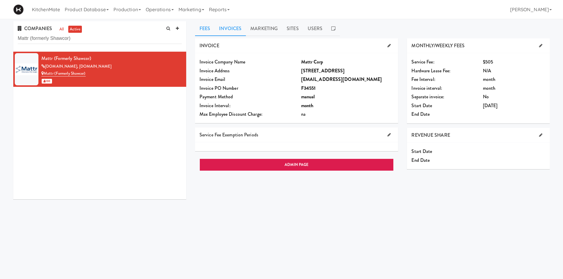
click at [223, 31] on link "Invoices" at bounding box center [230, 28] width 31 height 15
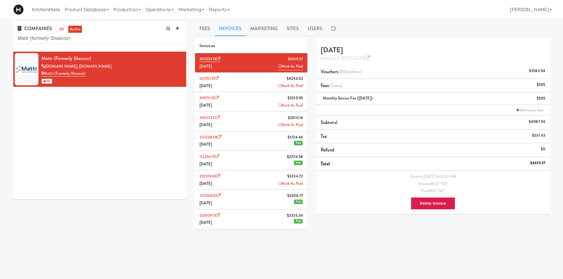
click at [240, 76] on li "62101291 $4246.52 August 2025 Mark As Paid" at bounding box center [251, 83] width 112 height 20
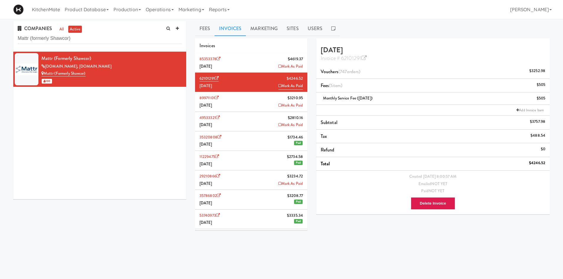
click at [261, 62] on li "85353378 $4619.37 September 2025 Mark As Paid" at bounding box center [251, 63] width 112 height 20
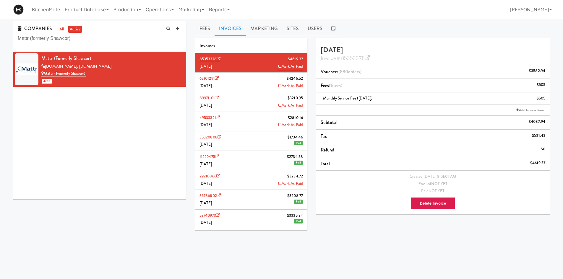
click at [258, 100] on li "89971101 $3210.95 July 2025 Mark As Paid" at bounding box center [251, 102] width 112 height 20
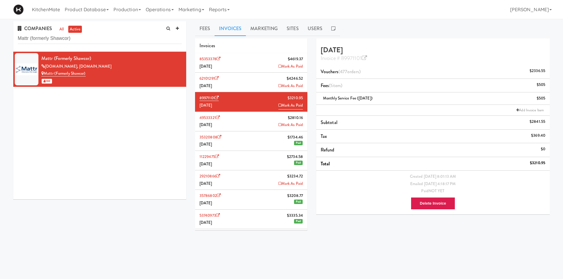
click at [260, 82] on li "62101291 $4246.52 August 2025 Mark As Paid" at bounding box center [251, 83] width 112 height 20
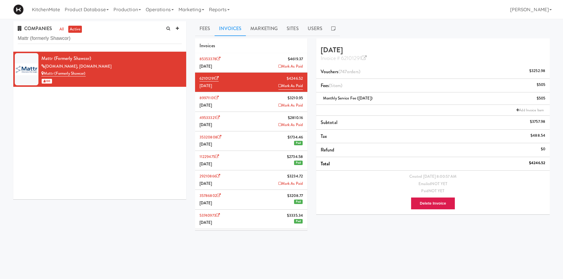
click at [259, 64] on li "85353378 $4619.37 September 2025 Mark As Paid" at bounding box center [251, 63] width 112 height 20
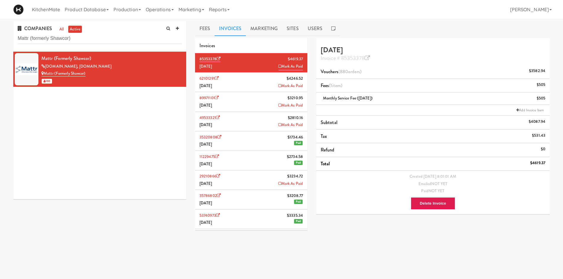
click at [373, 56] on div "Invoice # 85353378" at bounding box center [433, 58] width 225 height 8
click at [369, 57] on icon at bounding box center [367, 58] width 5 height 5
click at [130, 41] on input "Mattr (formerly Shawcor)" at bounding box center [100, 38] width 164 height 11
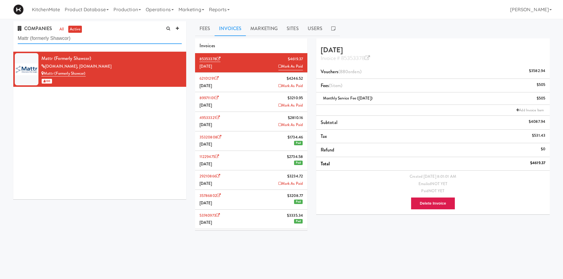
click at [130, 41] on input "Mattr (formerly Shawcor)" at bounding box center [100, 38] width 164 height 11
paste input "OLG"
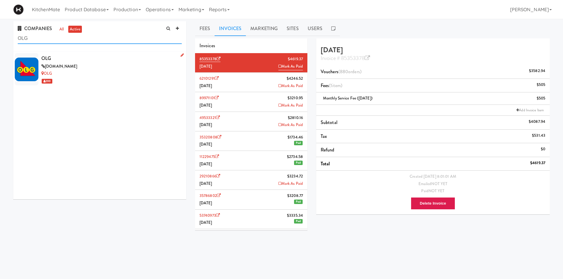
type input "OLG"
click at [131, 64] on div "[DOMAIN_NAME]" at bounding box center [111, 66] width 140 height 7
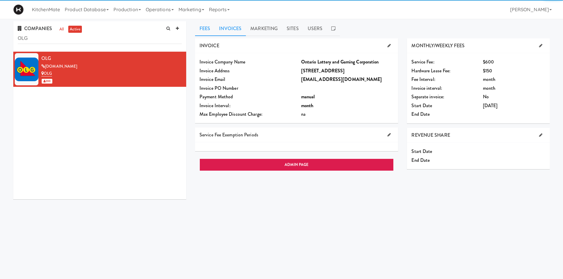
click at [241, 31] on link "Invoices" at bounding box center [230, 28] width 31 height 15
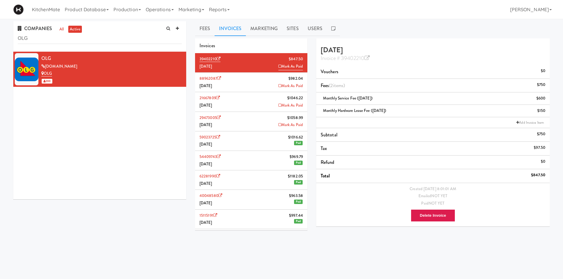
click at [253, 78] on li "88962087 $982.04 August 2025 Mark As Paid" at bounding box center [251, 83] width 112 height 20
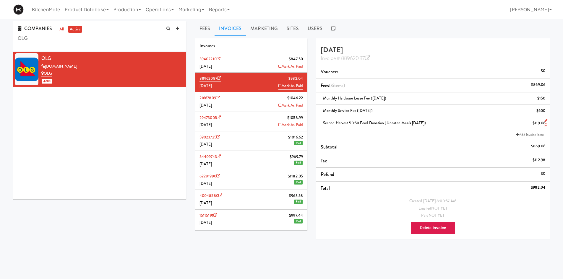
drag, startPoint x: 443, startPoint y: 123, endPoint x: 323, endPoint y: 128, distance: 119.9
click at [323, 128] on li "Second Harvest 50:50 Food Donation (Uneaten Meals August 2025) $119.06" at bounding box center [433, 123] width 234 height 12
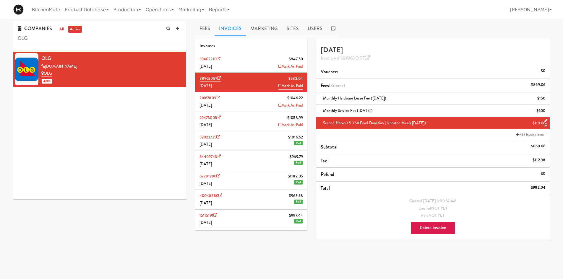
copy span "Second Harvest 50:50 Food Donation (Uneaten Meals [DATE])"
click at [234, 67] on li "39402210 $847.50 September 2025 Mark As Paid" at bounding box center [251, 63] width 112 height 20
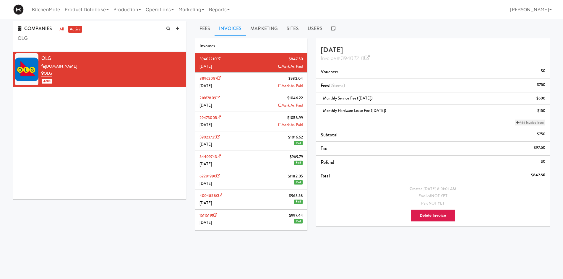
click at [521, 123] on link "Add Invoice Item" at bounding box center [530, 123] width 30 height 6
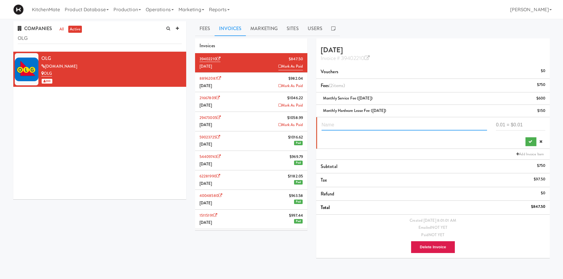
click at [420, 126] on input "text" at bounding box center [405, 125] width 166 height 11
paste input "Second Harvest 50:50 Food Donation (Uneaten Meals [DATE])"
click at [444, 124] on input "Second Harvest 50:50 Food Donation (Uneaten Meals [DATE])" at bounding box center [405, 125] width 166 height 11
type input "Second Harvest 50:50 Food Donation (Uneaten Meals [DATE])"
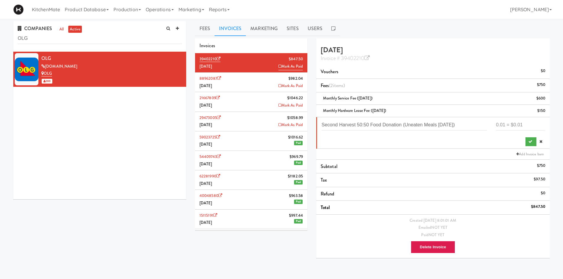
click at [241, 82] on li "88962087 $982.04 August 2025 Mark As Paid" at bounding box center [251, 83] width 112 height 20
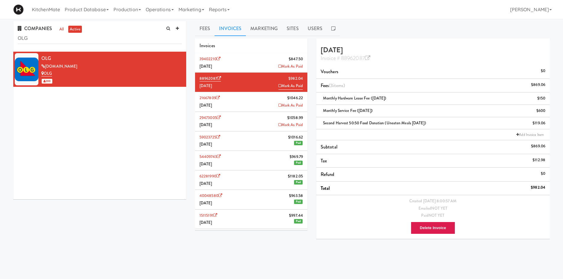
click at [250, 69] on li "39402210 $847.50 September 2025 Mark As Paid" at bounding box center [251, 63] width 112 height 20
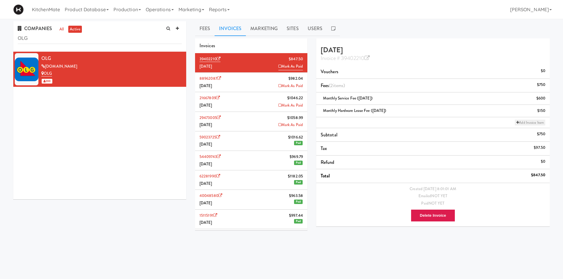
click at [523, 120] on link "Add Invoice Item" at bounding box center [530, 123] width 30 height 6
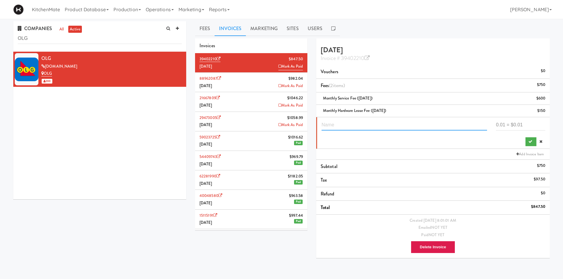
click at [418, 125] on input "text" at bounding box center [405, 125] width 166 height 11
paste input "Second Harvest 50:50 Food Donation (Uneaten Meals [DATE])"
click at [444, 123] on input "Second Harvest 50:50 Food Donation (Uneaten Meals [DATE])" at bounding box center [405, 125] width 166 height 11
click at [444, 123] on input "Second Harvest 50:50 Food Donation (Uneaten Meals August 2025)" at bounding box center [405, 125] width 166 height 11
type input "Second Harvest 50:50 Food Donation (Uneaten Meals September 2025)"
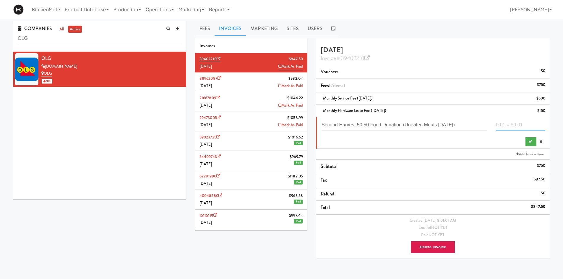
click at [513, 122] on input "number" at bounding box center [520, 125] width 49 height 11
click at [519, 126] on input "number" at bounding box center [520, 125] width 49 height 11
type input "118.59"
click at [530, 138] on button "submit" at bounding box center [531, 142] width 11 height 9
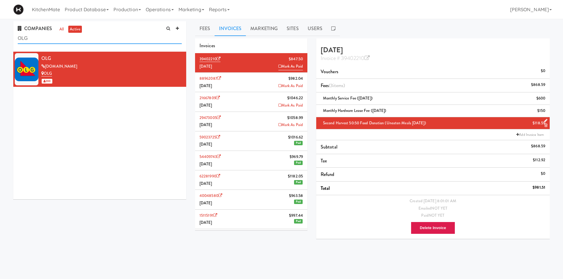
click at [62, 42] on input "OLG" at bounding box center [100, 38] width 164 height 11
paste input "ntario Medical Association (OMA)"
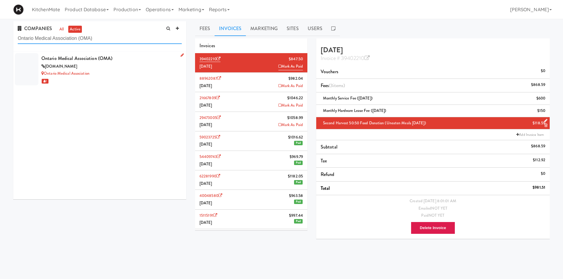
type input "Ontario Medical Association (OMA)"
click at [129, 56] on div "Ontario Medical Association (OMA)" at bounding box center [111, 58] width 140 height 9
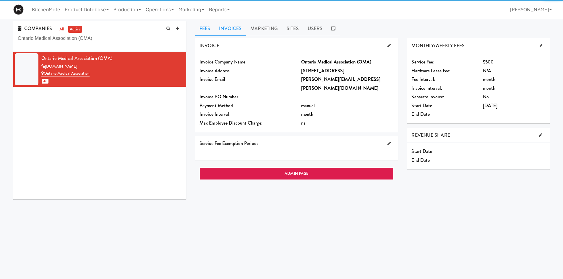
click at [238, 23] on link "Invoices" at bounding box center [230, 28] width 31 height 15
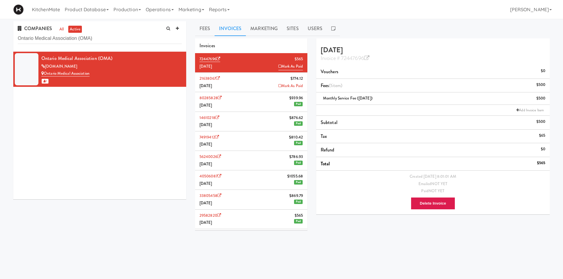
click at [257, 81] on li "21638067 $774.12 August 2025 Mark As Paid" at bounding box center [251, 83] width 112 height 20
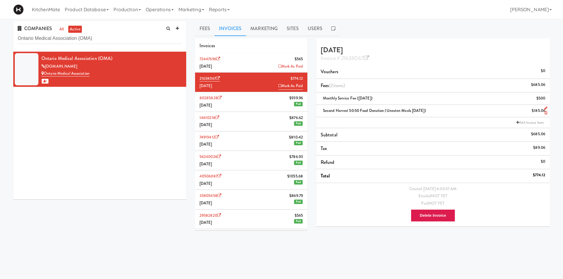
drag, startPoint x: 434, startPoint y: 111, endPoint x: 320, endPoint y: 111, distance: 113.6
click at [320, 111] on li "Second Harvest 50:50 Food Donation (Uneaten Meals August 2025) $185.06" at bounding box center [433, 111] width 234 height 12
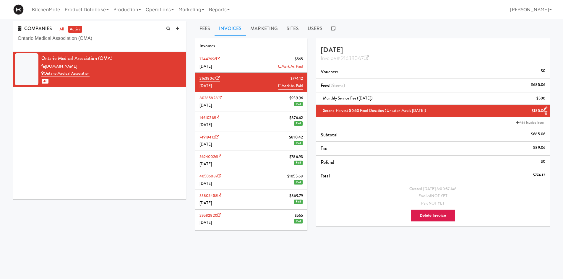
copy span "Second Harvest 50:50 Food Donation (Uneaten Meals August 2025)"
click at [269, 101] on li "80285828 $939.96 July 2025 Paid" at bounding box center [251, 102] width 112 height 20
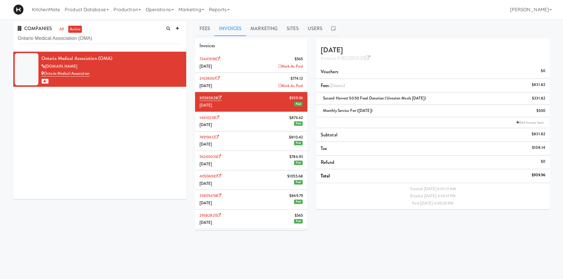
click at [267, 87] on li "21638067 $774.12 August 2025 Mark As Paid" at bounding box center [251, 83] width 112 height 20
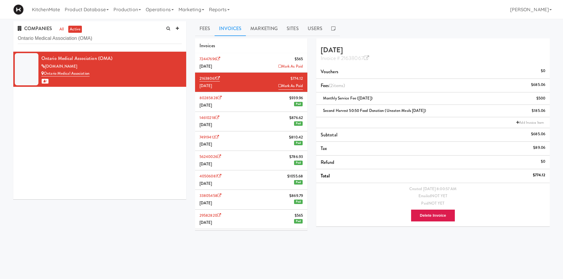
click at [255, 63] on li "72447696 $565 September 2025 Mark As Paid" at bounding box center [251, 63] width 112 height 20
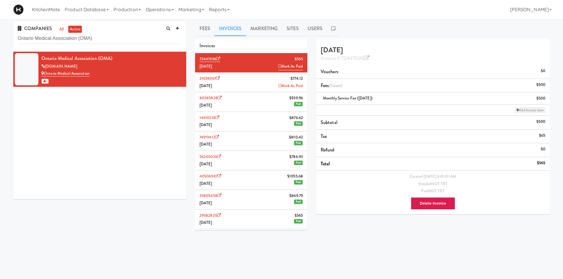
click at [527, 108] on link "Add Invoice Item" at bounding box center [530, 110] width 30 height 6
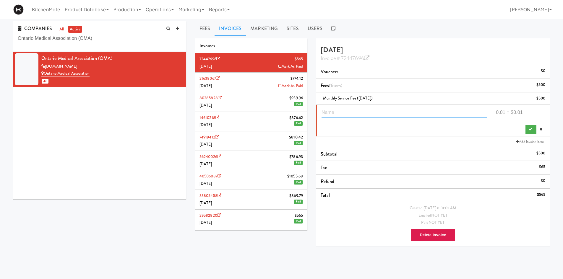
click at [394, 114] on input "text" at bounding box center [405, 112] width 166 height 11
paste input "Second Harvest 50:50 Food Donation (Uneaten Meals August 2025)"
click at [437, 115] on input "Second Harvest 50:50 Food Donation (Uneaten Meals August 2025)" at bounding box center [405, 112] width 166 height 11
click at [442, 113] on input "Second Harvest 50:50 Food Donation (Uneaten Meals August 2025)" at bounding box center [405, 112] width 166 height 11
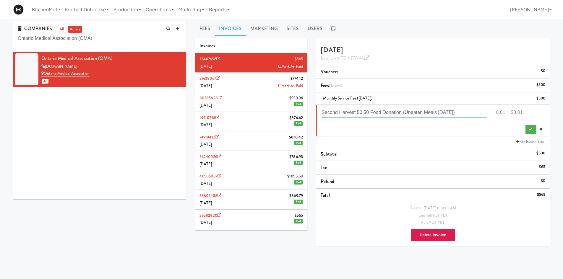
type input "Second Harvest 50:50 Food Donation (Uneaten Meals September 2025)"
click at [523, 112] on input "number" at bounding box center [520, 112] width 49 height 11
type input "359.21"
click at [532, 130] on icon "submit" at bounding box center [531, 129] width 4 height 4
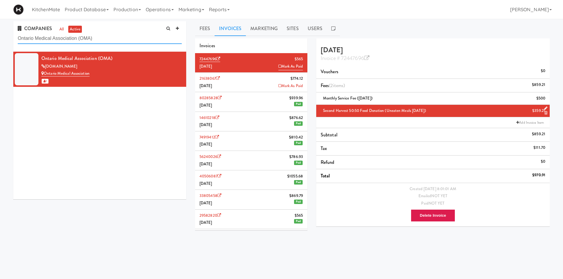
click at [100, 36] on input "Ontario Medical Association (OMA)" at bounding box center [100, 38] width 164 height 11
click at [118, 41] on input "Ontario Medical Association (OMA)" at bounding box center [100, 38] width 164 height 11
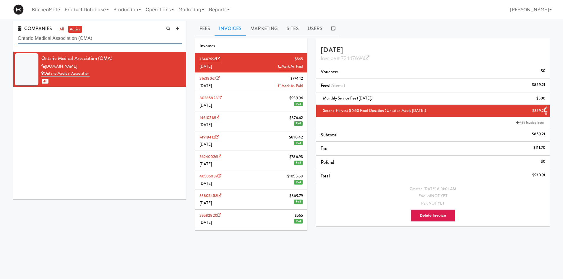
click at [118, 41] on input "Ontario Medical Association (OMA)" at bounding box center [100, 38] width 164 height 11
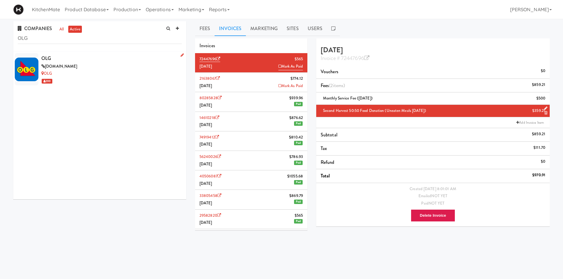
click at [115, 65] on div "olg.ca" at bounding box center [111, 66] width 140 height 7
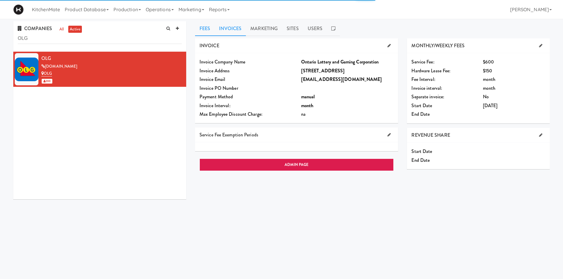
click at [230, 28] on link "Invoices" at bounding box center [230, 28] width 31 height 15
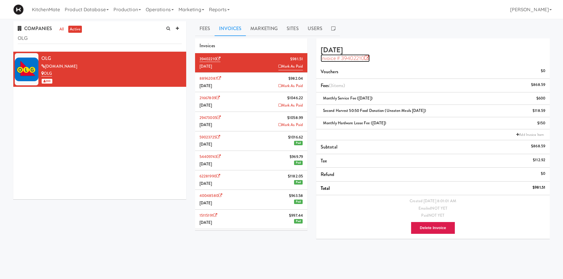
click at [368, 56] on icon at bounding box center [367, 58] width 5 height 5
click at [90, 42] on input "OLG" at bounding box center [100, 38] width 164 height 11
click at [121, 38] on input "OLG" at bounding box center [100, 38] width 164 height 11
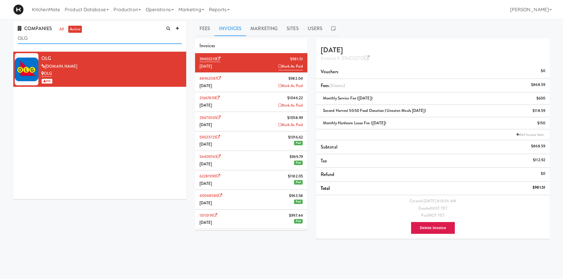
paste input "ntario Medical Association (OMA)"
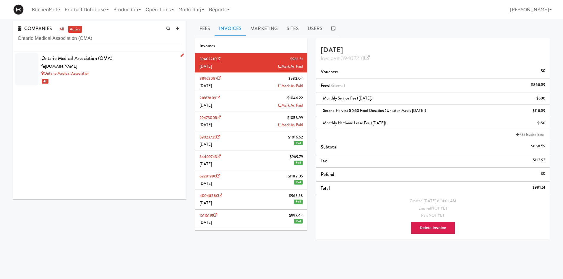
click at [104, 67] on div "oma.org" at bounding box center [111, 66] width 140 height 7
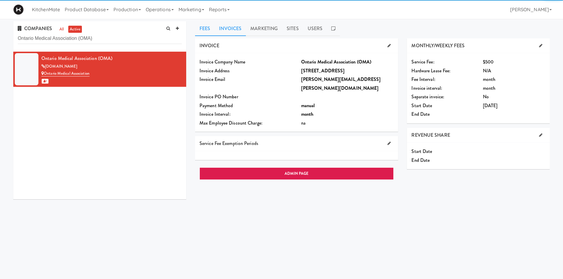
click at [234, 27] on link "Invoices" at bounding box center [230, 28] width 31 height 15
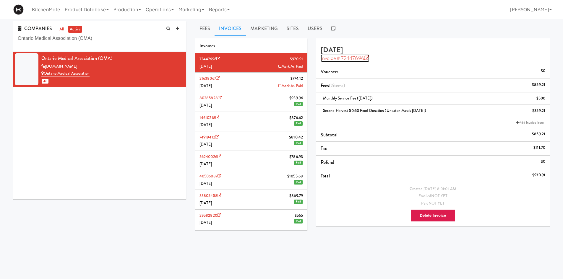
click at [368, 57] on icon at bounding box center [366, 58] width 5 height 5
click at [124, 34] on input "Ontario Medical Association (OMA)" at bounding box center [100, 38] width 164 height 11
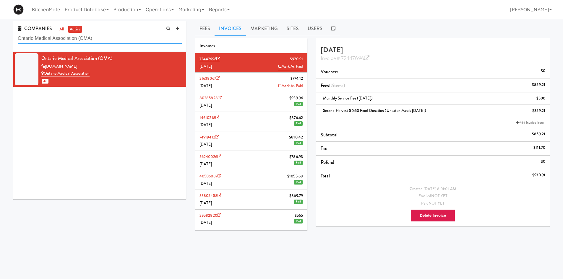
click at [124, 34] on input "Ontario Medical Association (OMA)" at bounding box center [100, 38] width 164 height 11
paste input "Steam Whistle"
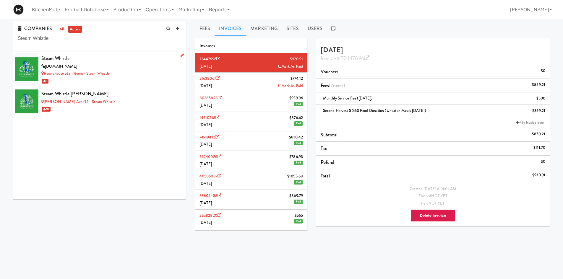
click at [104, 63] on div "steamwhistle.ca" at bounding box center [111, 66] width 140 height 7
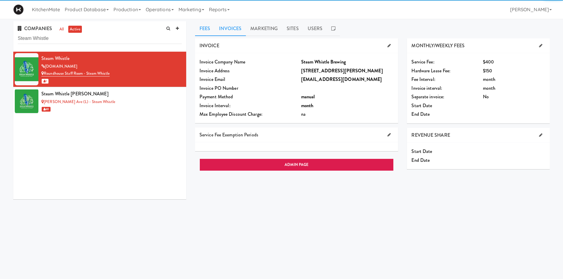
click at [237, 27] on link "Invoices" at bounding box center [230, 28] width 31 height 15
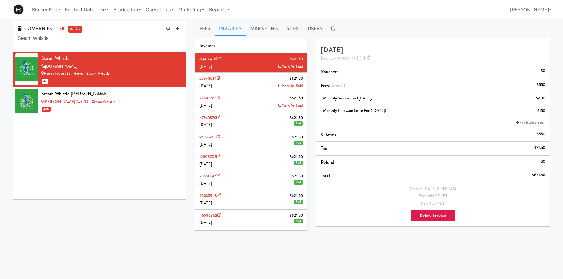
click at [248, 82] on li "22943014 $621.50 August 2025 Mark As Paid" at bounding box center [251, 83] width 112 height 20
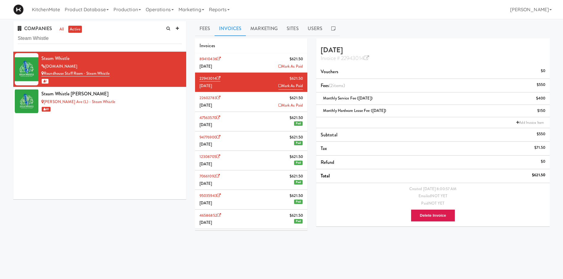
click at [255, 66] on li "89410436 $621.50 September 2025 Mark As Paid" at bounding box center [251, 63] width 112 height 20
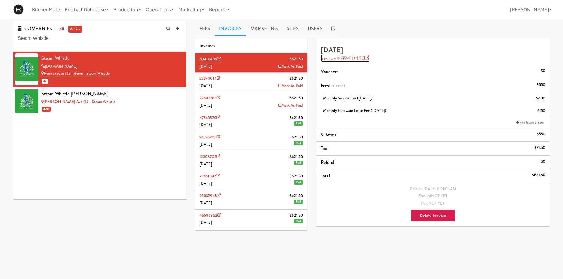
click at [368, 57] on icon at bounding box center [367, 58] width 5 height 5
click at [48, 35] on input "Steam Whistle" at bounding box center [100, 38] width 164 height 11
paste input "Evans"
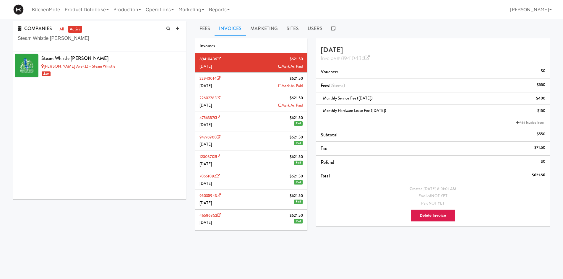
click at [95, 63] on div "Evans Ave (L) - Steam Whistle" at bounding box center [111, 66] width 140 height 7
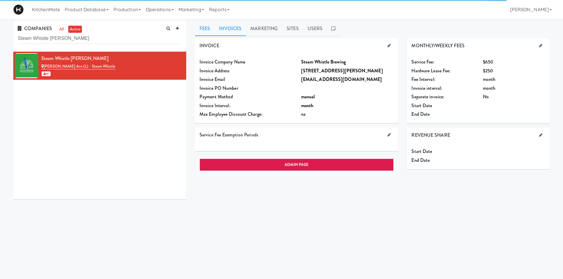
click at [233, 30] on link "Invoices" at bounding box center [230, 28] width 31 height 15
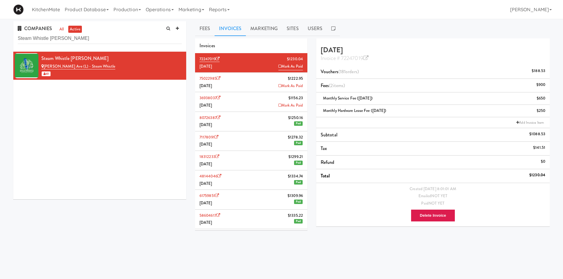
click at [256, 84] on li "75022985 $1222.95 August 2025 Mark As Paid" at bounding box center [251, 83] width 112 height 20
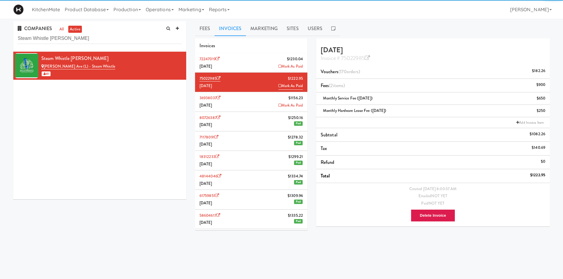
click at [254, 98] on li "36938037 $1156.23 July 2025 Mark As Paid" at bounding box center [251, 102] width 112 height 20
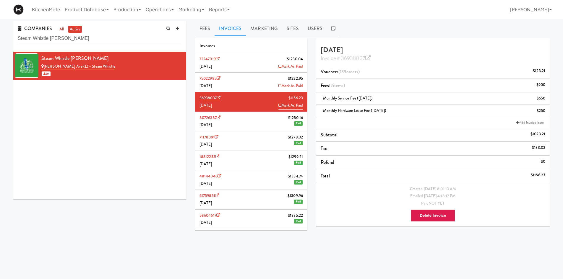
click at [252, 82] on li "75022985 $1222.95 August 2025 Mark As Paid" at bounding box center [251, 83] width 112 height 20
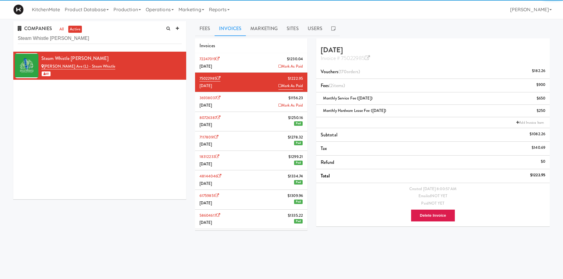
click at [250, 63] on li "72247019 $1230.04 September 2025 Mark As Paid" at bounding box center [251, 63] width 112 height 20
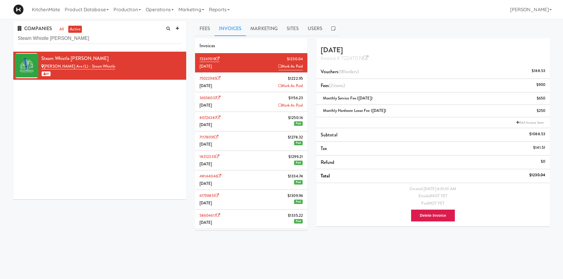
click at [430, 55] on div "Invoice # 72247019" at bounding box center [433, 58] width 225 height 8
click at [214, 57] on link "72247019" at bounding box center [210, 59] width 20 height 6
click at [96, 41] on input "Steam Whistle Evans" at bounding box center [100, 38] width 164 height 11
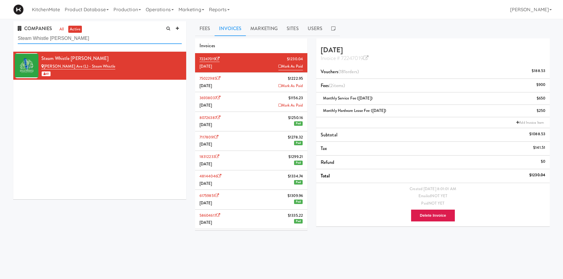
paste input "Trillium Health - Queensway"
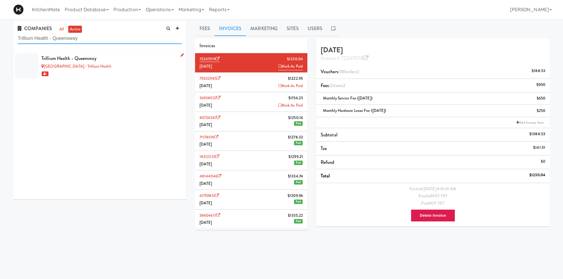
type input "Trillium Health - Queensway"
click at [123, 70] on div "1" at bounding box center [111, 73] width 140 height 7
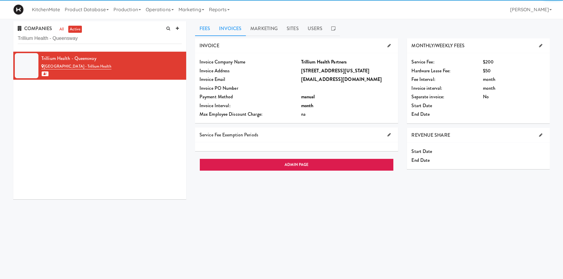
click at [228, 30] on link "Invoices" at bounding box center [230, 28] width 31 height 15
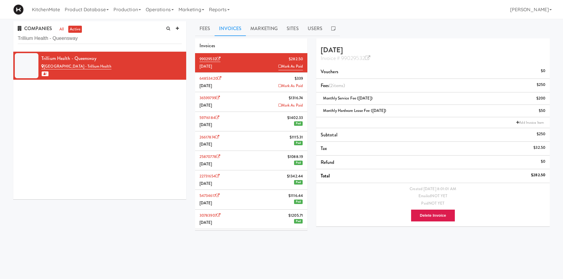
click at [243, 89] on li "64853420 $339 August 2025 Mark As Paid" at bounding box center [251, 83] width 112 height 20
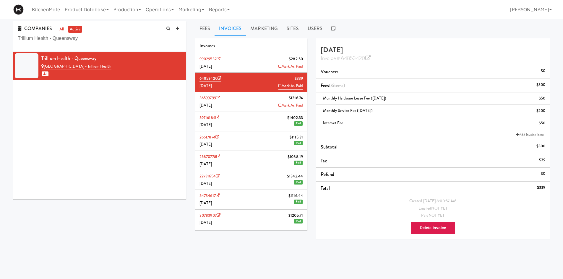
click at [247, 62] on li "99029532 $282.50 September 2025 Mark As Paid" at bounding box center [251, 63] width 112 height 20
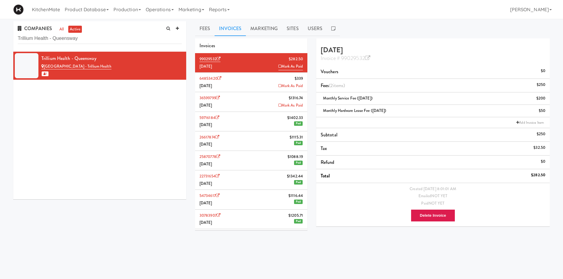
click at [238, 108] on li "36599799 $1316.74 July 2025 Mark As Paid" at bounding box center [251, 102] width 112 height 20
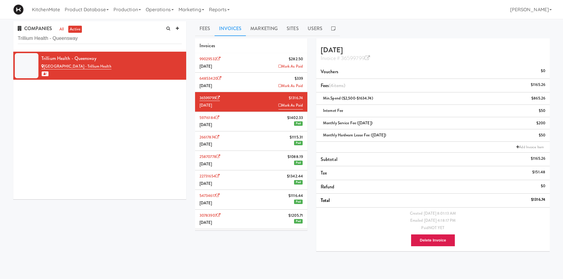
click at [250, 82] on li "64853420 $339 August 2025 Mark As Paid" at bounding box center [251, 83] width 112 height 20
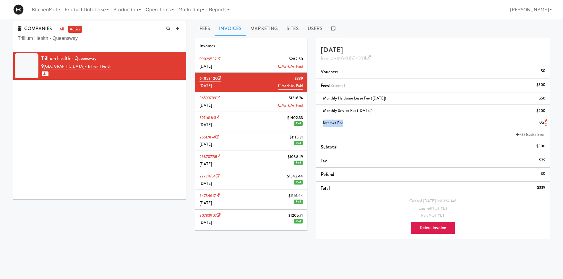
drag, startPoint x: 347, startPoint y: 121, endPoint x: 321, endPoint y: 124, distance: 25.9
click at [321, 124] on div "Internet Fee $50" at bounding box center [433, 123] width 225 height 7
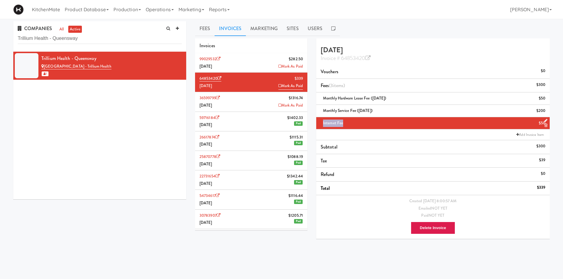
copy span "Internet Fee"
click at [249, 63] on li "99029532 $282.50 September 2025 Mark As Paid" at bounding box center [251, 63] width 112 height 20
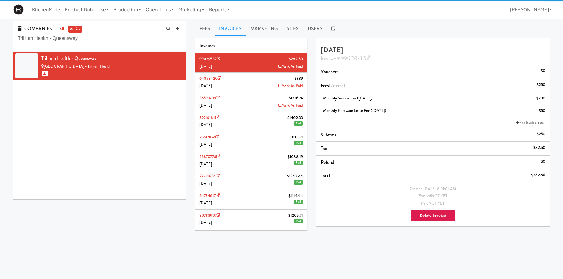
click at [248, 84] on li "64853420 $339 August 2025 Mark As Paid" at bounding box center [251, 83] width 112 height 20
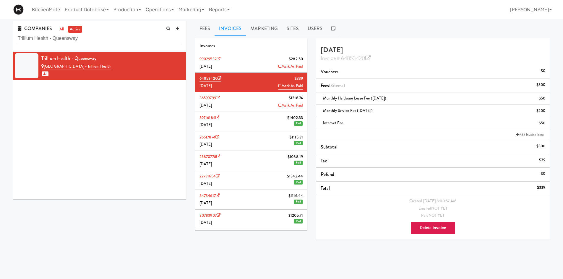
click at [262, 59] on li "99029532 $282.50 September 2025 Mark As Paid" at bounding box center [251, 63] width 112 height 20
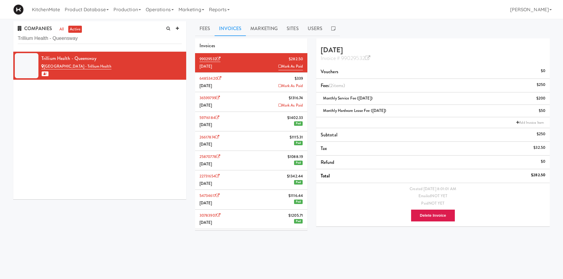
click at [525, 126] on li "Add Invoice Item" at bounding box center [433, 122] width 234 height 11
click at [525, 124] on link "Add Invoice Item" at bounding box center [530, 123] width 30 height 6
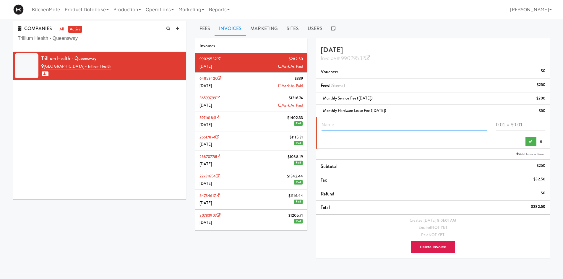
click at [456, 126] on input "text" at bounding box center [405, 125] width 166 height 11
paste input "Internet Fee"
type input "Internet Fee"
click at [527, 123] on input "number" at bounding box center [520, 125] width 49 height 11
type input "50"
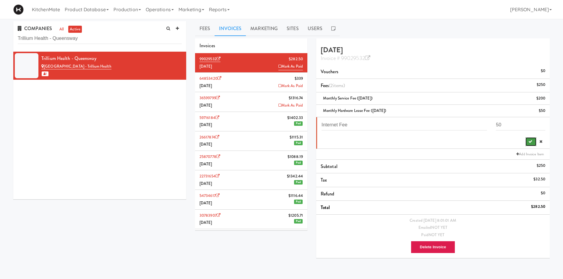
click at [533, 140] on button "submit" at bounding box center [531, 142] width 11 height 9
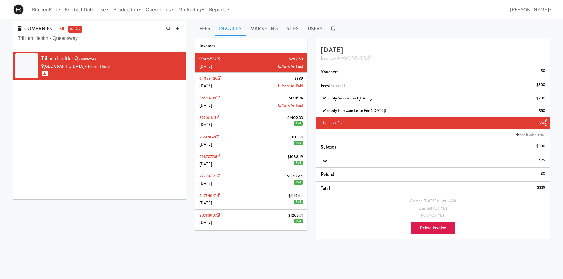
click at [232, 80] on li "64853420 $339 August 2025 Mark As Paid" at bounding box center [251, 83] width 112 height 20
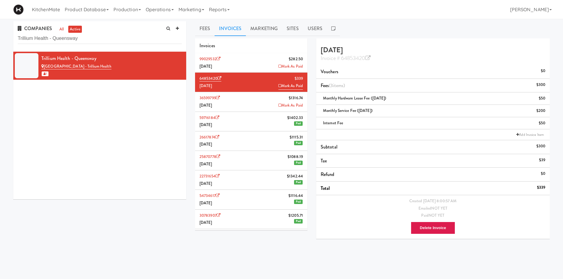
click at [245, 65] on li "99029532 $282.50 September 2025 Mark As Paid" at bounding box center [251, 63] width 112 height 20
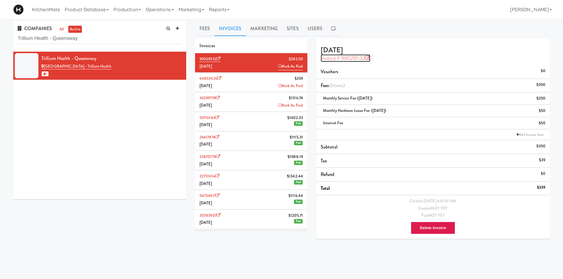
click at [370, 61] on icon at bounding box center [367, 58] width 5 height 5
click at [154, 39] on input "Trillium Health - Queensway" at bounding box center [100, 38] width 164 height 11
click at [153, 39] on input "Trillium Health - Queensway" at bounding box center [100, 38] width 164 height 11
paste input "ue North Commercial LP c/o Colliers"
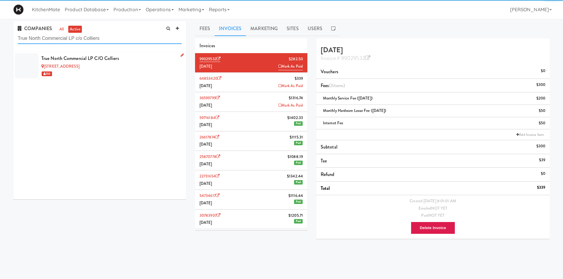
type input "True North Commercial LP c/o Colliers"
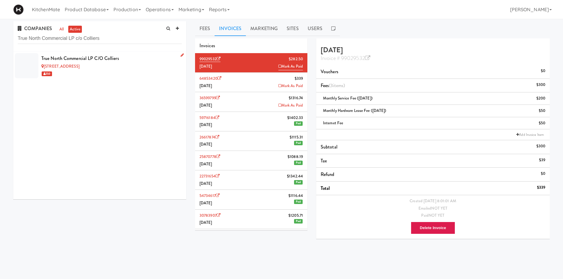
click at [143, 68] on div "6925 Century Avenue" at bounding box center [111, 66] width 140 height 7
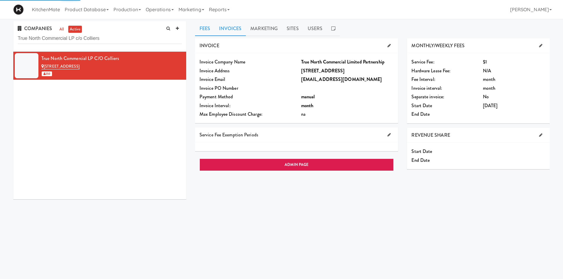
click at [232, 28] on link "Invoices" at bounding box center [230, 28] width 31 height 15
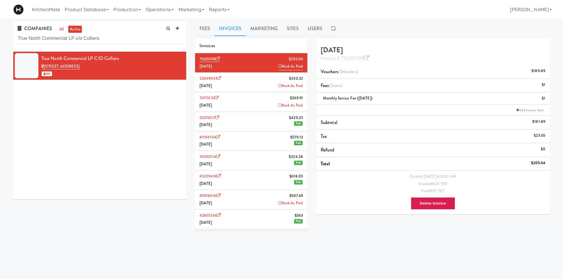
click at [248, 86] on li "32849943 $330.32 August 2025 Mark As Paid" at bounding box center [251, 83] width 112 height 20
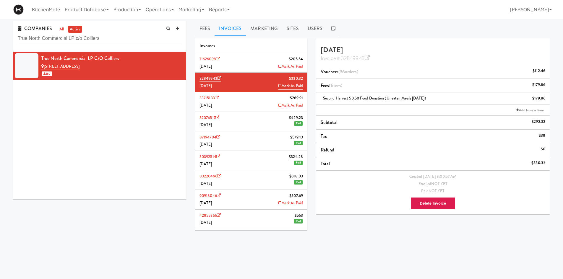
click at [241, 99] on li "33715133 $269.91 July 2025 Mark As Paid" at bounding box center [251, 102] width 112 height 20
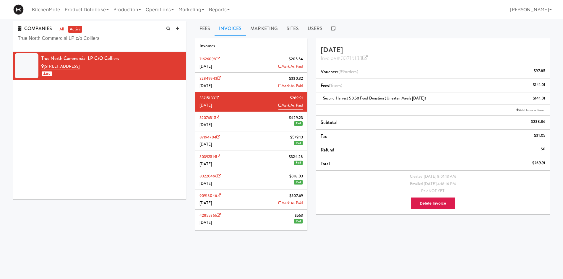
click at [241, 117] on li "52076517 $429.23 June 2025 Paid" at bounding box center [251, 122] width 112 height 20
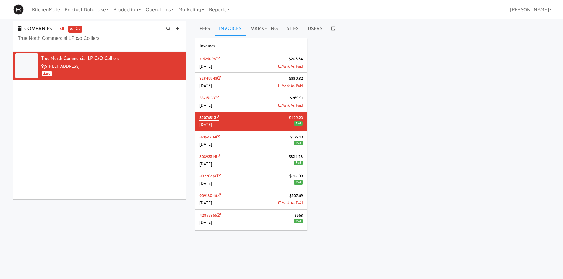
click at [244, 103] on li "33715133 $269.91 July 2025 Mark As Paid" at bounding box center [251, 102] width 112 height 20
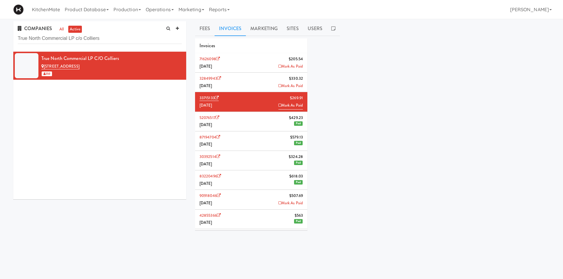
click at [242, 85] on li "32849943 $330.32 August 2025 Mark As Paid" at bounding box center [251, 83] width 112 height 20
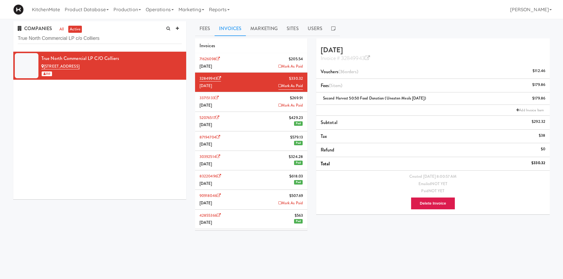
click at [240, 57] on li "71626098 $205.54 September 2025 Mark As Paid" at bounding box center [251, 63] width 112 height 20
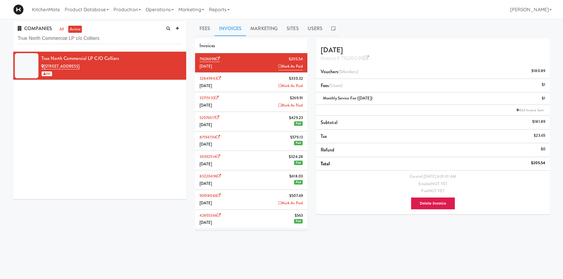
click at [238, 80] on li "32849943 $330.32 August 2025 Mark As Paid" at bounding box center [251, 83] width 112 height 20
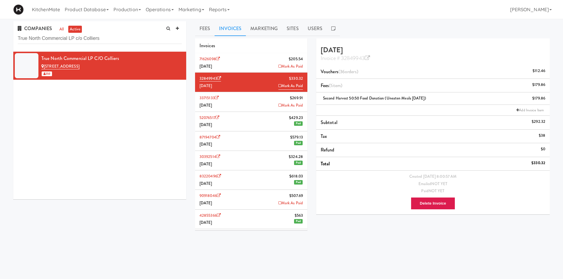
click at [250, 62] on li "71626098 $205.54 September 2025 Mark As Paid" at bounding box center [251, 63] width 112 height 20
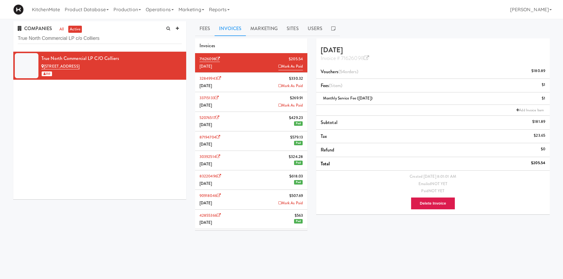
click at [252, 86] on li "32849943 $330.32 August 2025 Mark As Paid" at bounding box center [251, 83] width 112 height 20
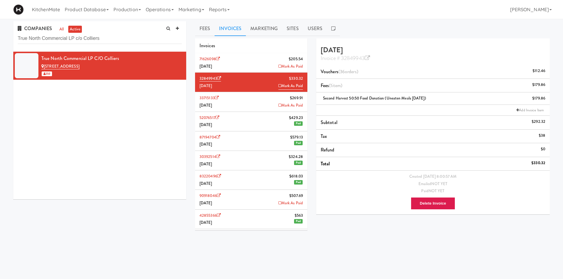
drag, startPoint x: 434, startPoint y: 98, endPoint x: 315, endPoint y: 99, distance: 119.5
click at [315, 99] on div "August 2025 Invoice # 32849943 Vouchers (36 orders ) $112.46 Fees (1 item ) $17…" at bounding box center [433, 128] width 242 height 181
copy span "Second Harvest 50:50 Food Donation (Uneaten Meals August 2025)"
click at [267, 60] on li "71626098 $205.54 September 2025 Mark As Paid" at bounding box center [251, 63] width 112 height 20
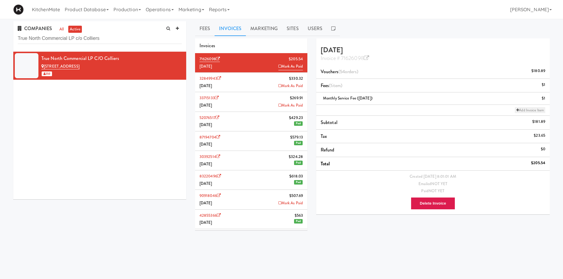
click at [522, 109] on link "Add Invoice Item" at bounding box center [530, 110] width 30 height 6
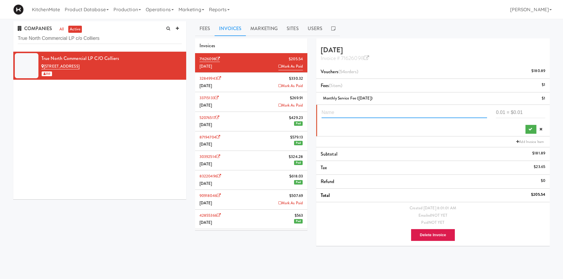
click at [407, 110] on input "text" at bounding box center [405, 112] width 166 height 11
paste input "Second Harvest 50:50 Food Donation (Uneaten Meals August 2025)"
click at [439, 112] on input "Second Harvest 50:50 Food Donation (Uneaten Meals August 2025)" at bounding box center [405, 112] width 166 height 11
type input "Second Harvest 50:50 Food Donation (Uneaten Meals September 2025)"
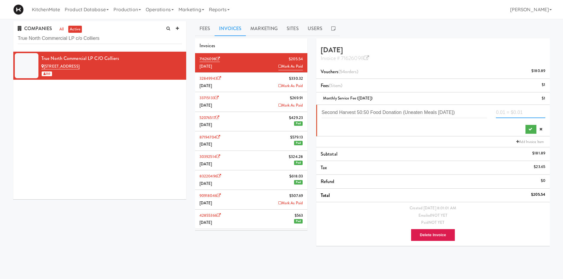
click at [502, 109] on input "number" at bounding box center [520, 112] width 49 height 11
click at [92, 58] on div "True North Commercial LP c/o Colliers" at bounding box center [111, 58] width 140 height 9
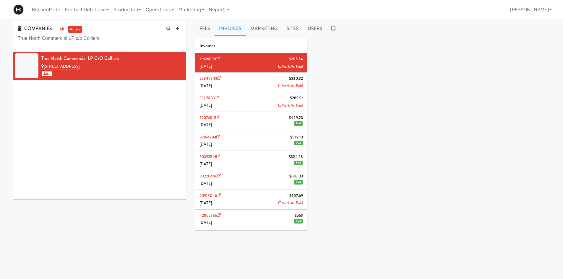
click at [251, 60] on li "71626098 $205.54 September 2025 Mark As Paid" at bounding box center [251, 63] width 112 height 20
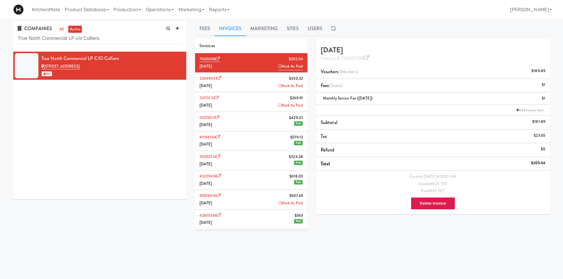
click at [255, 82] on li "32849943 $330.32 August 2025 Mark As Paid" at bounding box center [251, 83] width 112 height 20
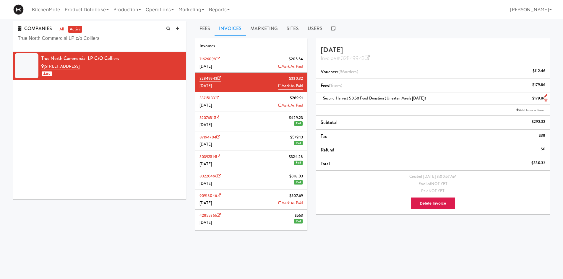
drag, startPoint x: 436, startPoint y: 96, endPoint x: 323, endPoint y: 97, distance: 113.0
click at [323, 97] on div "Second Harvest 50:50 Food Donation (Uneaten Meals August 2025) $179.86" at bounding box center [433, 98] width 225 height 7
copy span "Second Harvest 50:50 Food Donation (Uneaten Meals August 2025)"
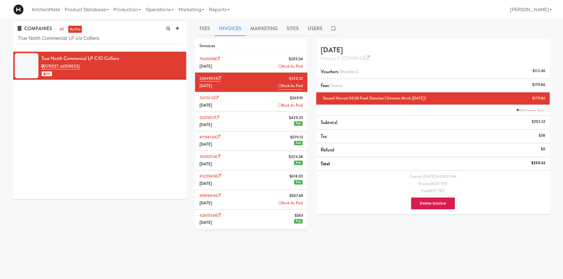
click at [231, 65] on li "71626098 $205.54 September 2025 Mark As Paid" at bounding box center [251, 63] width 112 height 20
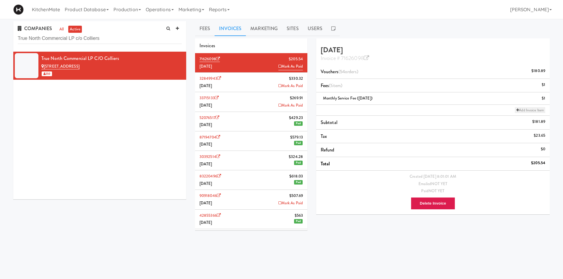
click at [521, 109] on link "Add Invoice Item" at bounding box center [530, 110] width 30 height 6
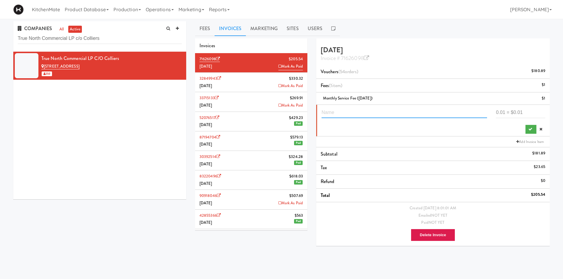
click at [376, 109] on input "text" at bounding box center [405, 112] width 166 height 11
paste input "Second Harvest 50:50 Food Donation (Uneaten Meals August 2025)"
click at [447, 112] on input "Second Harvest 50:50 Food Donation (Uneaten Meals August 2025)" at bounding box center [405, 112] width 166 height 11
type input "Second Harvest 50:50 Food Donation (Uneaten Meals September 2025)"
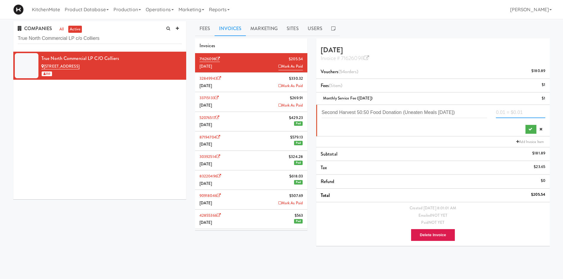
click at [520, 112] on input "number" at bounding box center [520, 112] width 49 height 11
click at [519, 111] on input "number" at bounding box center [520, 112] width 49 height 11
type input "221.055"
click at [532, 127] on icon "submit" at bounding box center [531, 129] width 4 height 4
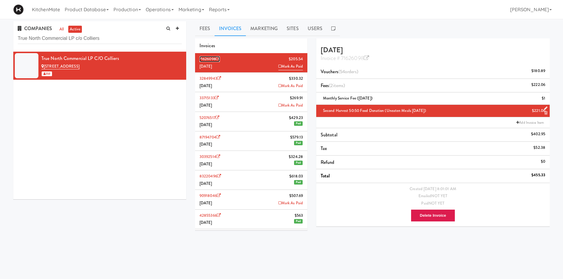
click at [220, 60] on icon at bounding box center [218, 59] width 4 height 4
click at [546, 101] on icon at bounding box center [546, 101] width 3 height 4
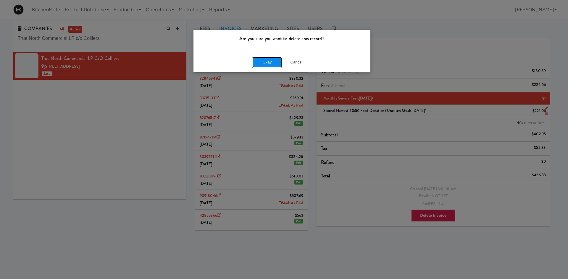
click at [270, 62] on button "Okay" at bounding box center [267, 62] width 30 height 11
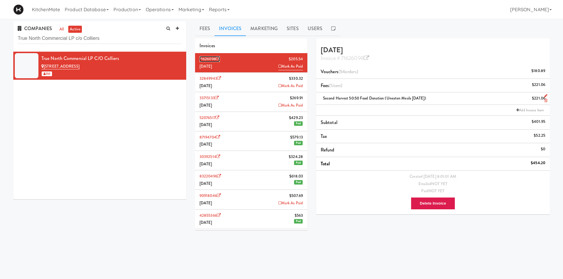
click at [220, 58] on icon at bounding box center [218, 59] width 4 height 4
drag, startPoint x: 116, startPoint y: 25, endPoint x: 116, endPoint y: 29, distance: 4.1
click at [116, 25] on div "COMPANIES all active True North Commercial LP c/o Colliers" at bounding box center [99, 36] width 173 height 30
click at [116, 32] on div "COMPANIES all active True North Commercial LP c/o Colliers" at bounding box center [99, 36] width 173 height 30
drag, startPoint x: 116, startPoint y: 32, endPoint x: 116, endPoint y: 37, distance: 4.4
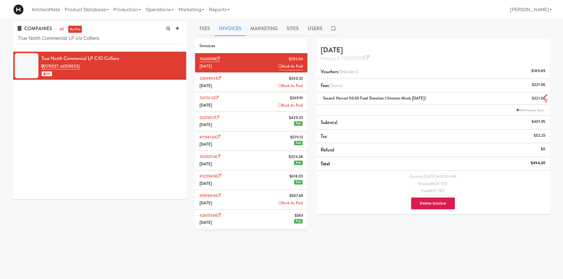
click at [116, 36] on div "COMPANIES all active True North Commercial LP c/o Colliers" at bounding box center [99, 36] width 173 height 30
click at [116, 37] on input "True North Commercial LP c/o Colliers" at bounding box center [100, 38] width 164 height 11
paste input "Valleywood Center"
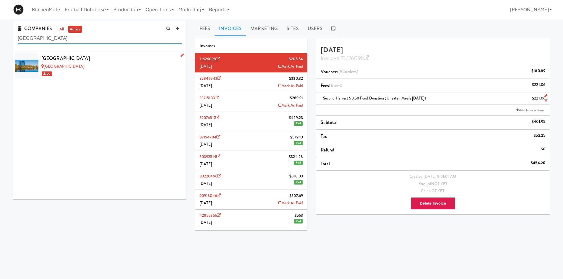
type input "Valleywood Center"
click at [110, 69] on div "Cafe Valleywood" at bounding box center [111, 66] width 140 height 7
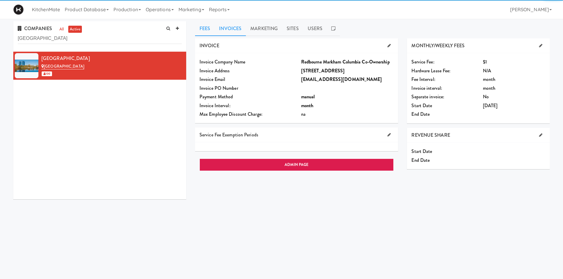
click at [223, 29] on link "Invoices" at bounding box center [230, 28] width 31 height 15
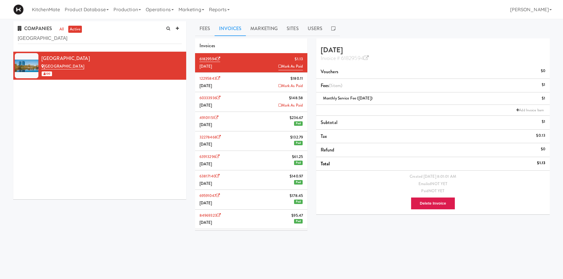
click at [266, 85] on li "12295843 $180.11 August 2025 Mark As Paid" at bounding box center [251, 83] width 112 height 20
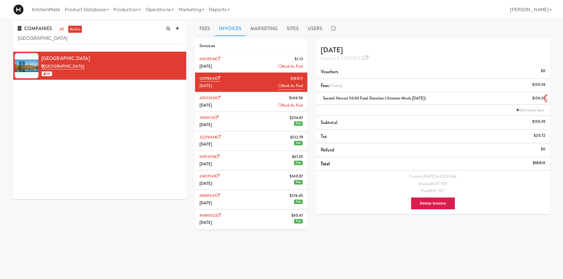
click at [434, 98] on div "Second Harvest 50:50 Food Donation (Uneaten Meals August 2025) $159.39" at bounding box center [433, 98] width 225 height 7
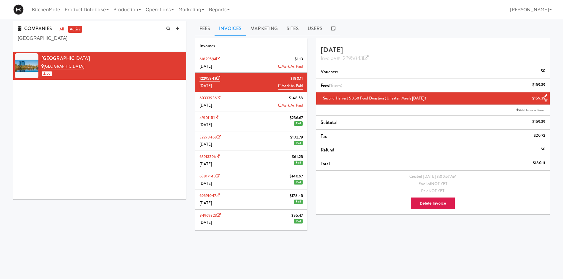
click at [434, 98] on div "Second Harvest 50:50 Food Donation (Uneaten Meals August 2025) $159.39" at bounding box center [433, 98] width 225 height 7
copy span "Second Harvest 50:50 Food Donation (Uneaten Meals August 2025)"
click at [246, 62] on li "61829594 $1.13 September 2025 Mark As Paid" at bounding box center [251, 63] width 112 height 20
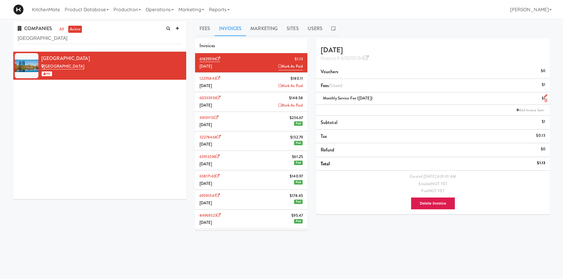
click at [378, 101] on div "Monthly Service Fee (September 2025) $1" at bounding box center [433, 98] width 225 height 7
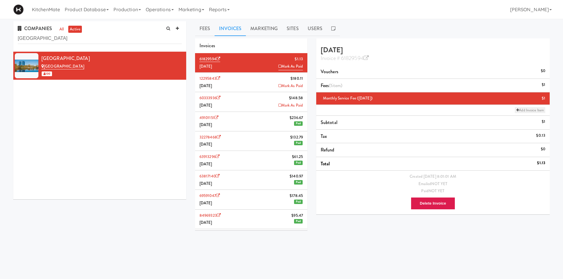
click at [521, 111] on link "Add Invoice Item" at bounding box center [530, 110] width 30 height 6
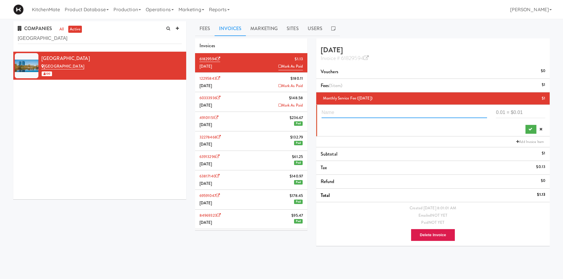
click at [404, 112] on input "text" at bounding box center [405, 112] width 166 height 11
paste input "Second Harvest 50:50 Food Donation (Uneaten Meals August 2025)"
click at [443, 113] on input "Second Harvest 50:50 Food Donation (Uneaten Meals August 2025)" at bounding box center [405, 112] width 166 height 11
type input "Second Harvest 50:50 Food Donation (Uneaten Meals September 2025)"
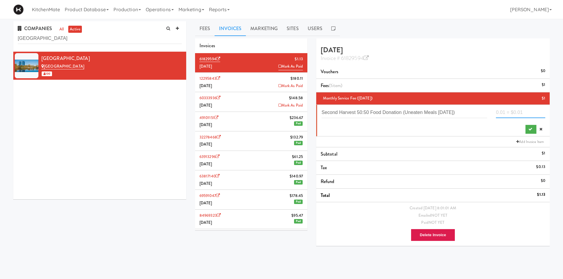
click at [510, 112] on input "number" at bounding box center [520, 112] width 49 height 11
type input "126.41"
click at [527, 130] on button "submit" at bounding box center [531, 129] width 11 height 9
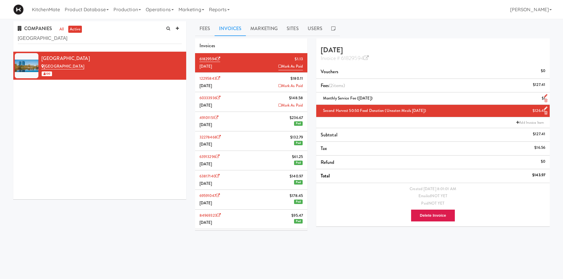
click at [546, 99] on icon at bounding box center [546, 101] width 3 height 4
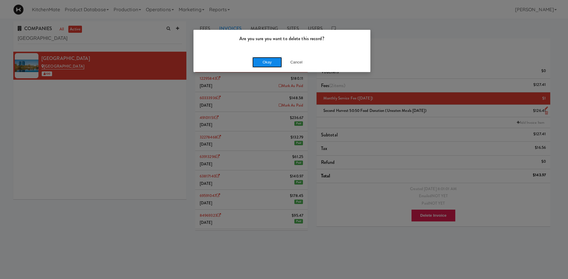
click at [269, 62] on button "Okay" at bounding box center [267, 62] width 30 height 11
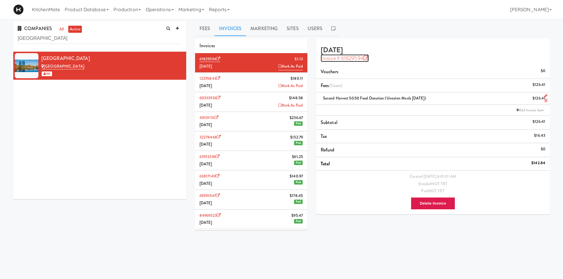
click at [368, 56] on icon at bounding box center [366, 58] width 5 height 5
click at [248, 85] on li "12295843 $180.11 August 2025 Mark As Paid" at bounding box center [251, 83] width 112 height 20
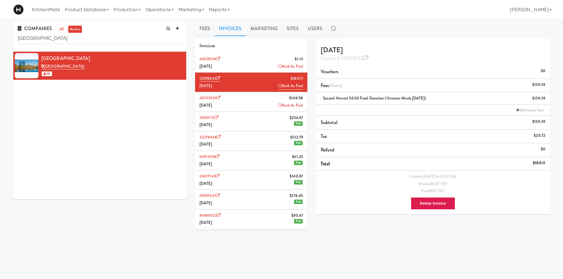
click at [257, 64] on li "61829594 $1.13 September 2025 Mark As Paid" at bounding box center [251, 63] width 112 height 20
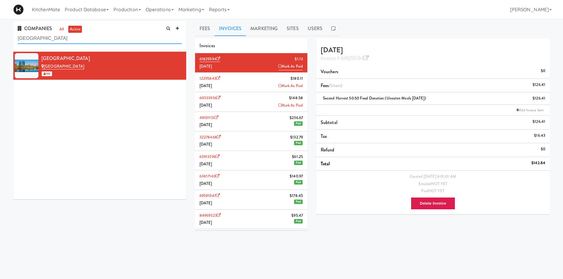
click at [94, 36] on input "Valleywood Center" at bounding box center [100, 38] width 164 height 11
paste input "William Thomas Digital"
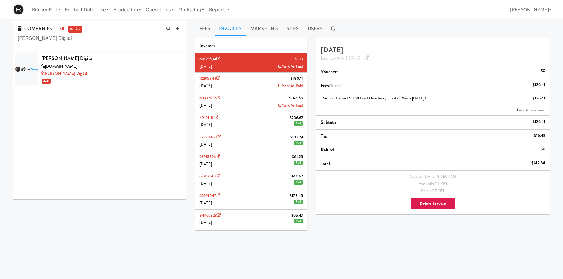
click at [95, 63] on div "williamthomasdigital.com" at bounding box center [111, 66] width 140 height 7
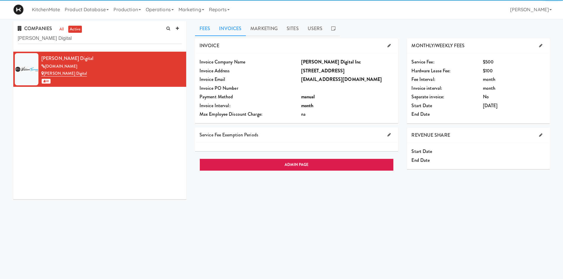
click at [224, 28] on link "Invoices" at bounding box center [230, 28] width 31 height 15
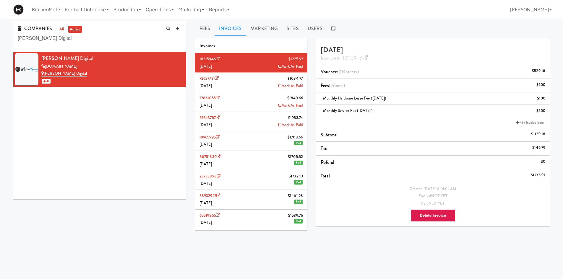
click at [239, 82] on li "72627731 $1084.77 August 2025 Mark As Paid" at bounding box center [251, 83] width 112 height 20
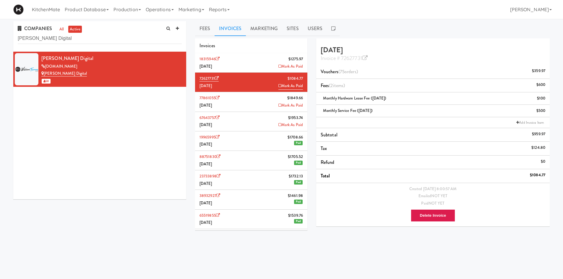
click at [245, 64] on li "18315946 $1275.97 September 2025 Mark As Paid" at bounding box center [251, 63] width 112 height 20
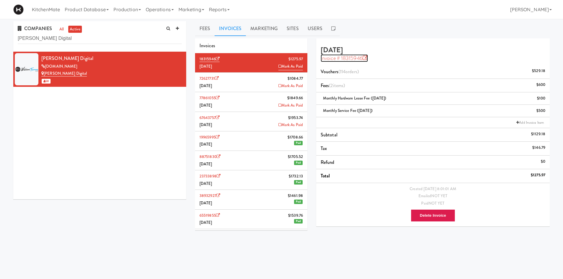
click at [365, 57] on icon at bounding box center [365, 58] width 5 height 5
click at [97, 43] on input "William Thomas Digital" at bounding box center [100, 38] width 164 height 11
click at [101, 38] on input "William Thomas Digital" at bounding box center [100, 38] width 164 height 11
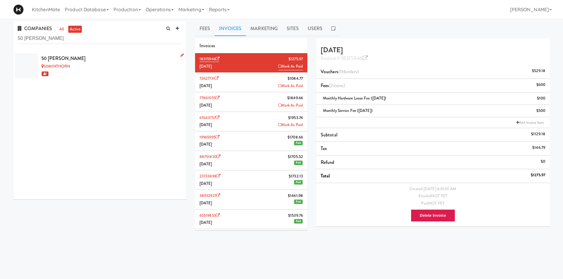
click at [91, 61] on div "50 Minthorn" at bounding box center [111, 58] width 140 height 9
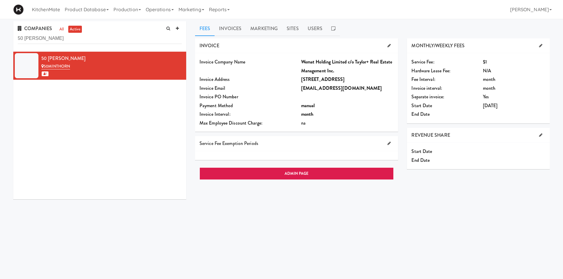
click at [72, 97] on div "50 Minthorn 50MINTHORN 1" at bounding box center [99, 126] width 173 height 148
click at [235, 29] on link "Invoices" at bounding box center [230, 28] width 31 height 15
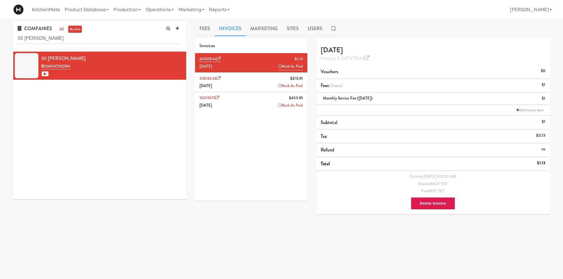
click at [254, 94] on li "59219575 $433.95 July 2025 Mark As Paid" at bounding box center [251, 101] width 112 height 19
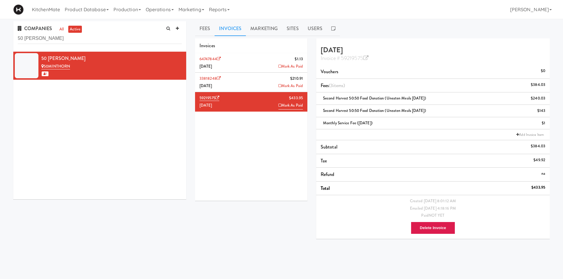
click at [257, 82] on li "33818248 $210.91 August 2025 Mark As Paid" at bounding box center [251, 83] width 112 height 20
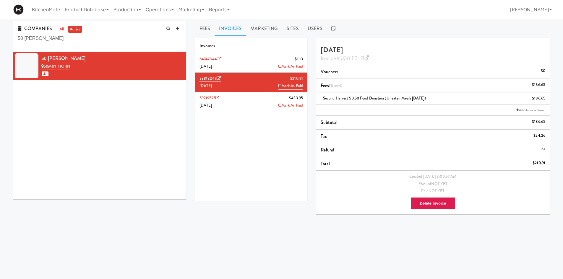
click at [239, 55] on li "64747844 $1.13 September 2025 Mark As Paid" at bounding box center [251, 63] width 112 height 20
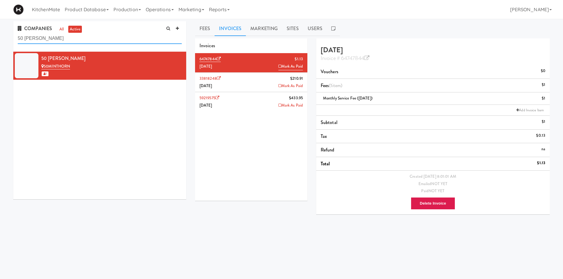
click at [82, 42] on input "50 minthorn" at bounding box center [100, 38] width 164 height 11
type input "rvh"
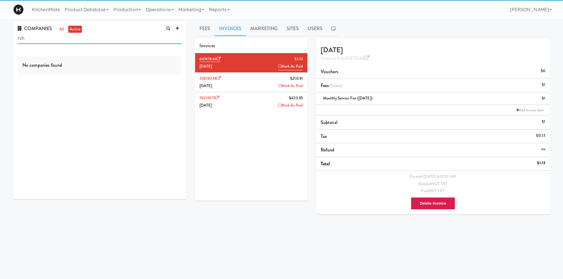
click at [81, 37] on input "rvh" at bounding box center [100, 38] width 164 height 11
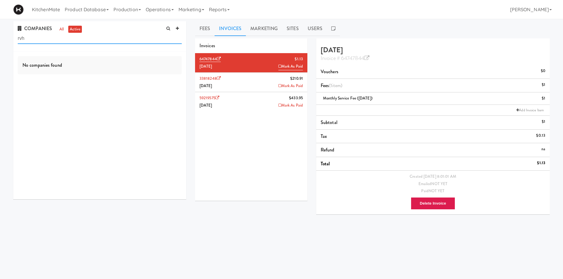
click at [81, 37] on input "rvh" at bounding box center [100, 38] width 164 height 11
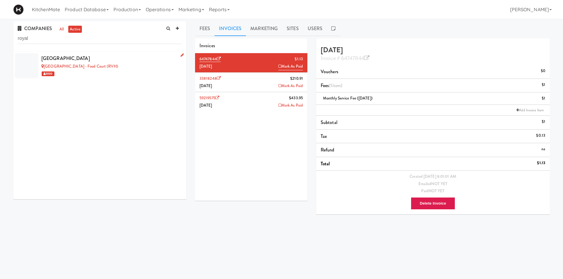
click at [75, 60] on div "Royal Victoria Regional Health Centre" at bounding box center [111, 58] width 140 height 9
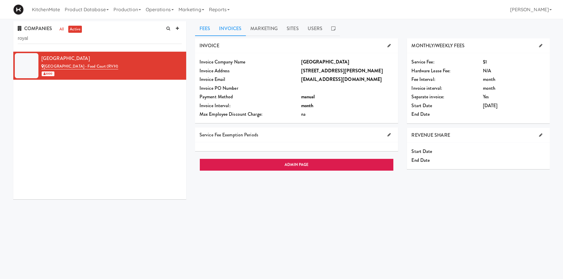
click at [236, 31] on link "Invoices" at bounding box center [230, 28] width 31 height 15
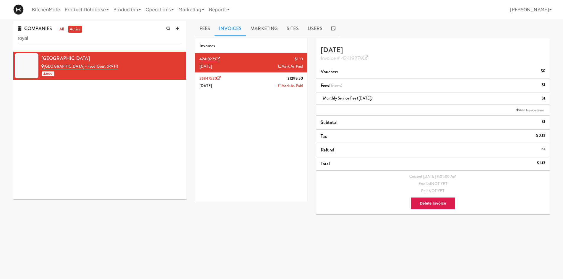
click at [251, 78] on li "29847520 $1299.50 August 2025 Mark As Paid" at bounding box center [251, 82] width 112 height 19
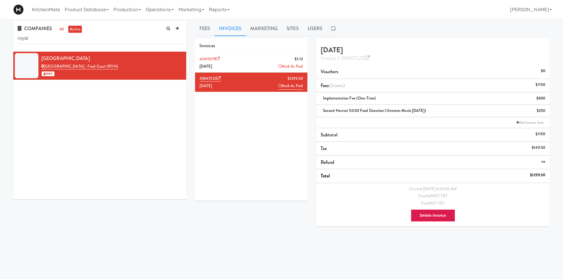
click at [252, 61] on li "42419279 $1.13 September 2025 Mark As Paid" at bounding box center [251, 63] width 112 height 20
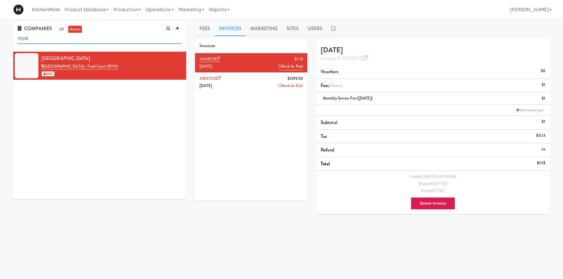
click at [114, 36] on input "royal" at bounding box center [100, 38] width 164 height 11
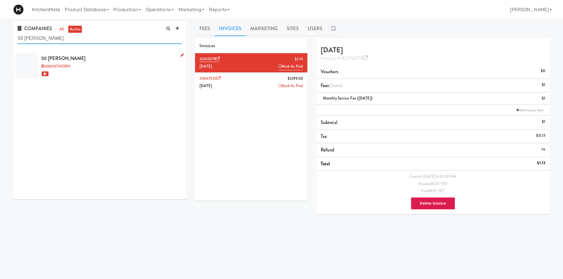
type input "50 minthorn"
click at [125, 62] on div "50 Minthorn" at bounding box center [111, 58] width 140 height 9
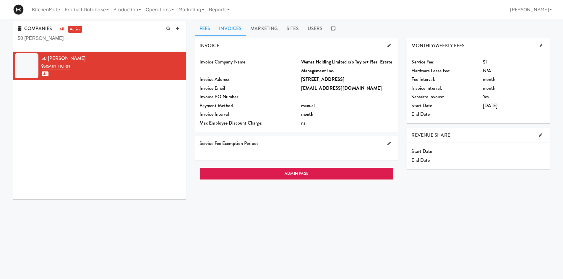
click at [236, 32] on link "Invoices" at bounding box center [230, 28] width 31 height 15
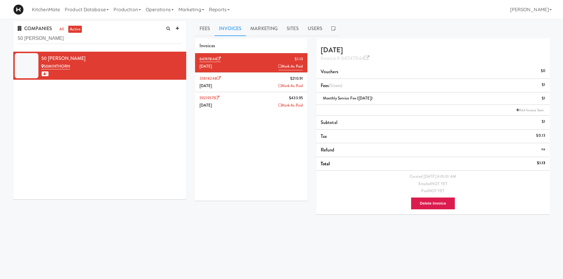
click at [246, 88] on li "33818248 $210.91 August 2025 Mark As Paid" at bounding box center [251, 83] width 112 height 20
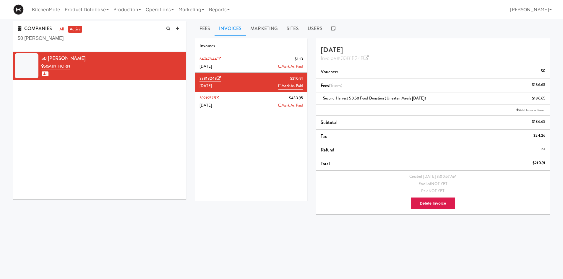
click at [245, 99] on li "59219575 $433.95 July 2025 Mark As Paid" at bounding box center [251, 101] width 112 height 19
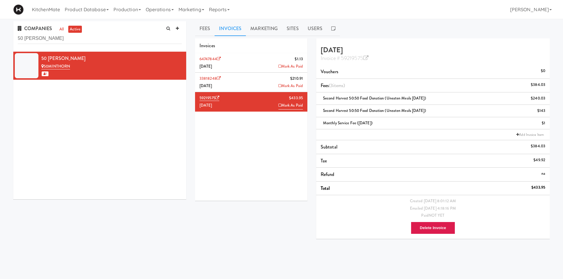
click at [240, 80] on li "33818248 $210.91 August 2025 Mark As Paid" at bounding box center [251, 83] width 112 height 20
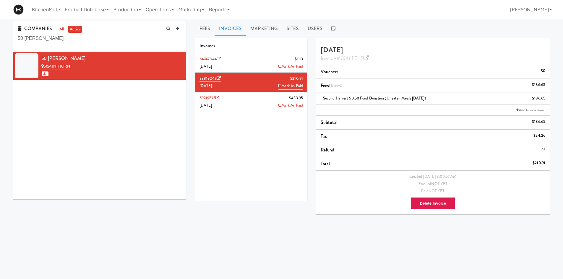
click at [249, 58] on li "64747844 $1.13 September 2025 Mark As Paid" at bounding box center [251, 63] width 112 height 20
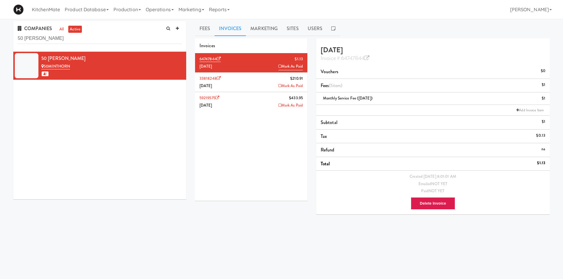
click at [263, 80] on li "33818248 $210.91 August 2025 Mark As Paid" at bounding box center [251, 83] width 112 height 20
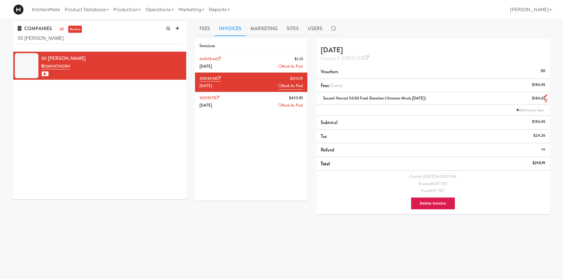
drag, startPoint x: 442, startPoint y: 98, endPoint x: 321, endPoint y: 98, distance: 121.2
click at [321, 98] on div "Second Harvest 50:50 Food Donation (Uneaten Meals August 2025) $186.65" at bounding box center [433, 98] width 225 height 7
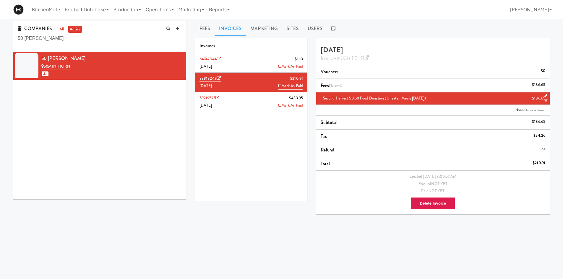
copy span "Second Harvest 50:50 Food Donation (Uneaten Meals August 2025)"
click at [239, 64] on li "64747844 $1.13 September 2025 Mark As Paid" at bounding box center [251, 63] width 112 height 20
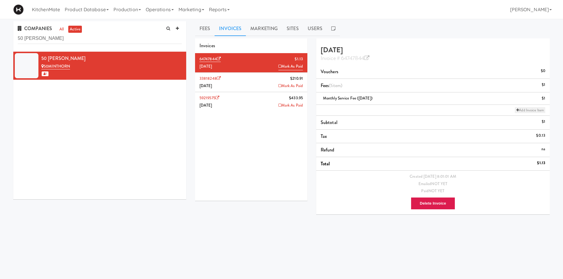
click at [532, 109] on link "Add Invoice Item" at bounding box center [530, 110] width 30 height 6
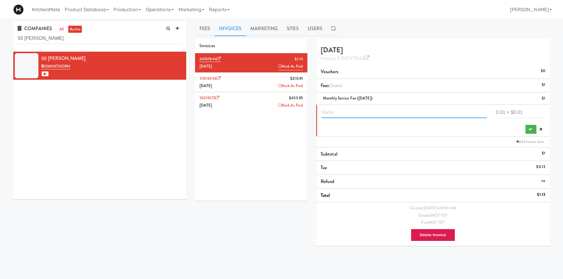
click at [368, 110] on input "text" at bounding box center [405, 112] width 166 height 11
paste input "Second Harvest 50:50 Food Donation (Uneaten Meals August 2025)"
click at [442, 112] on input "Second Harvest 50:50 Food Donation (Uneaten Meals August 2025)" at bounding box center [405, 112] width 166 height 11
type input "Second Harvest 50:50 Food Donation (Uneaten Meals September 2025)"
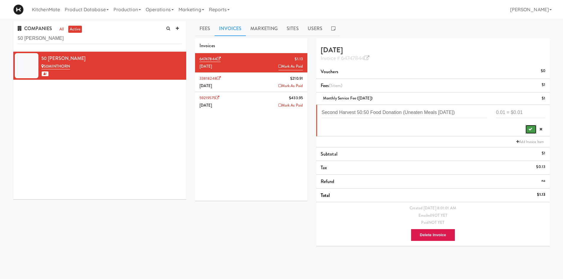
click at [531, 127] on icon "submit" at bounding box center [531, 129] width 4 height 4
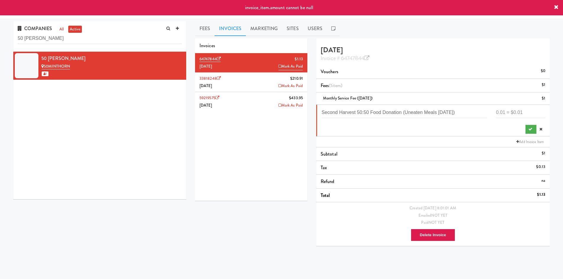
click at [552, 97] on div "Fees Invoices Marketing Sites Users INVOICE Invoice Company Name Wemat Holding …" at bounding box center [373, 140] width 364 height 239
click at [527, 109] on input "number" at bounding box center [520, 112] width 49 height 11
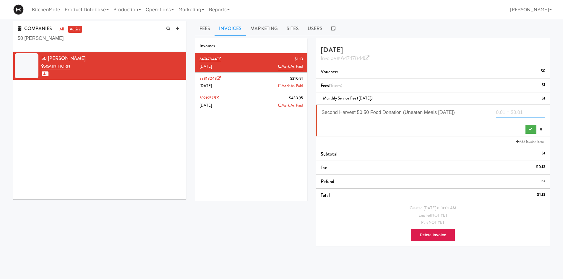
click at [513, 111] on input "number" at bounding box center [520, 112] width 49 height 11
click at [519, 110] on input "number" at bounding box center [520, 112] width 49 height 11
click at [511, 106] on li "Second Harvest 50:50 Food Donation (Uneaten Meals September 2025)" at bounding box center [433, 121] width 234 height 32
click at [512, 111] on input "number" at bounding box center [520, 112] width 49 height 11
type input "205.055"
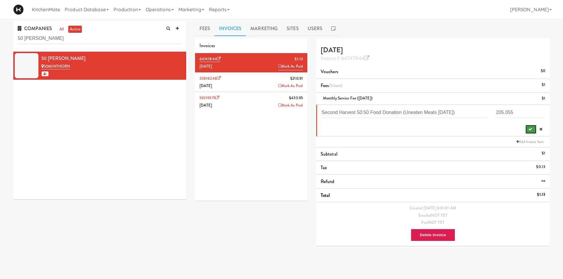
click at [530, 129] on icon "submit" at bounding box center [531, 129] width 4 height 4
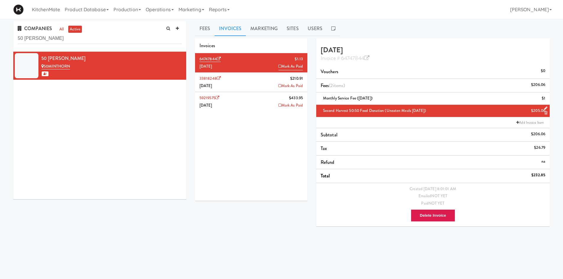
click at [247, 82] on li "33818248 $210.91 August 2025 Mark As Paid" at bounding box center [251, 83] width 112 height 20
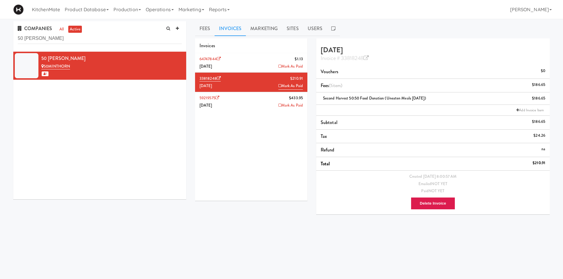
click at [242, 101] on li "59219575 $433.95 July 2025 Mark As Paid" at bounding box center [251, 101] width 112 height 19
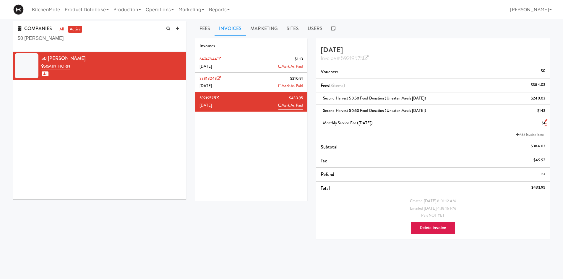
click at [547, 125] on icon at bounding box center [546, 126] width 3 height 4
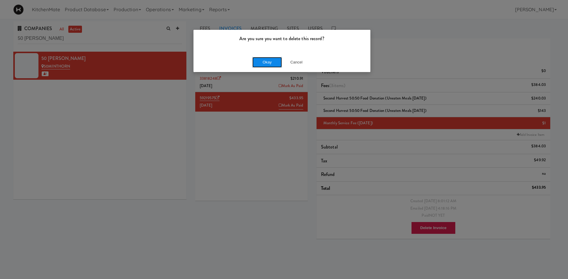
click at [267, 63] on button "Okay" at bounding box center [267, 62] width 30 height 11
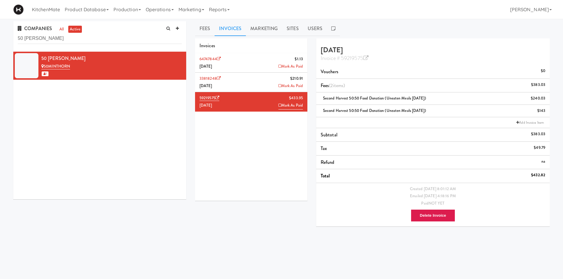
click at [262, 65] on li "64747844 $1.13 September 2025 Mark As Paid" at bounding box center [251, 63] width 112 height 20
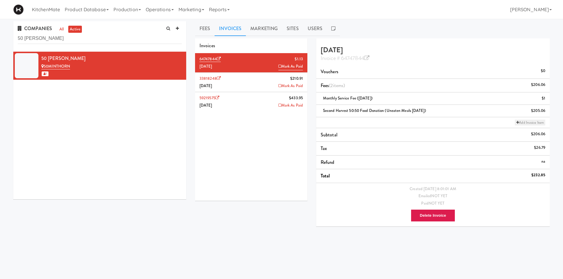
click at [526, 125] on link "Add Invoice Item" at bounding box center [530, 123] width 30 height 6
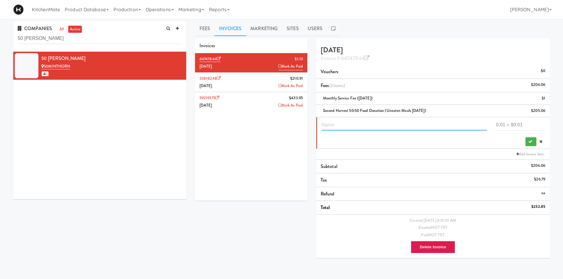
click at [415, 127] on input "text" at bounding box center [405, 125] width 166 height 11
type input "One time Implementation Fee - July"
click at [499, 120] on input "number" at bounding box center [520, 125] width 49 height 11
type input "900"
click at [530, 143] on icon "submit" at bounding box center [531, 142] width 4 height 4
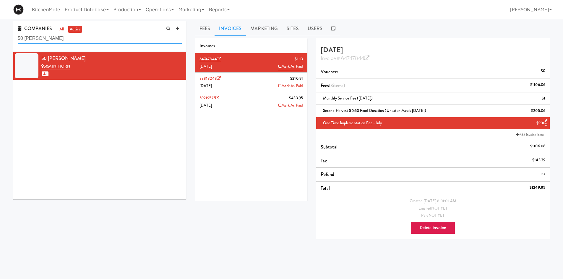
click at [117, 41] on input "50 minthorn" at bounding box center [100, 38] width 164 height 11
click at [259, 146] on div "64747844 $1.13 September 2025 Mark As Paid 33818248 $210.91 August 2025 Mark As…" at bounding box center [251, 127] width 112 height 148
click at [369, 62] on div "September 2025 Invoice # 64747844 Vouchers $0 Fees (3 items ) $1106.06 Monthly …" at bounding box center [433, 138] width 234 height 201
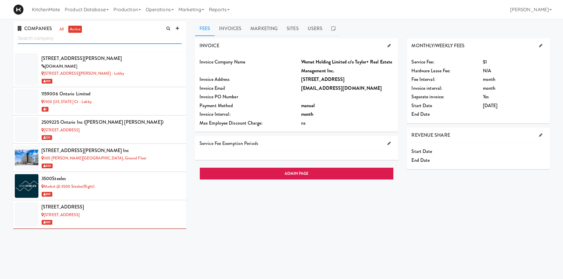
click at [144, 38] on input "text" at bounding box center [100, 38] width 164 height 11
paste input "50 [PERSON_NAME]"
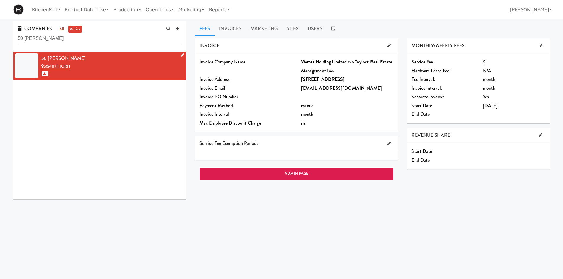
click at [104, 54] on div "50 [PERSON_NAME]" at bounding box center [111, 58] width 140 height 9
click at [237, 30] on link "Invoices" at bounding box center [230, 28] width 31 height 15
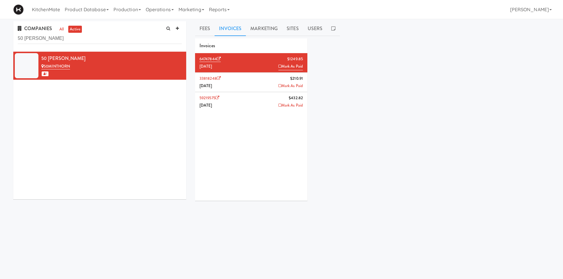
click at [246, 77] on li "33818248 $210.91 [DATE] Mark As Paid" at bounding box center [251, 83] width 112 height 20
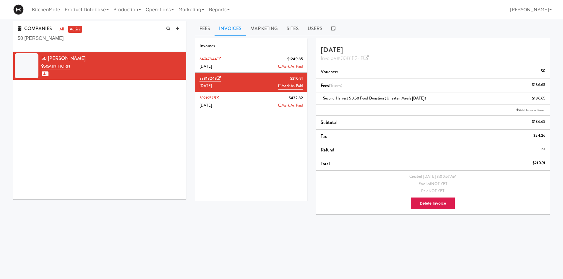
click at [243, 99] on li "59219575 $432.82 [DATE] Mark As Paid" at bounding box center [251, 101] width 112 height 19
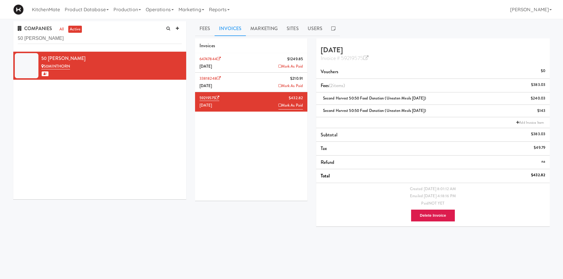
click at [249, 84] on li "33818248 $210.91 [DATE] Mark As Paid" at bounding box center [251, 83] width 112 height 20
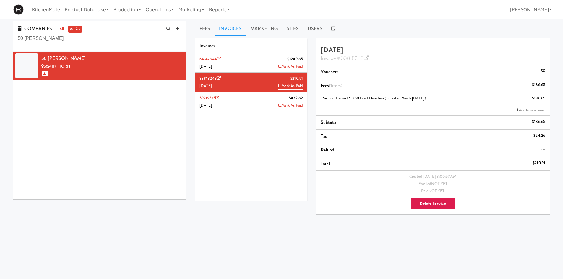
click at [256, 58] on li "64747844 $1249.85 [DATE] [PERSON_NAME]" at bounding box center [251, 63] width 112 height 20
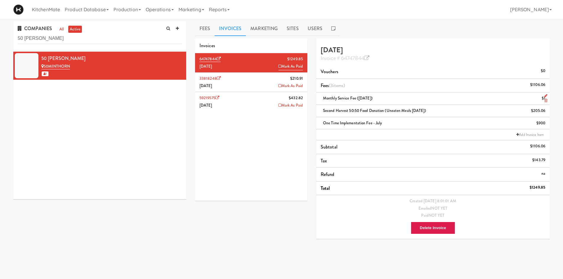
click at [547, 100] on icon at bounding box center [546, 101] width 3 height 4
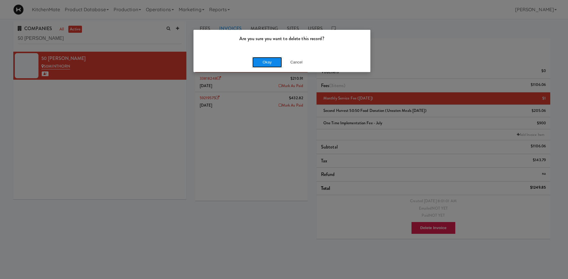
click at [274, 60] on button "Okay" at bounding box center [267, 62] width 30 height 11
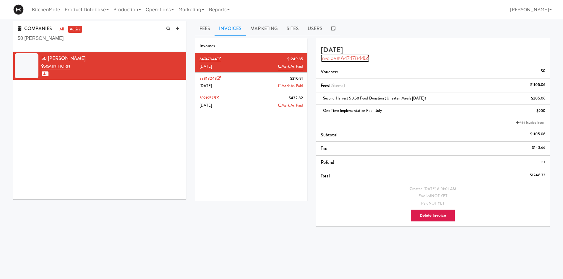
click at [368, 57] on icon at bounding box center [366, 58] width 5 height 5
click at [103, 40] on input "50 [PERSON_NAME]" at bounding box center [100, 38] width 164 height 11
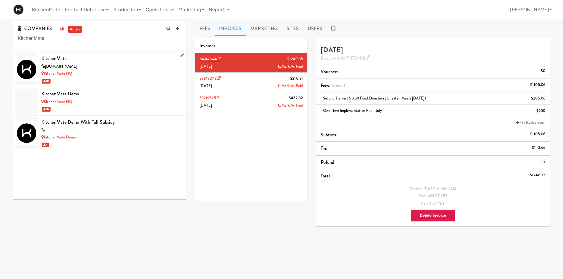
click at [101, 59] on div "KitchenMate" at bounding box center [111, 58] width 140 height 9
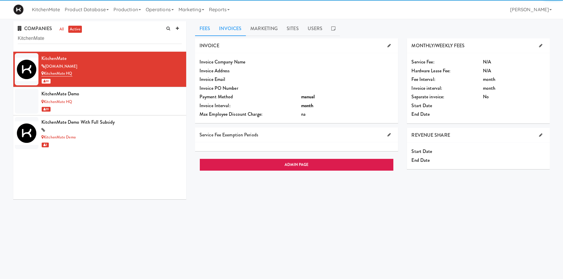
click at [233, 26] on link "Invoices" at bounding box center [230, 28] width 31 height 15
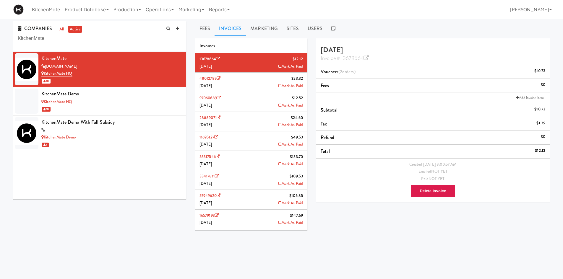
click at [247, 84] on li "48012789 $23.32 [DATE] Mark As Paid" at bounding box center [251, 83] width 112 height 20
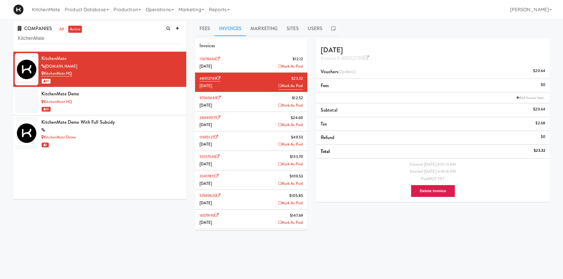
click at [247, 64] on li "13678664 $12.[DATE] [PERSON_NAME]" at bounding box center [251, 63] width 112 height 20
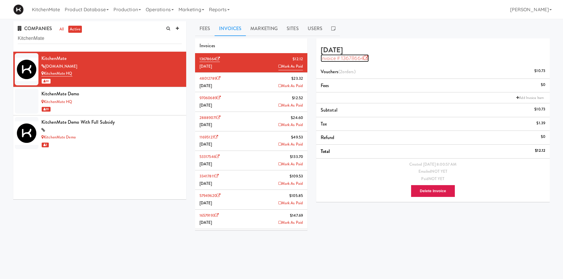
click at [367, 59] on icon at bounding box center [366, 58] width 5 height 5
click at [111, 42] on input "KitchenMate" at bounding box center [100, 38] width 164 height 11
paste input "[PERSON_NAME] Digital"
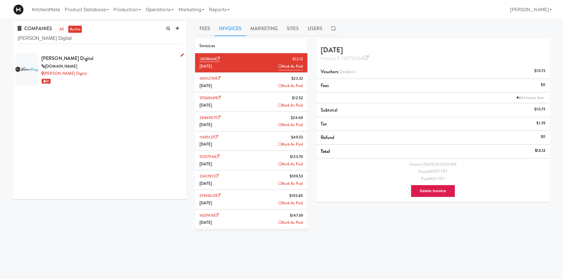
click at [98, 61] on div "[PERSON_NAME] Digital" at bounding box center [111, 58] width 140 height 9
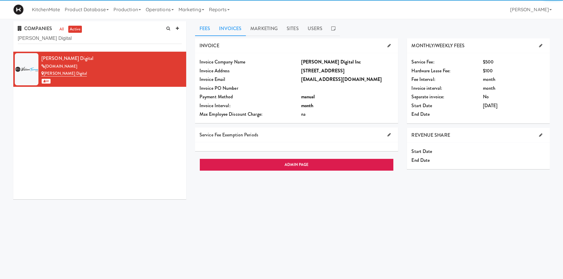
click at [232, 24] on link "Invoices" at bounding box center [230, 28] width 31 height 15
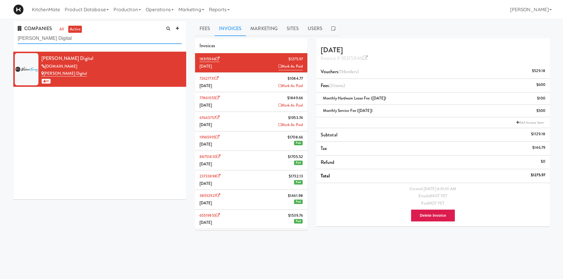
click at [127, 36] on input "[PERSON_NAME] Digital" at bounding box center [100, 38] width 164 height 11
paste input "KitchenMate"
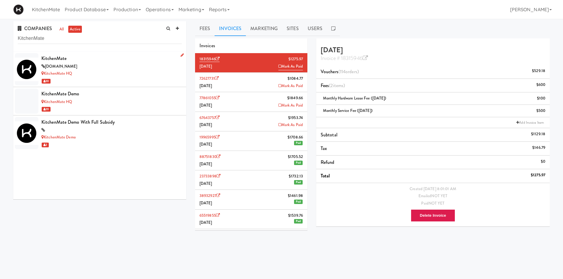
click at [109, 63] on div "[DOMAIN_NAME]" at bounding box center [111, 66] width 140 height 7
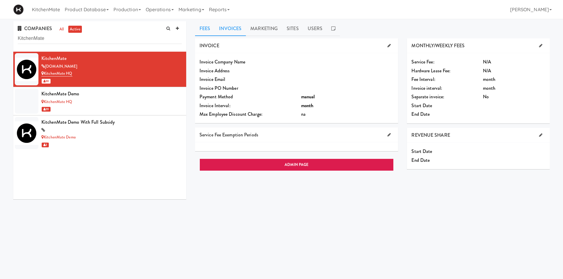
click at [235, 28] on link "Invoices" at bounding box center [230, 28] width 31 height 15
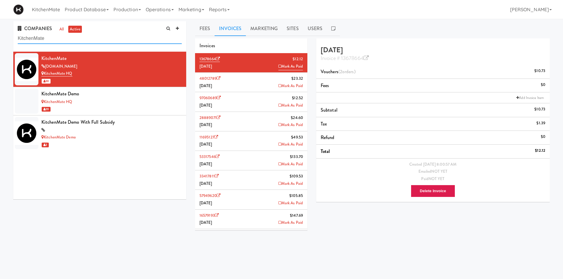
click at [93, 38] on input "KitchenMate" at bounding box center [100, 38] width 164 height 11
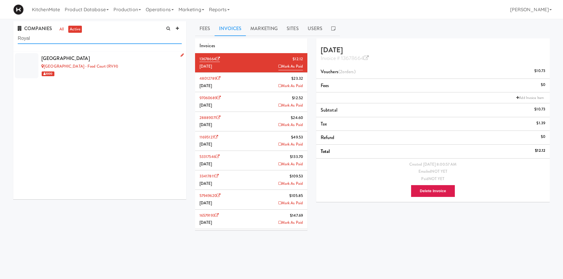
type input "Royal"
click at [83, 61] on div "[GEOGRAPHIC_DATA]" at bounding box center [111, 58] width 140 height 9
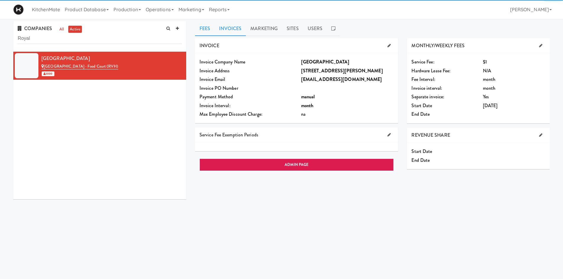
click at [235, 33] on link "Invoices" at bounding box center [230, 28] width 31 height 15
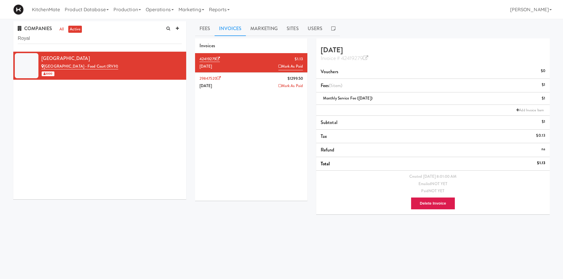
click at [243, 86] on li "29847520 $1299.50 [DATE] [PERSON_NAME]" at bounding box center [251, 82] width 112 height 19
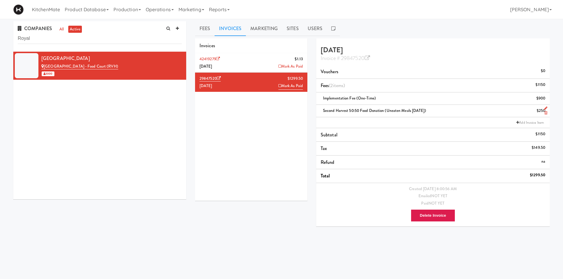
click at [538, 111] on div "$250" at bounding box center [541, 110] width 9 height 7
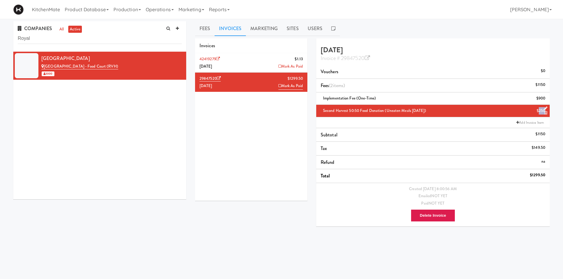
click at [538, 111] on div "$250" at bounding box center [541, 110] width 9 height 7
drag, startPoint x: 436, startPoint y: 110, endPoint x: 320, endPoint y: 115, distance: 116.4
click at [320, 115] on li "Second Harvest 50:50 Food Donation (Uneaten Meals [DATE]) $250" at bounding box center [433, 111] width 234 height 12
copy span "Second Harvest 50:50 Food Donation (Uneaten Meals [DATE])"
click at [242, 57] on li "42419279 $1.[DATE] Mark As Paid" at bounding box center [251, 63] width 112 height 20
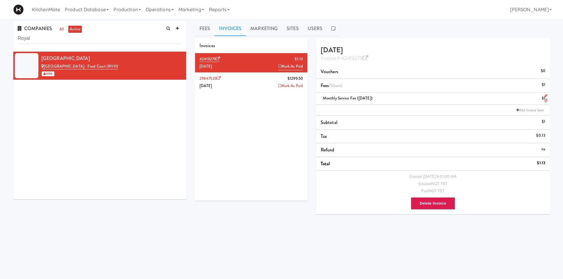
click at [403, 100] on div "Monthly Service Fee ([DATE]) $1" at bounding box center [433, 98] width 225 height 7
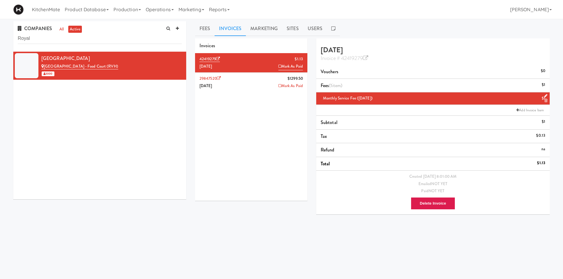
click at [547, 101] on icon at bounding box center [546, 101] width 3 height 4
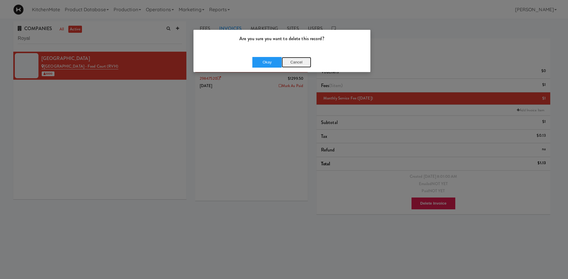
click at [297, 61] on button "Cancel" at bounding box center [297, 62] width 30 height 11
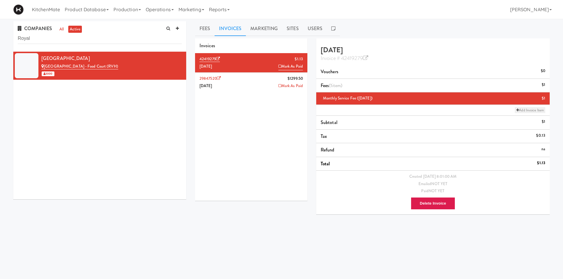
click at [534, 111] on link "Add Invoice Item" at bounding box center [530, 110] width 30 height 6
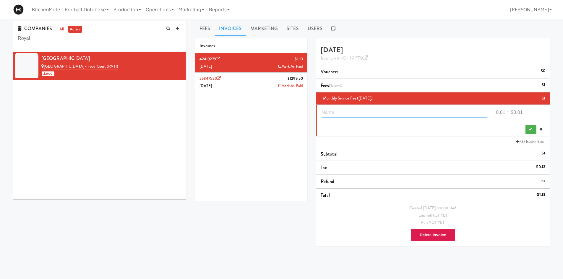
click at [409, 115] on input "text" at bounding box center [405, 112] width 166 height 11
paste input "Second Harvest 50:50 Food Donation (Uneaten Meals [DATE])"
click at [440, 111] on input "Second Harvest 50:50 Food Donation (Uneaten Meals [DATE])" at bounding box center [405, 112] width 166 height 11
type input "Second Harvest 50:50 Food Donation (Uneaten Meals [DATE])"
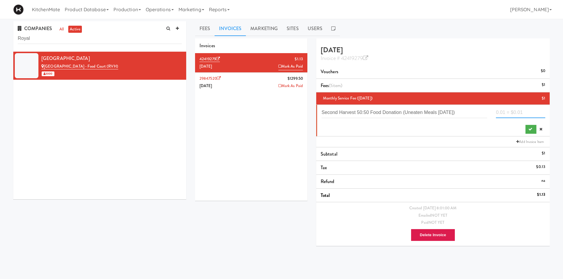
click at [522, 115] on input "number" at bounding box center [520, 112] width 49 height 11
click at [519, 111] on input "number" at bounding box center [520, 112] width 49 height 11
type input "250"
click at [528, 129] on button "submit" at bounding box center [531, 129] width 11 height 9
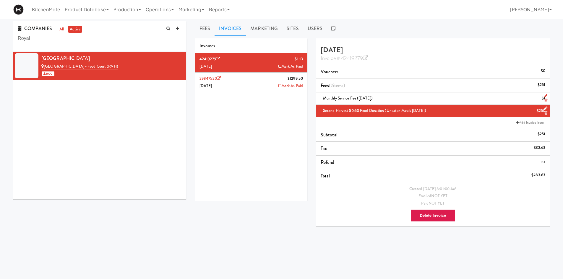
click at [546, 100] on icon at bounding box center [546, 101] width 3 height 4
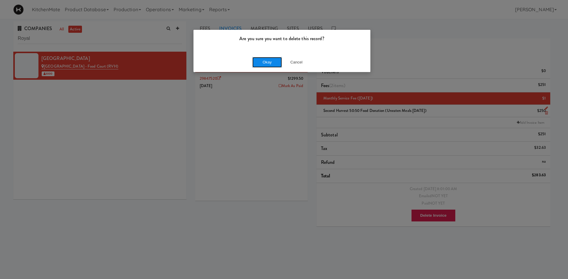
click at [263, 64] on button "Okay" at bounding box center [267, 62] width 30 height 11
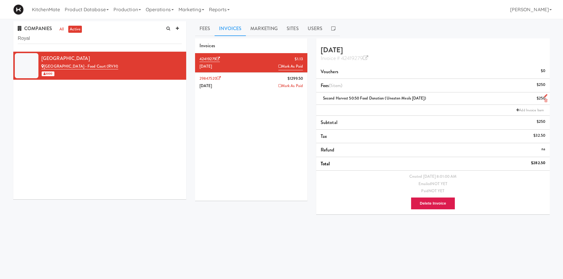
click at [224, 82] on li "29847520 $1299.50 [DATE] [PERSON_NAME]" at bounding box center [251, 82] width 112 height 19
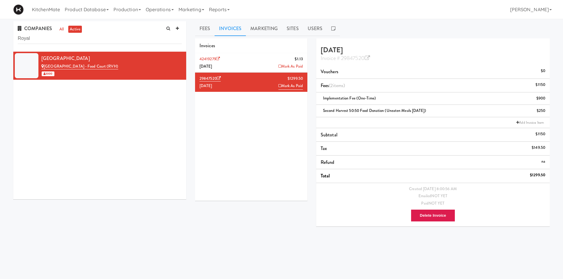
click at [260, 59] on li "42419279 $1.[DATE] Mark As Paid" at bounding box center [251, 63] width 112 height 20
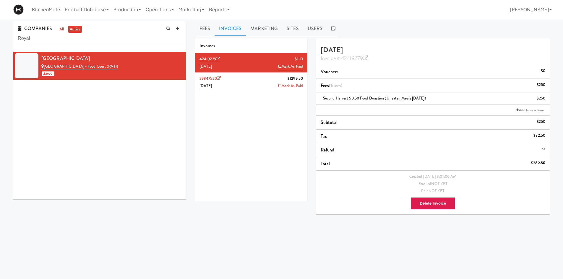
click at [245, 83] on li "29847520 $1299.50 [DATE] [PERSON_NAME]" at bounding box center [251, 82] width 112 height 19
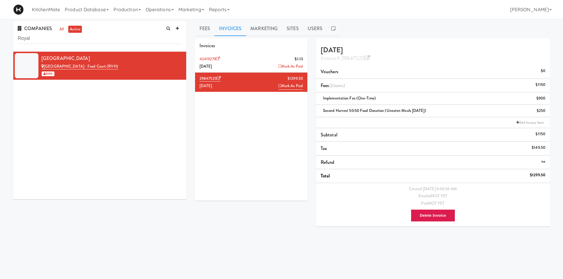
click at [245, 60] on li "42419279 $1.[DATE] Mark As Paid" at bounding box center [251, 63] width 112 height 20
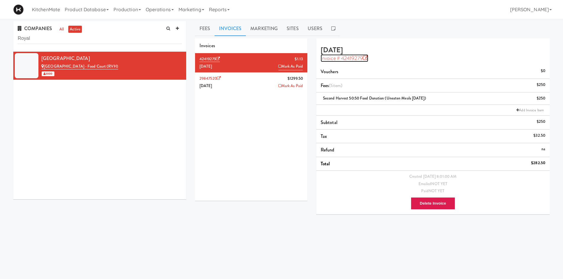
click at [365, 57] on icon at bounding box center [365, 58] width 5 height 5
click at [242, 87] on li "29847520 $1299.50 [DATE] [PERSON_NAME]" at bounding box center [251, 82] width 112 height 19
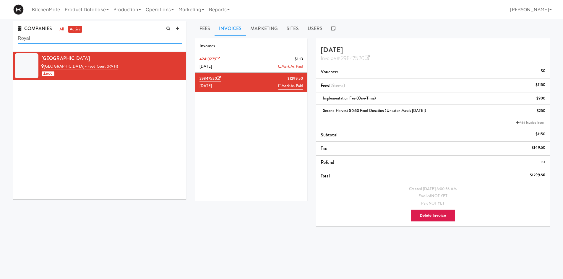
click at [89, 41] on input "Royal" at bounding box center [100, 38] width 164 height 11
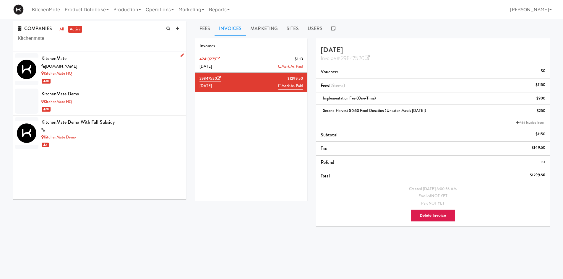
click at [89, 66] on div "[DOMAIN_NAME]" at bounding box center [111, 66] width 140 height 7
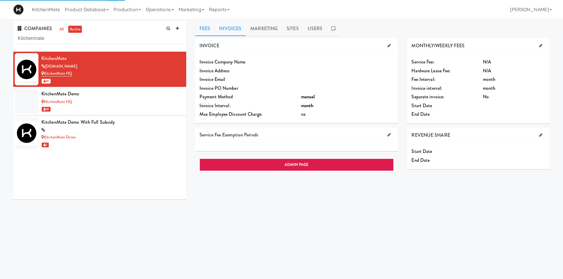
click at [239, 22] on link "Invoices" at bounding box center [230, 28] width 31 height 15
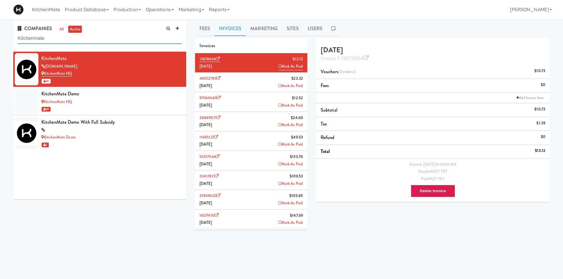
click at [86, 40] on input "Kitchenmate" at bounding box center [100, 38] width 164 height 11
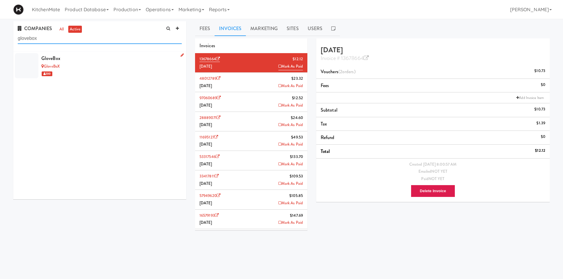
type input "glovebox"
click at [99, 69] on div "GloveBoX" at bounding box center [111, 66] width 140 height 7
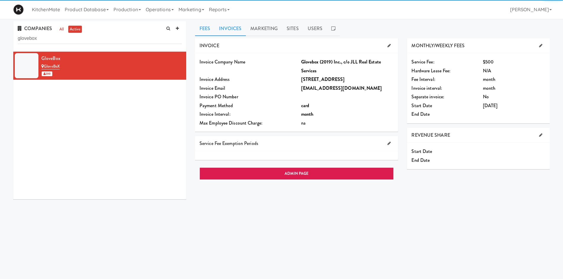
click at [244, 34] on link "Invoices" at bounding box center [230, 28] width 31 height 15
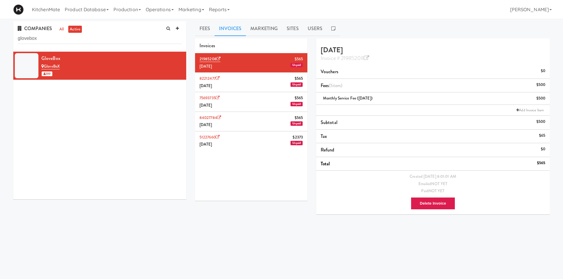
click at [258, 83] on li "82212477 $565 [DATE] Unpaid" at bounding box center [251, 83] width 112 height 20
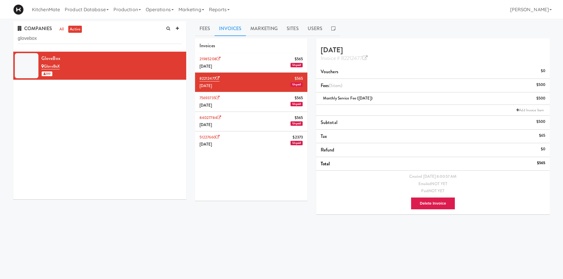
click at [251, 93] on li "75693735 $565 [DATE] Unpaid" at bounding box center [251, 102] width 112 height 20
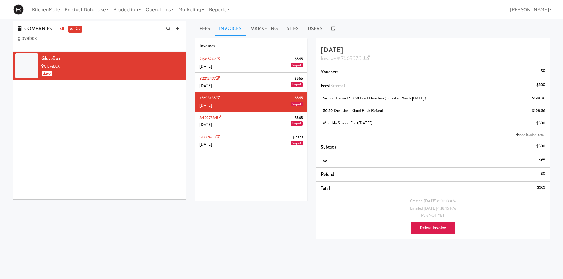
click at [247, 86] on li "82212477 $565 [DATE] Unpaid" at bounding box center [251, 83] width 112 height 20
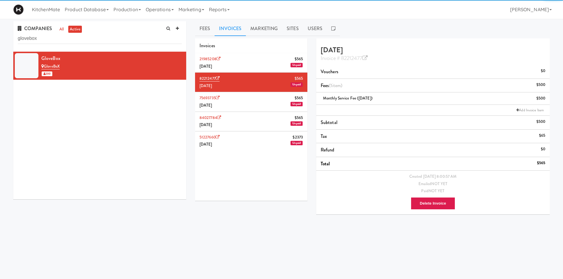
click at [253, 62] on li "21985208 $565 [DATE] Unpaid" at bounding box center [251, 63] width 112 height 20
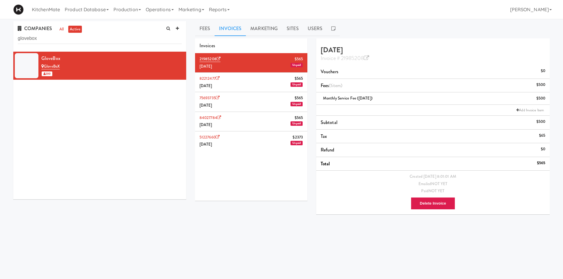
click at [395, 8] on div "KitchenMate Product Database Ingredients Ingredient Types Suppliers Recipes Rec…" at bounding box center [281, 9] width 537 height 19
